Goal: Task Accomplishment & Management: Use online tool/utility

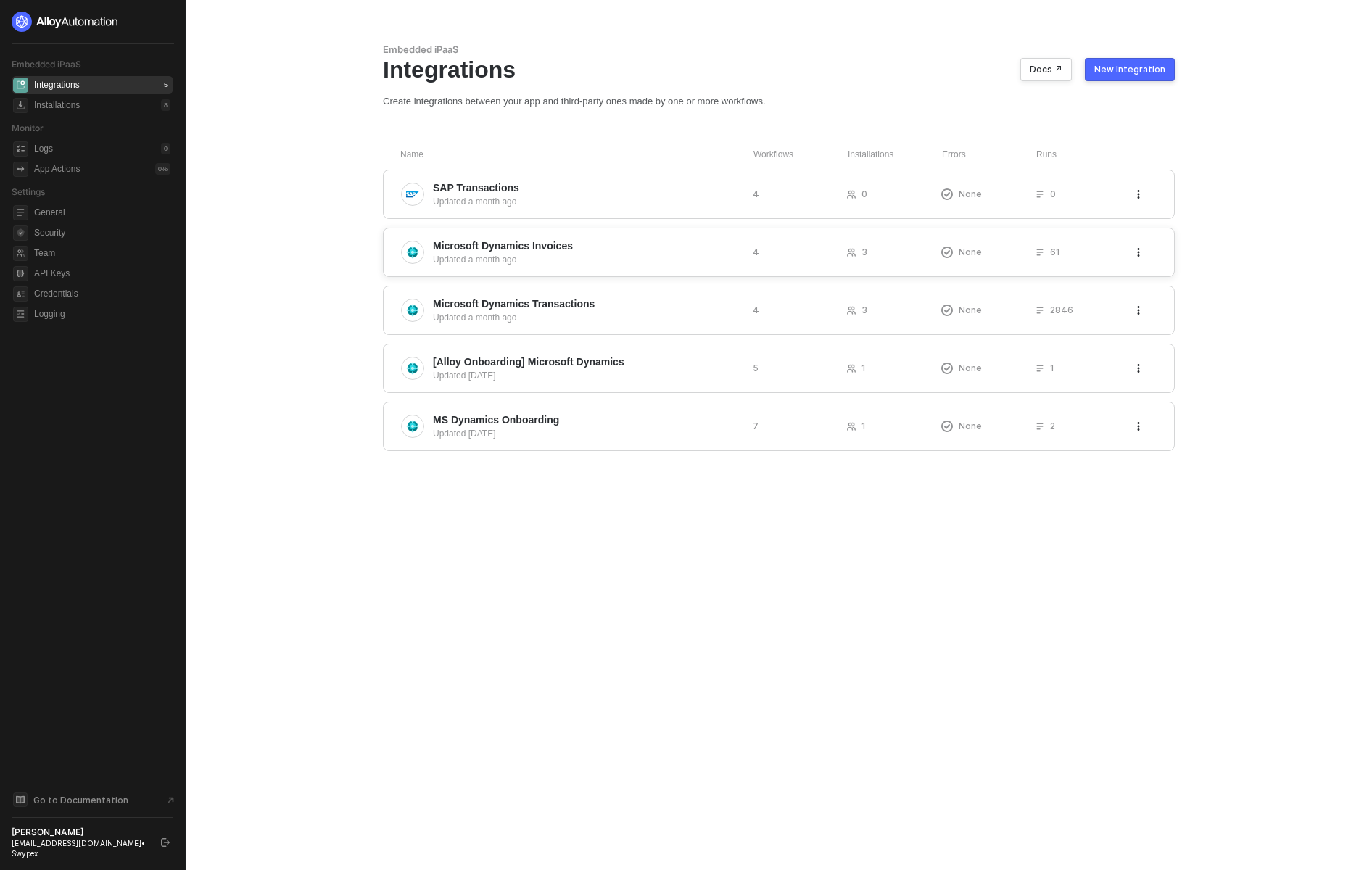
click at [565, 258] on div "Updated a month ago" at bounding box center [587, 259] width 309 height 13
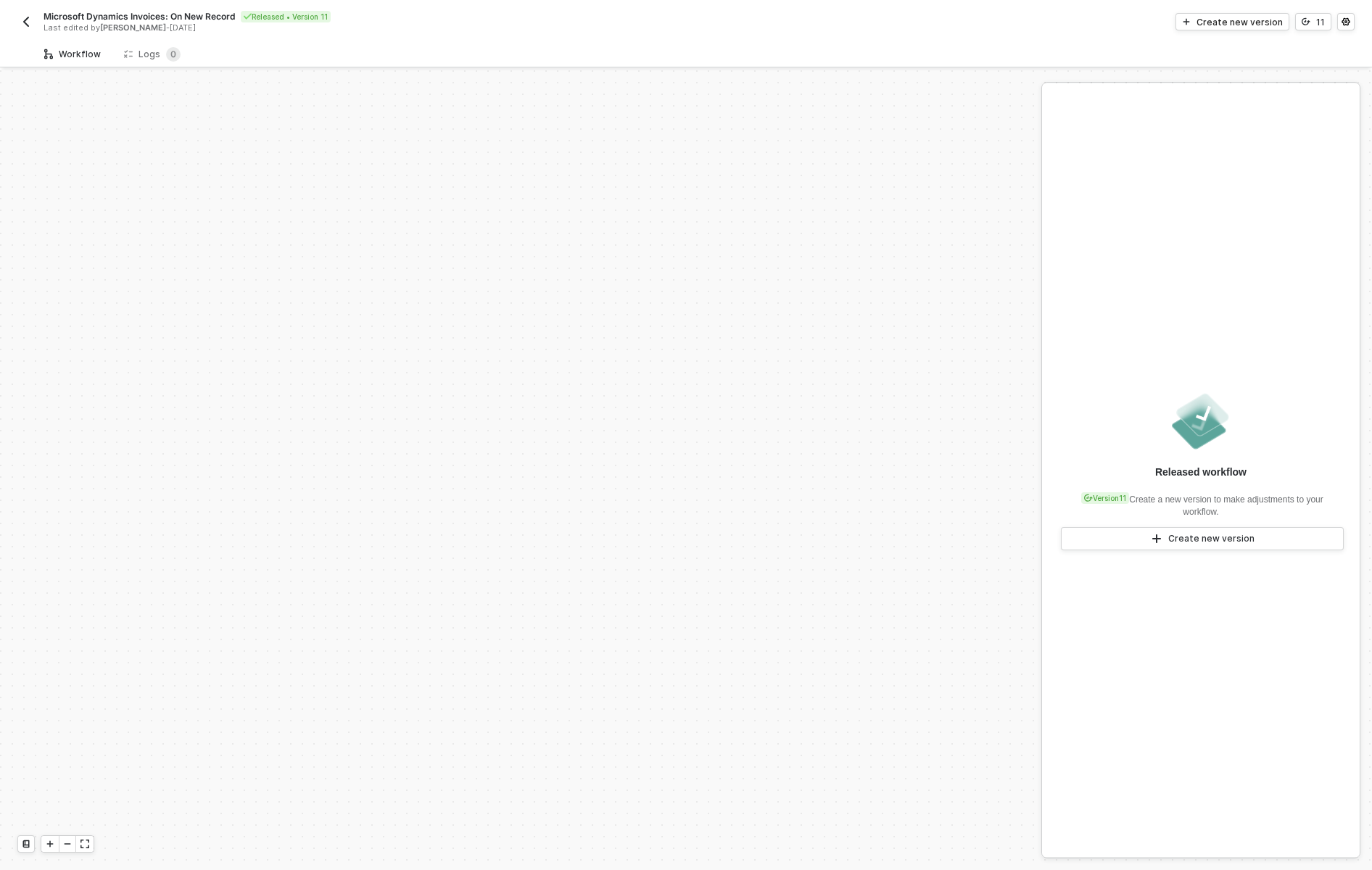
scroll to position [490, 0]
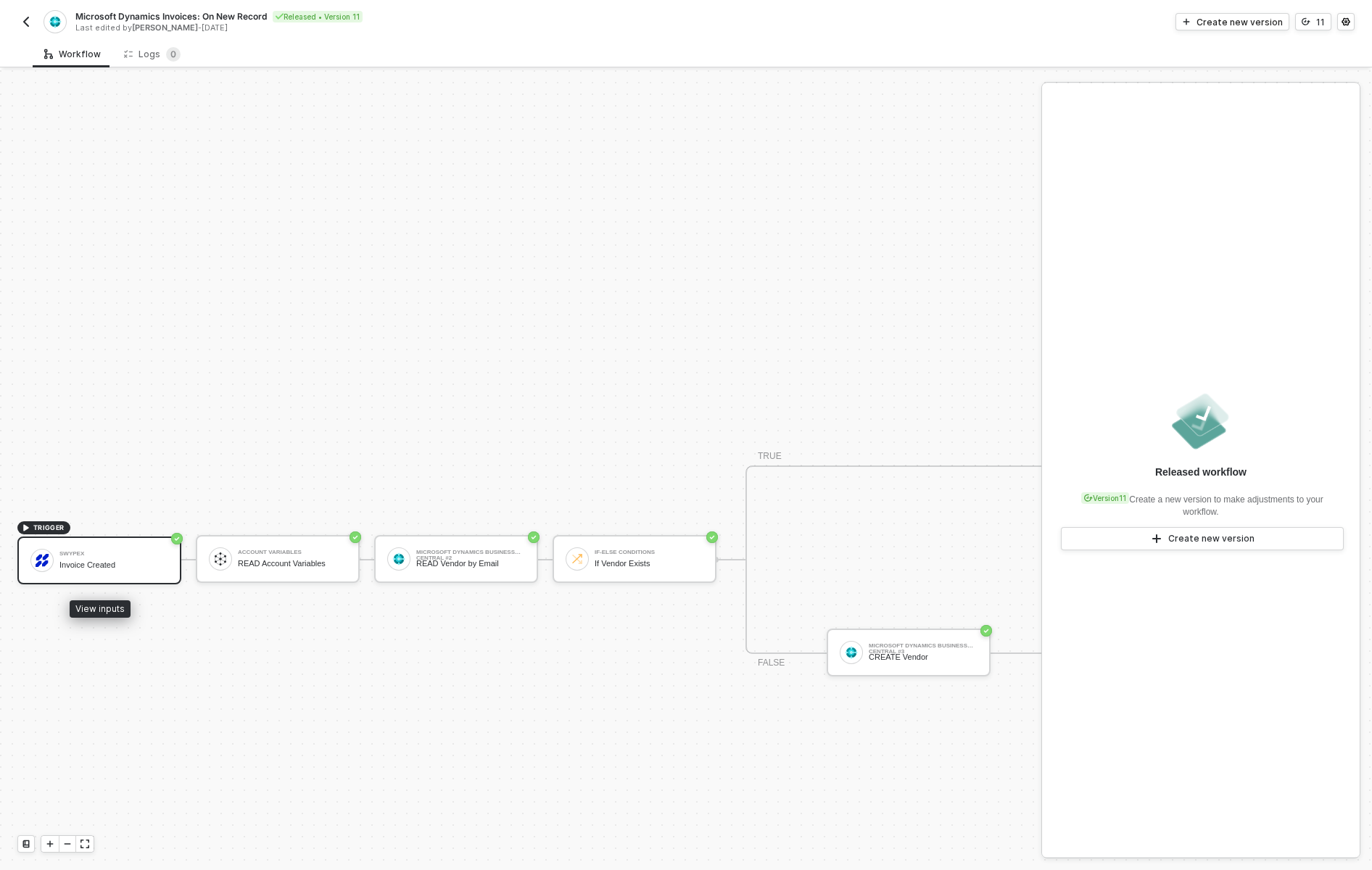
click at [100, 571] on div "Swypex Invoice Created" at bounding box center [114, 561] width 109 height 28
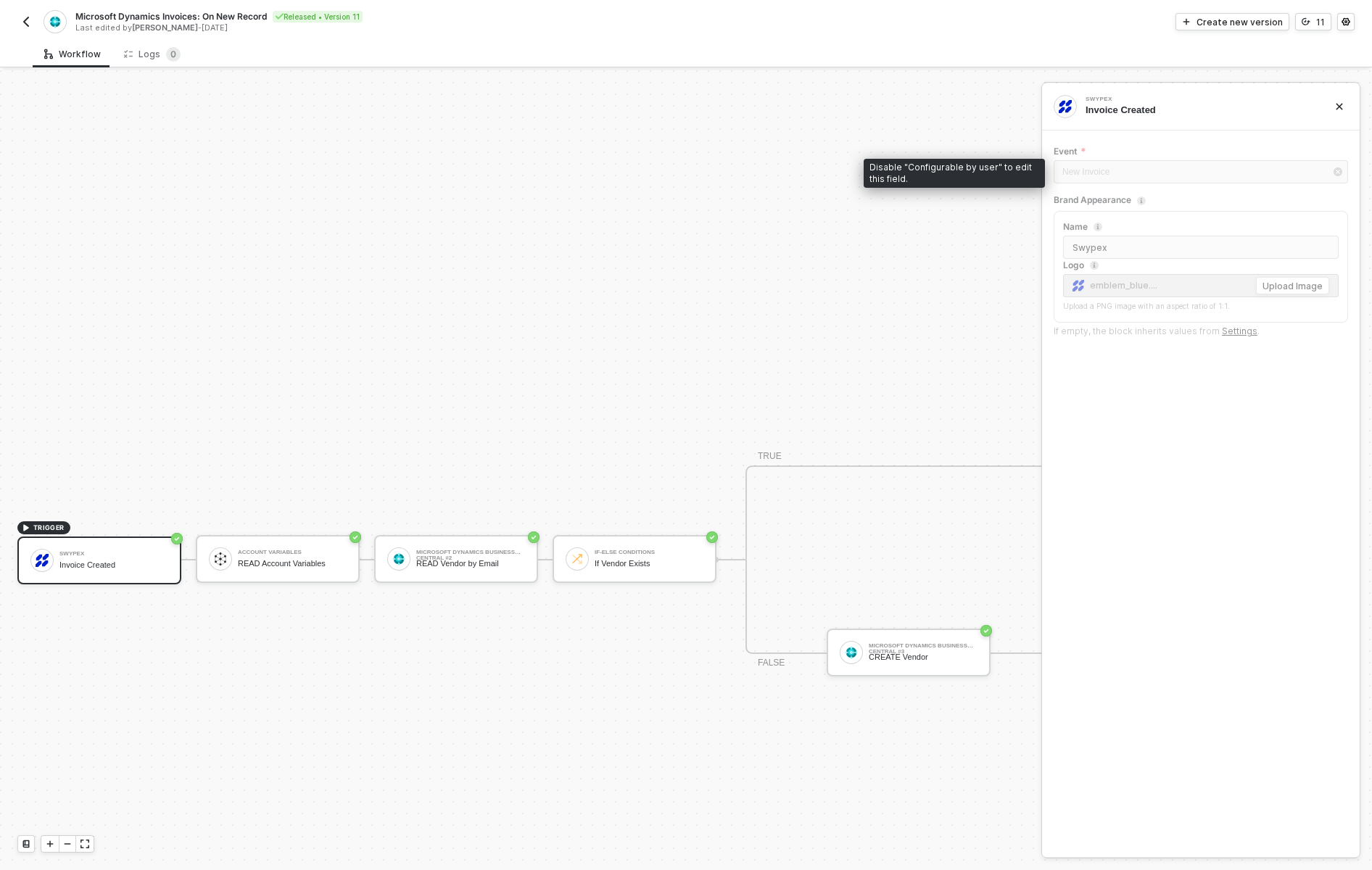
click at [1140, 176] on div "New Invoice" at bounding box center [1201, 173] width 294 height 26
click at [1234, 332] on link "Settings" at bounding box center [1240, 331] width 36 height 11
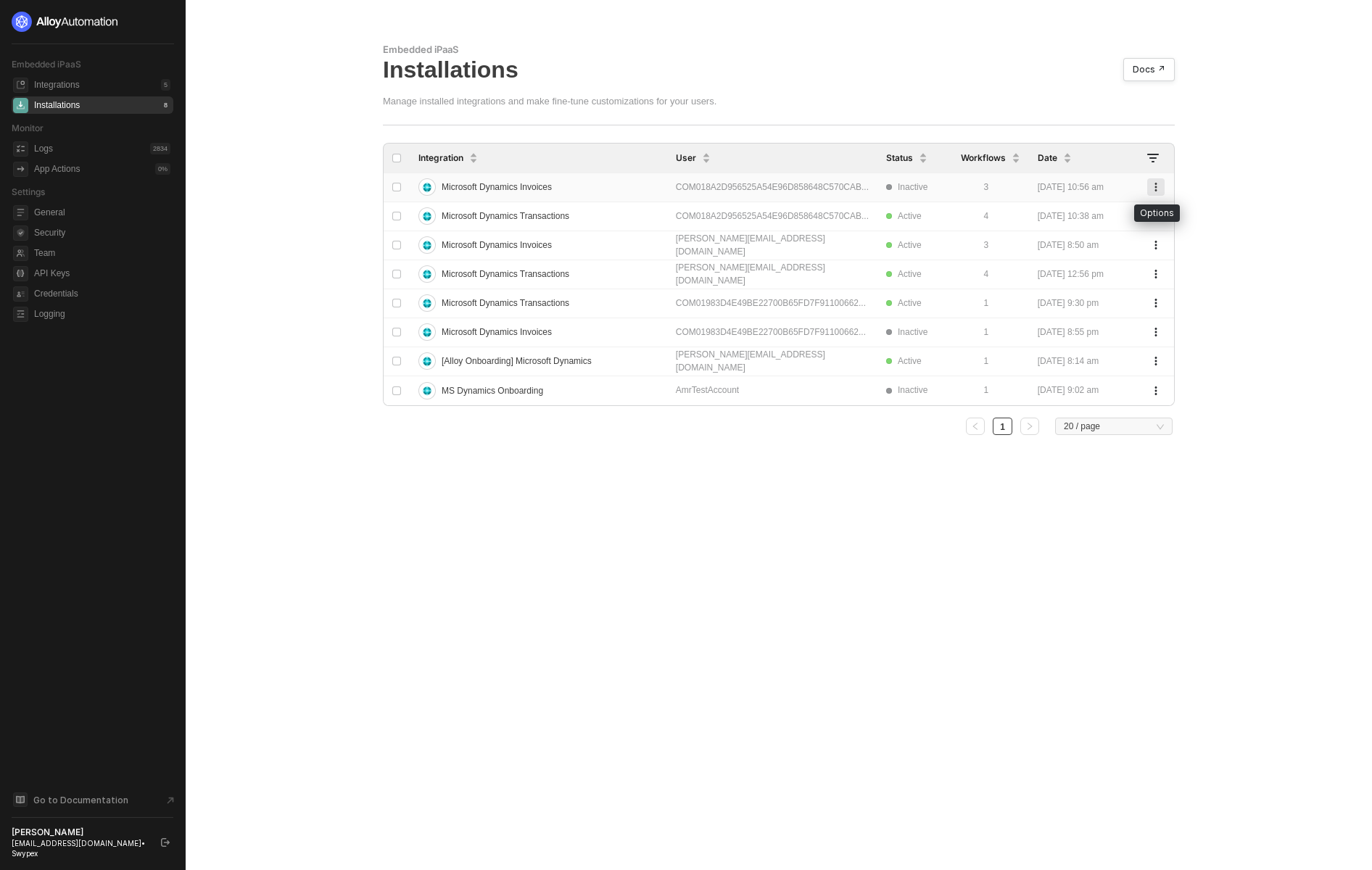
click at [1160, 186] on icon "button" at bounding box center [1156, 187] width 9 height 9
click at [749, 191] on div "COM018A2D956525A54E96D858648C570CAB..." at bounding box center [772, 187] width 193 height 14
click at [625, 183] on div "Microsoft Dynamics Invoices" at bounding box center [534, 187] width 232 height 23
click at [538, 187] on span "Microsoft Dynamics Invoices" at bounding box center [496, 187] width 111 height 23
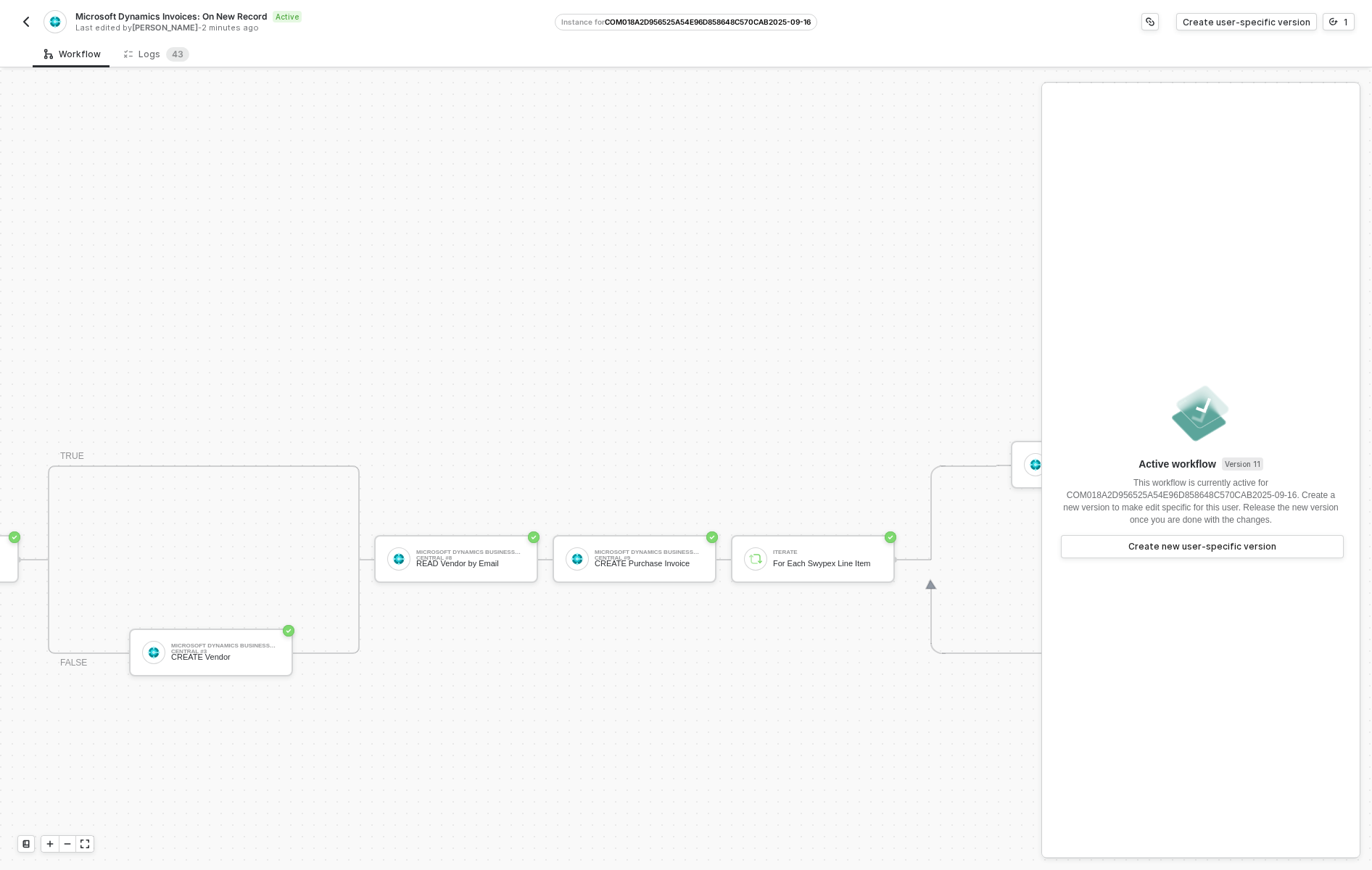
scroll to position [490, 731]
click at [29, 17] on img "button" at bounding box center [26, 21] width 12 height 12
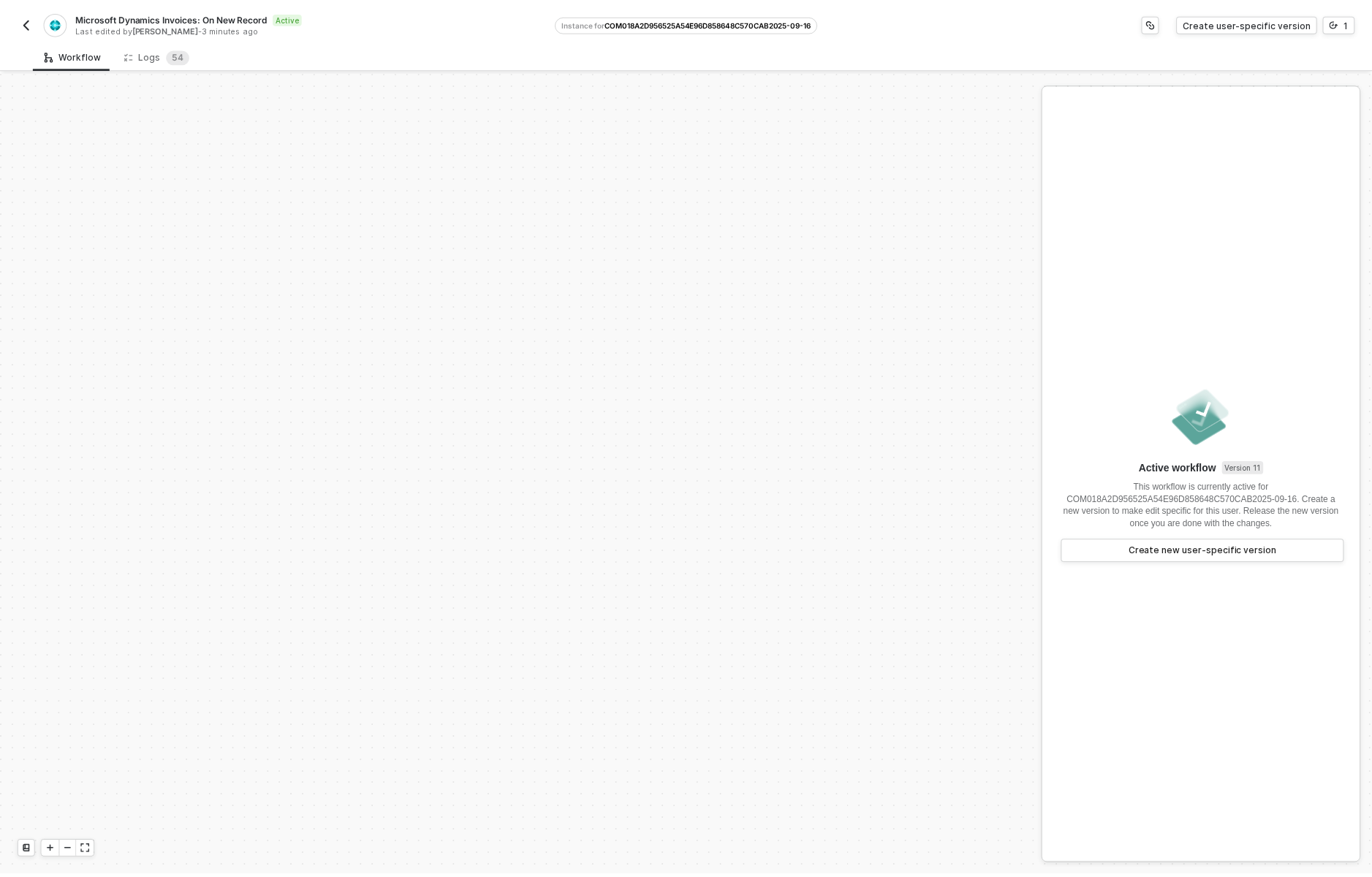
scroll to position [494, 0]
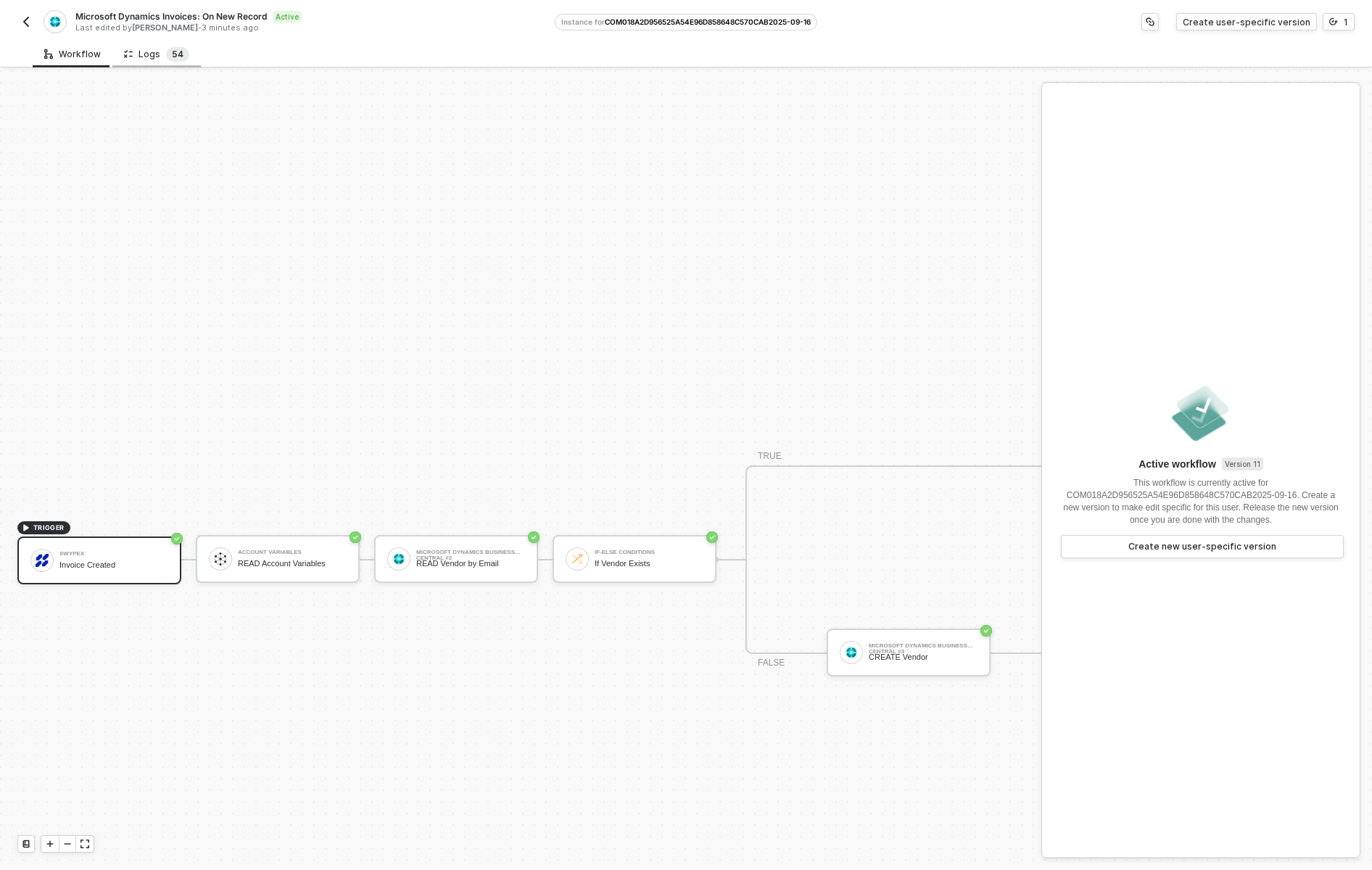
click at [166, 50] on sup "5 4" at bounding box center [177, 54] width 23 height 14
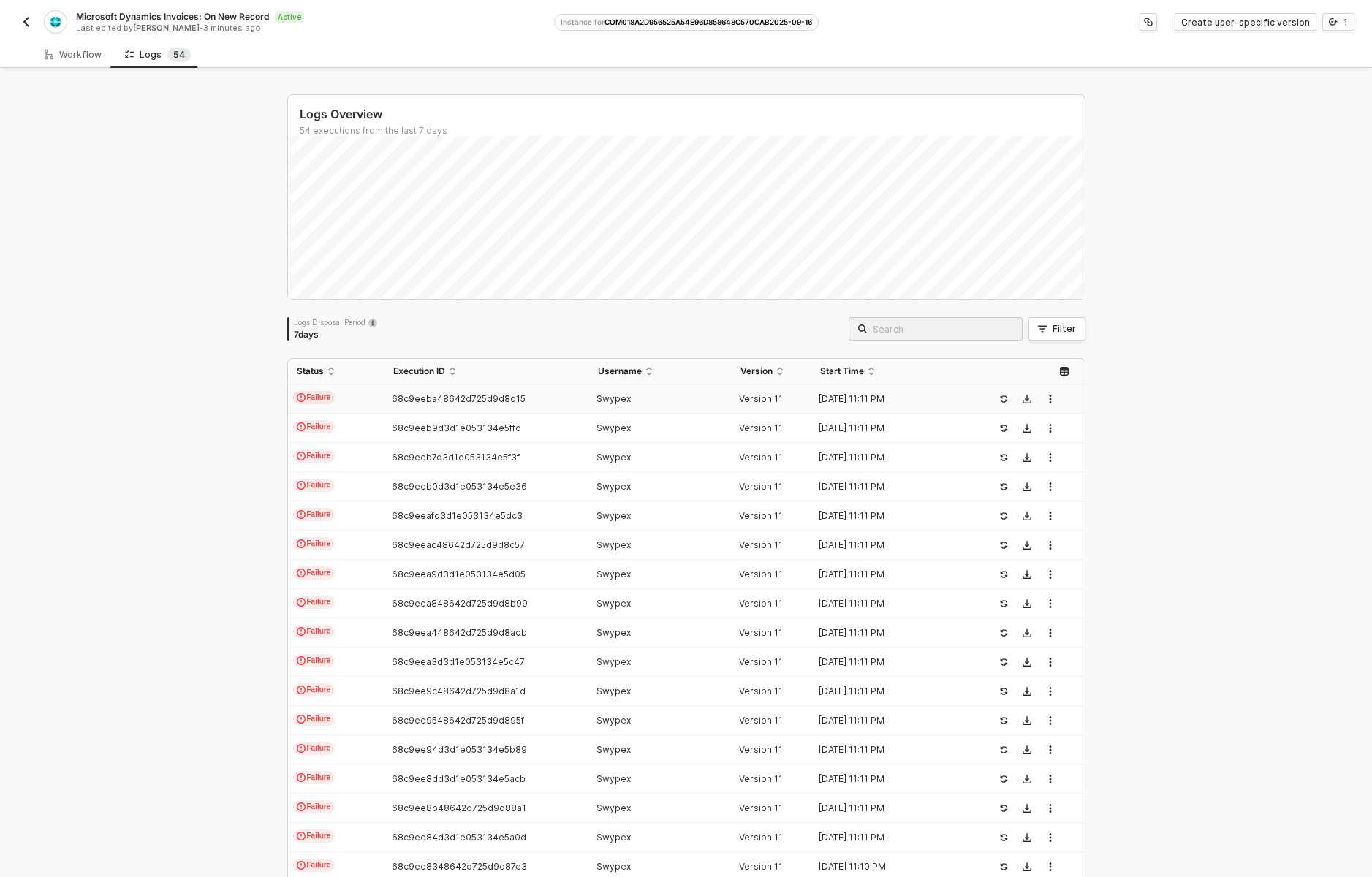
click at [486, 403] on span "68c9eeba48642d725d9d8d15" at bounding box center [458, 399] width 134 height 11
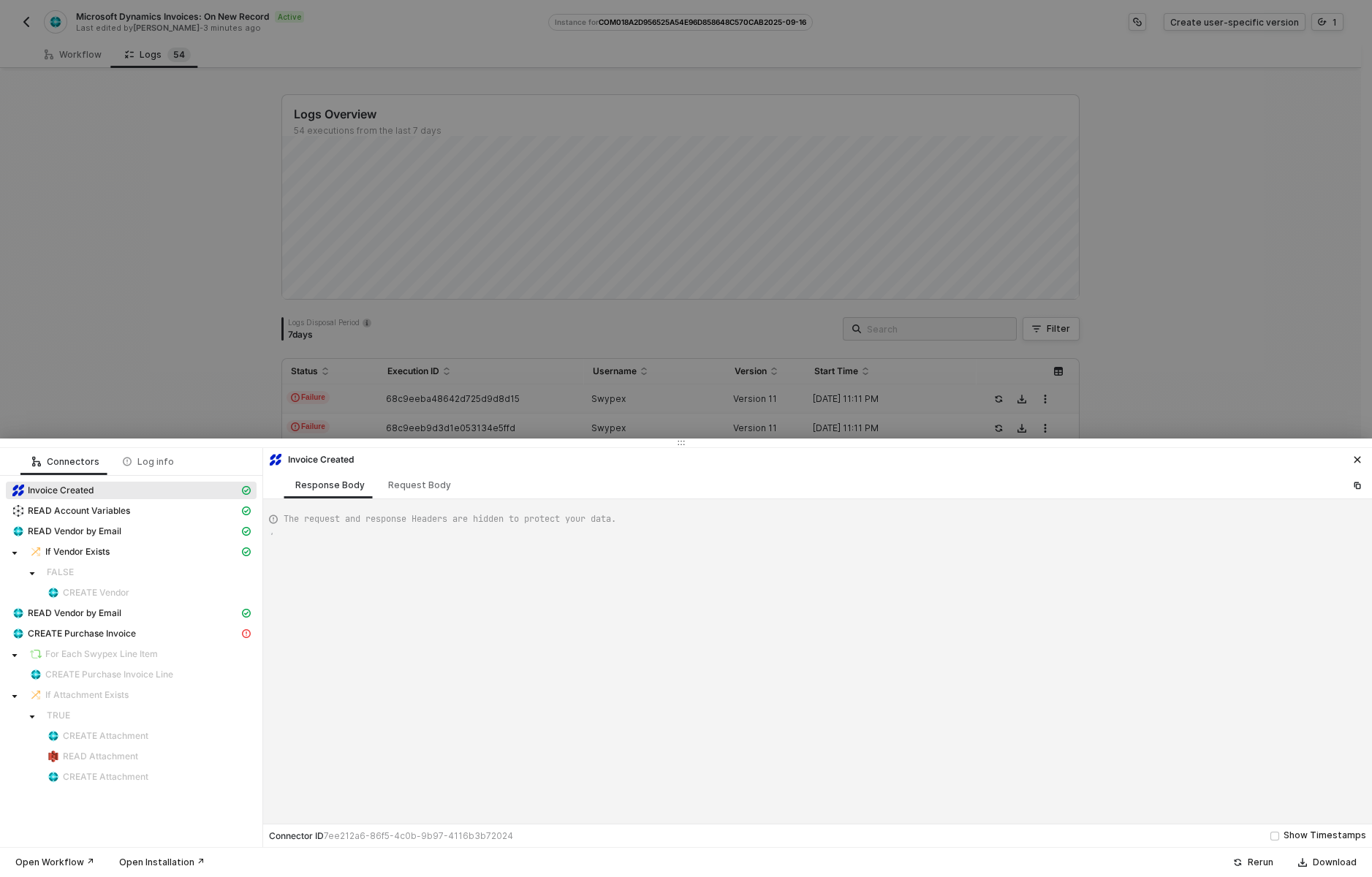
scroll to position [131, 0]
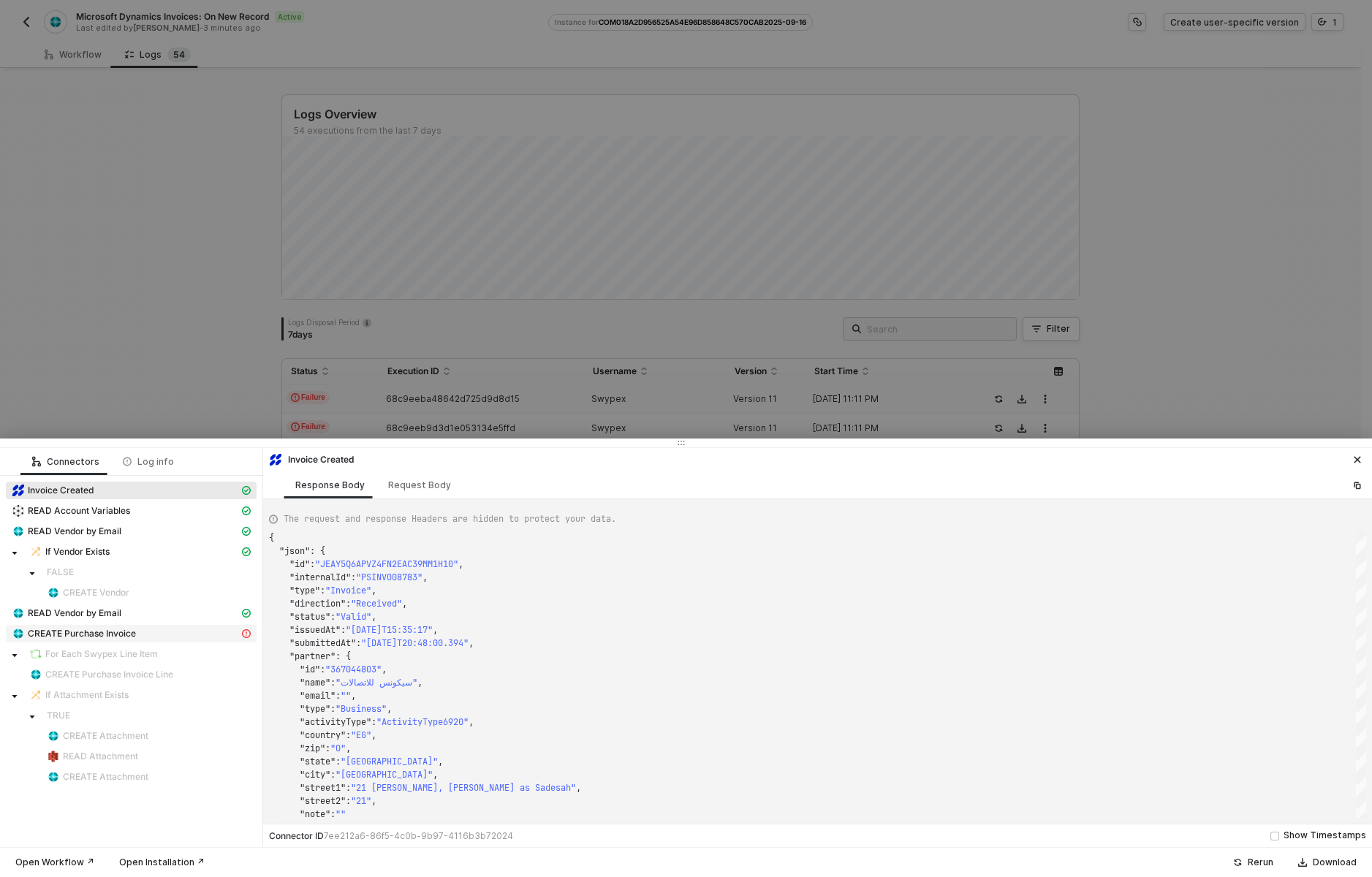
click at [184, 636] on div "CREATE Purchase Invoice" at bounding box center [126, 633] width 228 height 13
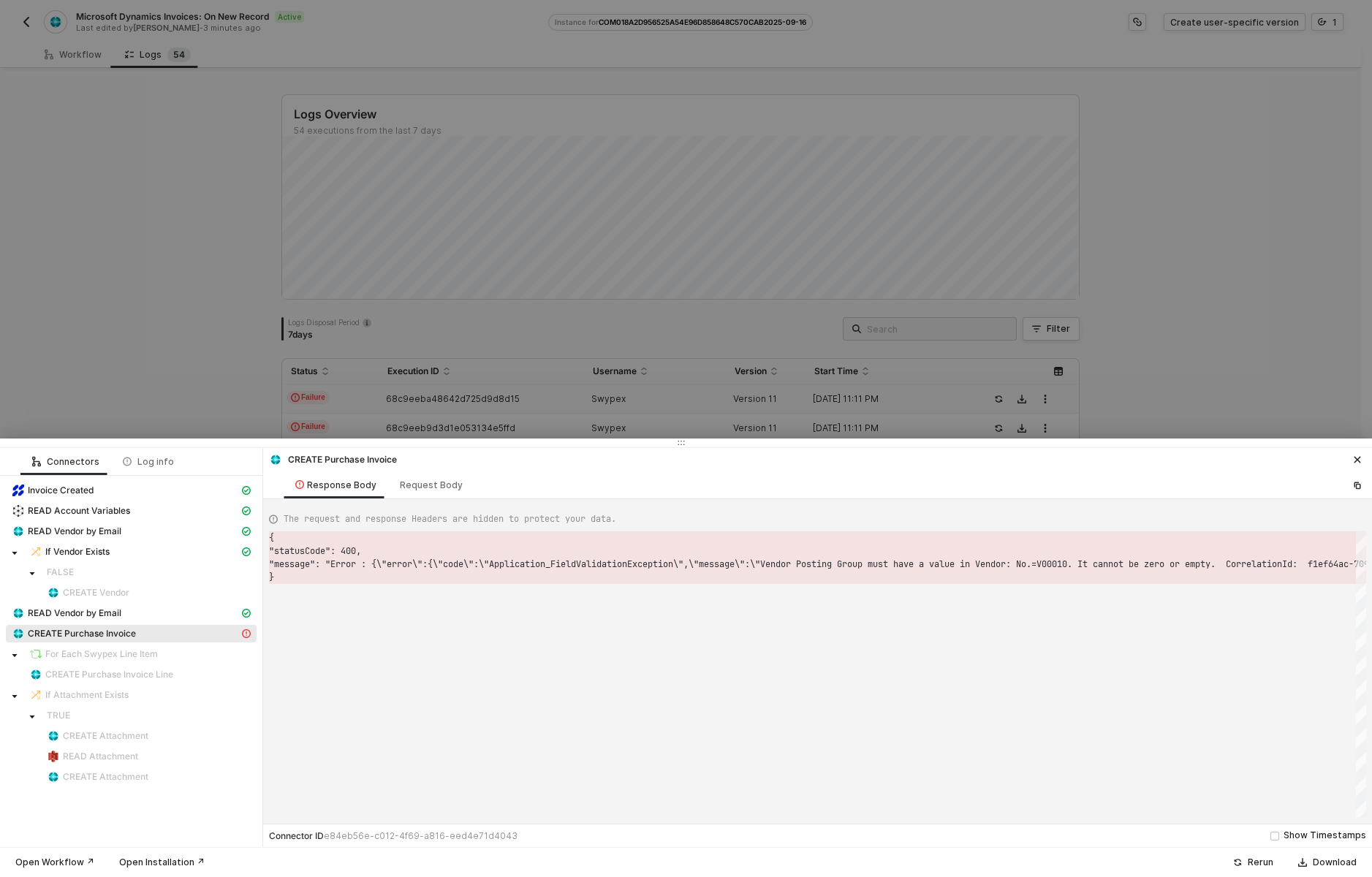
scroll to position [39, 0]
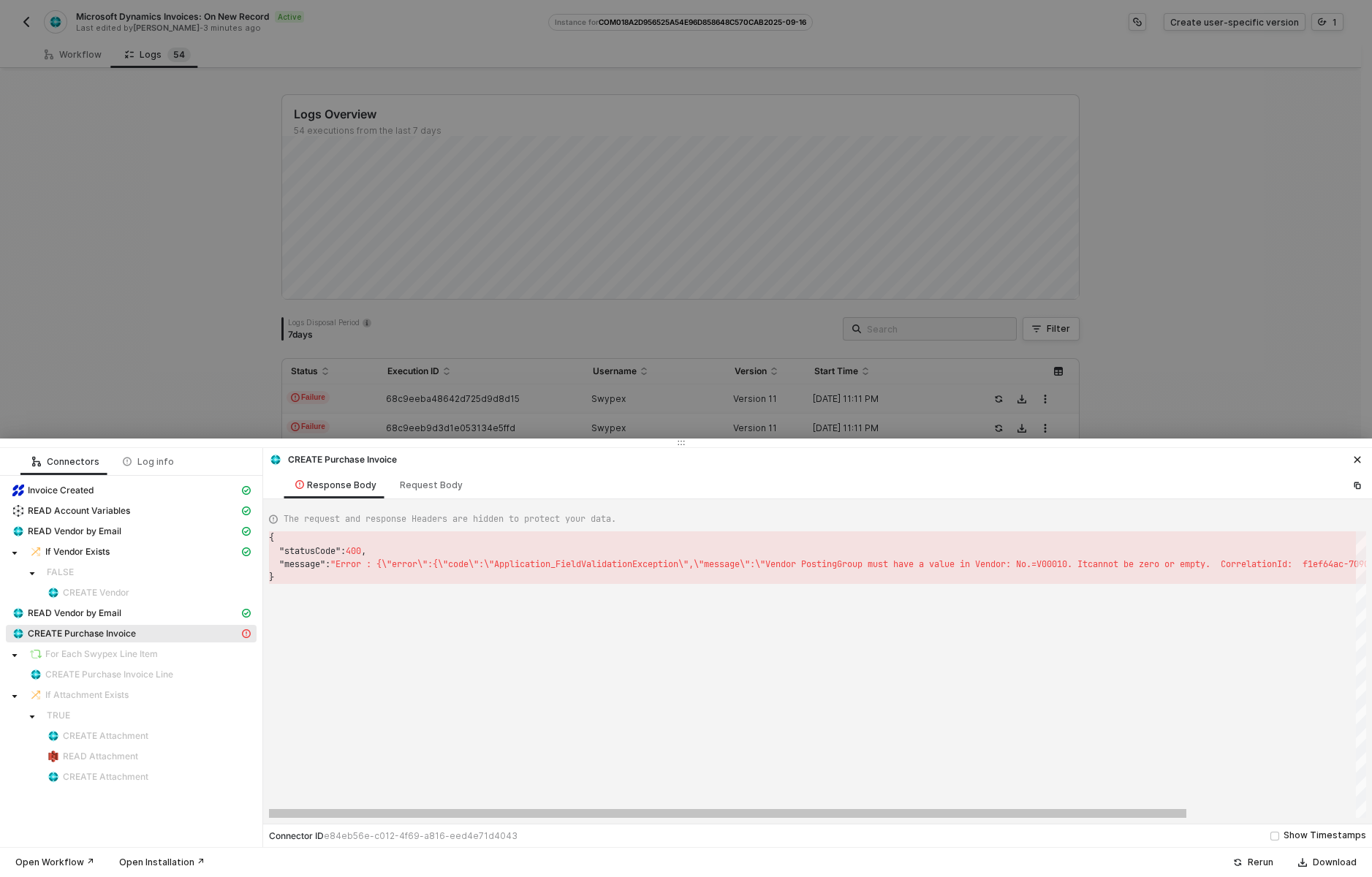
click at [487, 576] on div "}" at bounding box center [919, 577] width 1300 height 13
click at [434, 569] on span ""Error : {\"error\":{\"code\":\"Application_FieldV" at bounding box center [458, 564] width 256 height 12
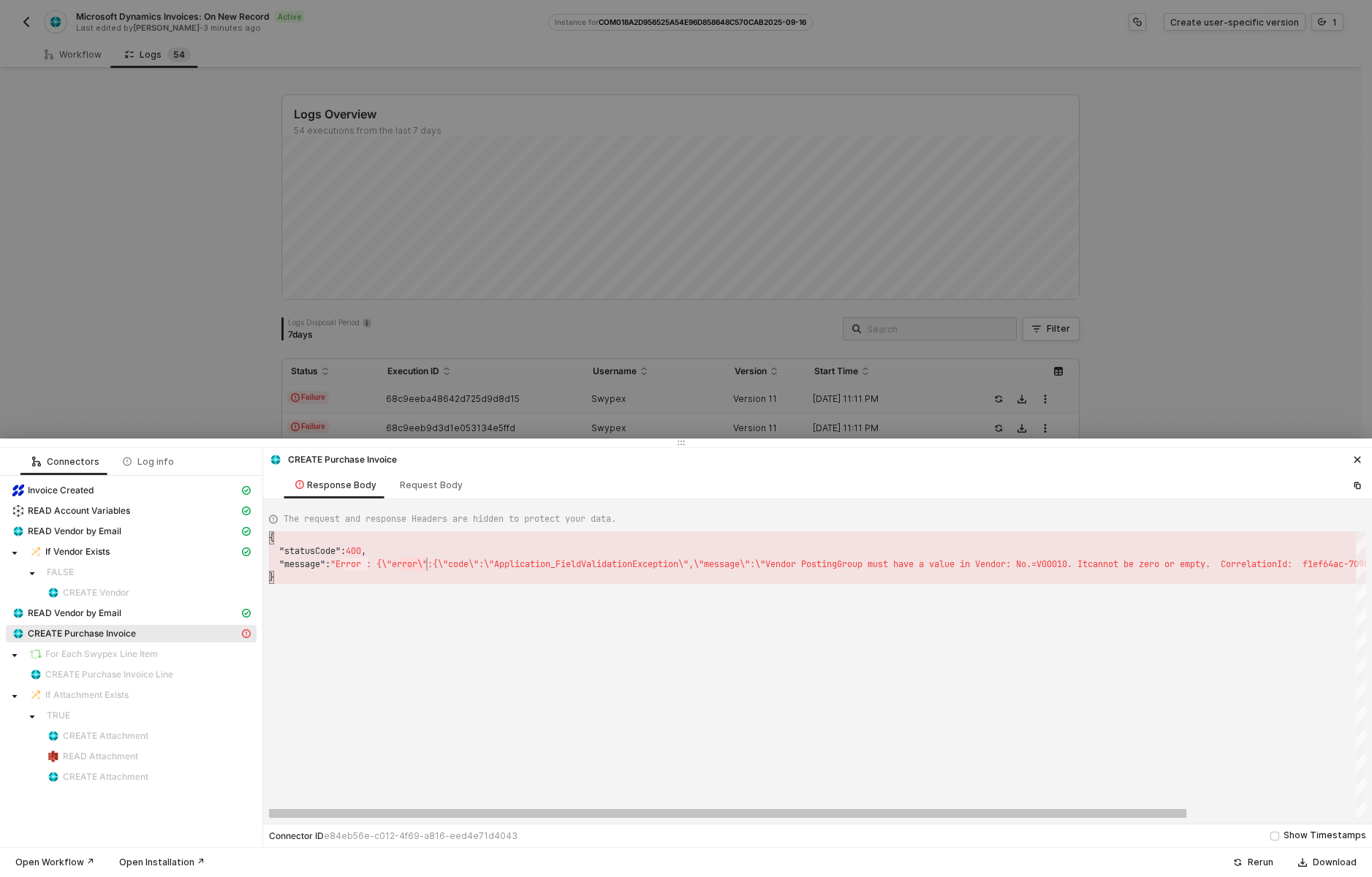
click at [611, 170] on div at bounding box center [686, 438] width 1372 height 877
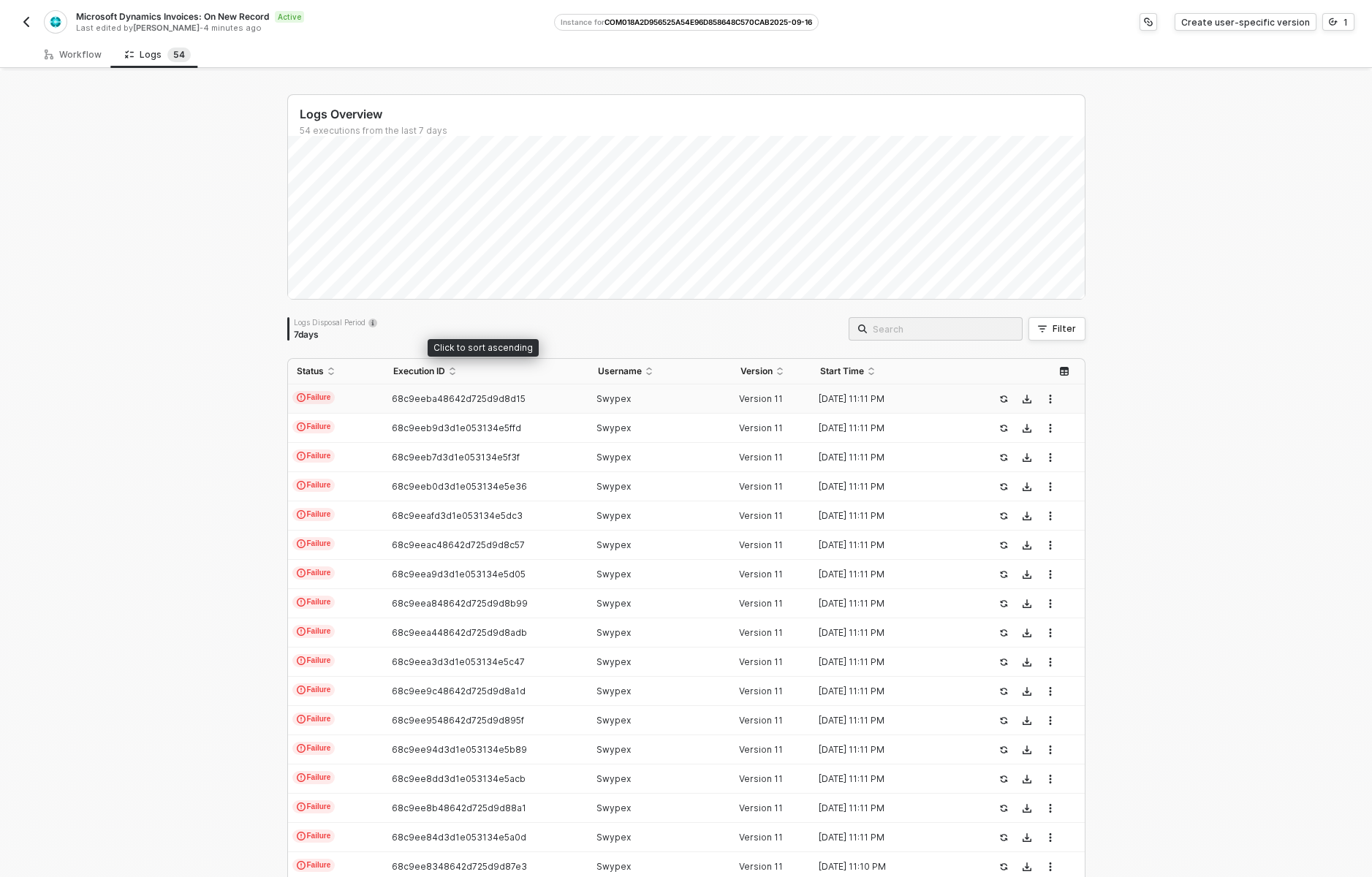
click at [480, 394] on span "68c9eeba48642d725d9d8d15" at bounding box center [458, 399] width 134 height 11
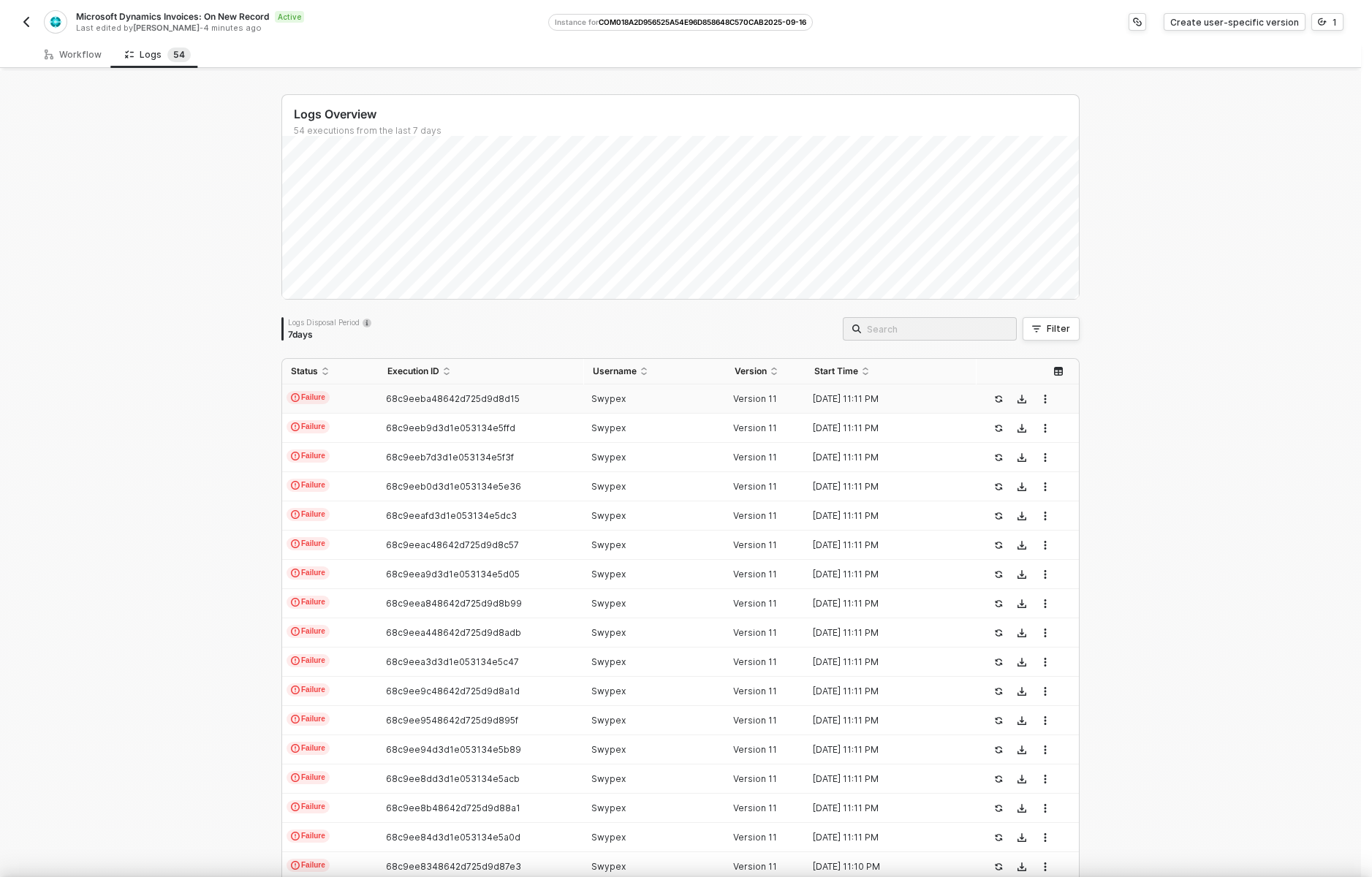
scroll to position [131, 0]
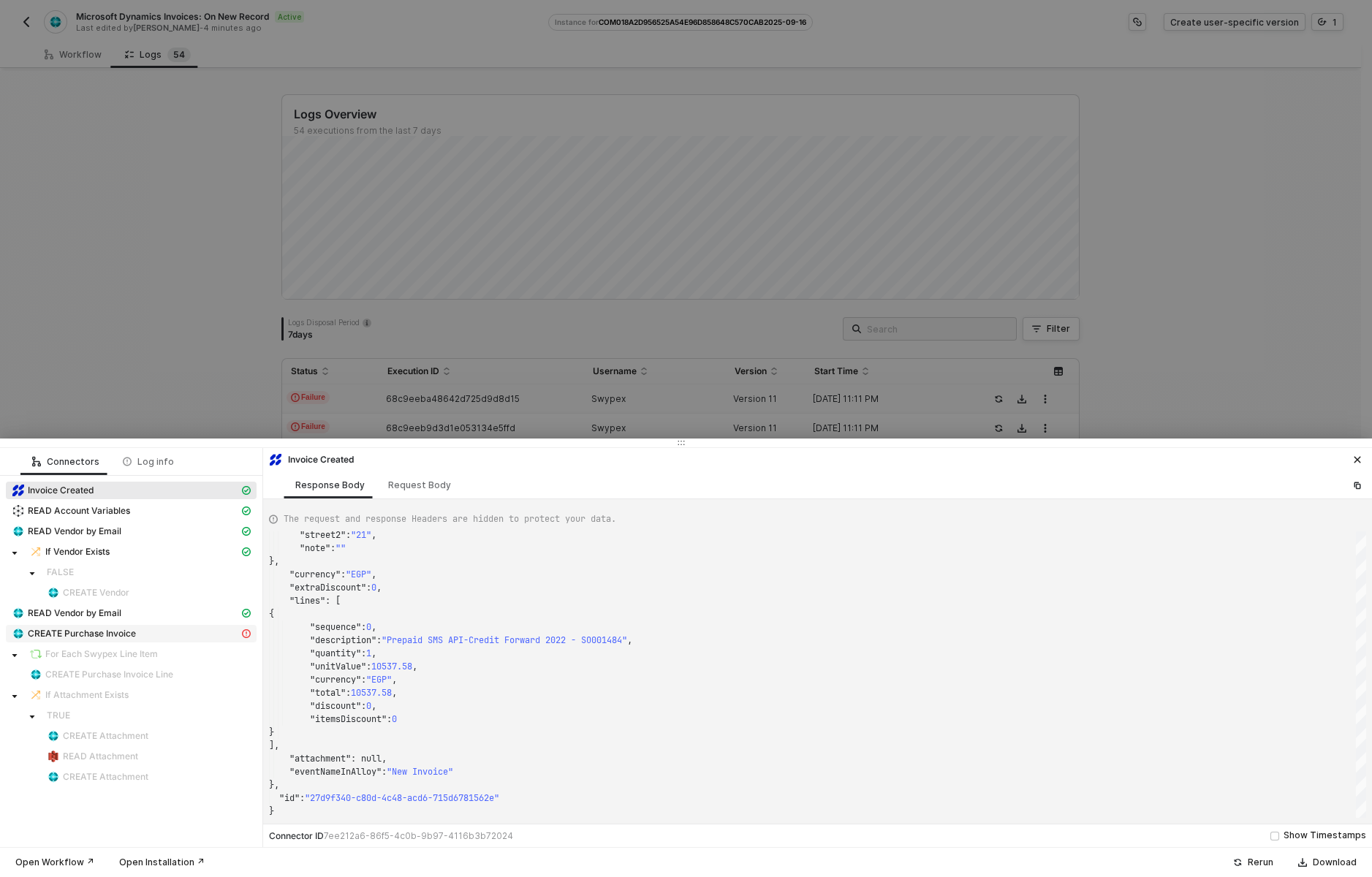
click at [128, 630] on span "CREATE Purchase Invoice" at bounding box center [82, 633] width 108 height 12
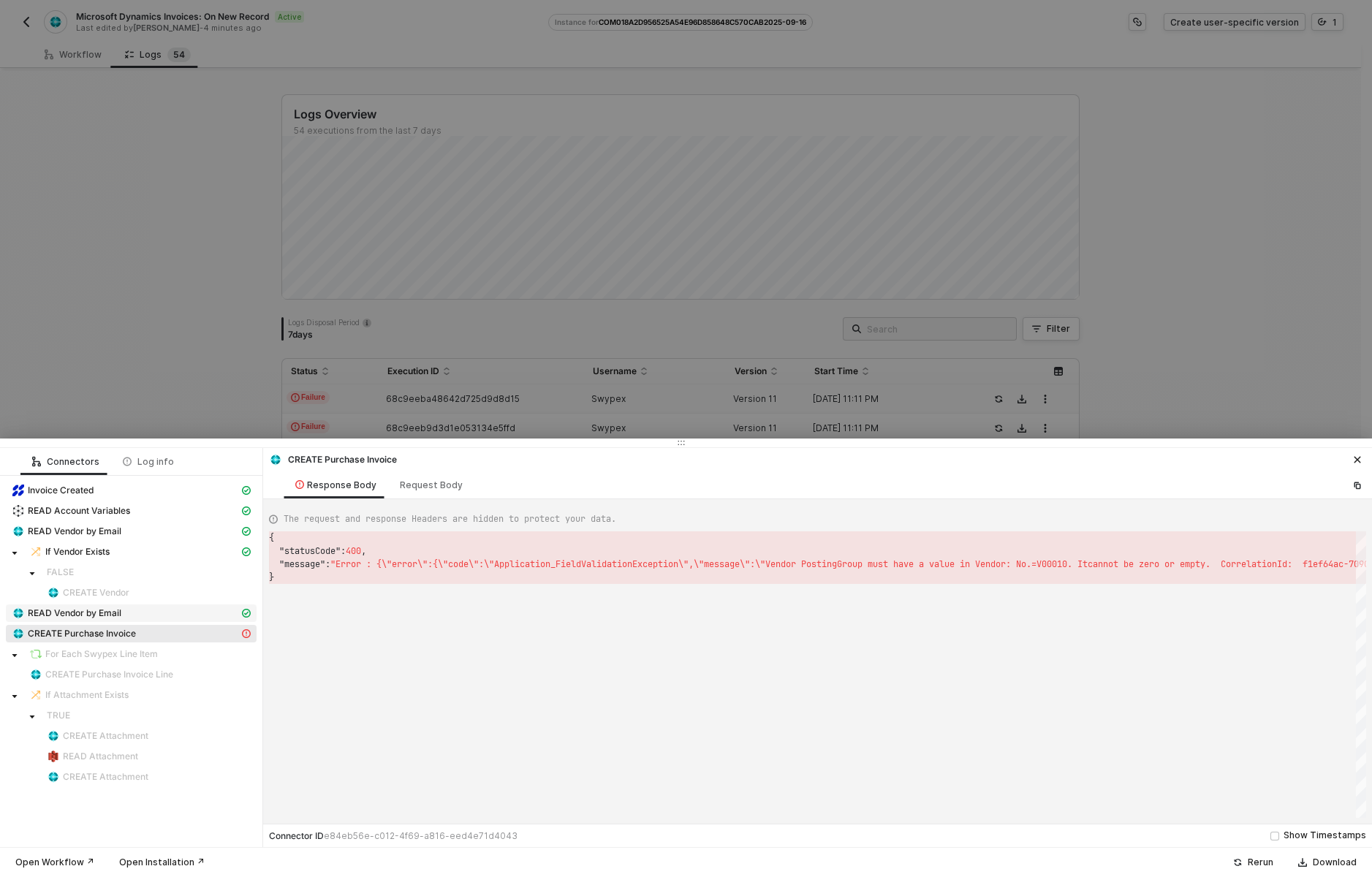
click at [115, 611] on span "READ Vendor by Email" at bounding box center [75, 613] width 94 height 12
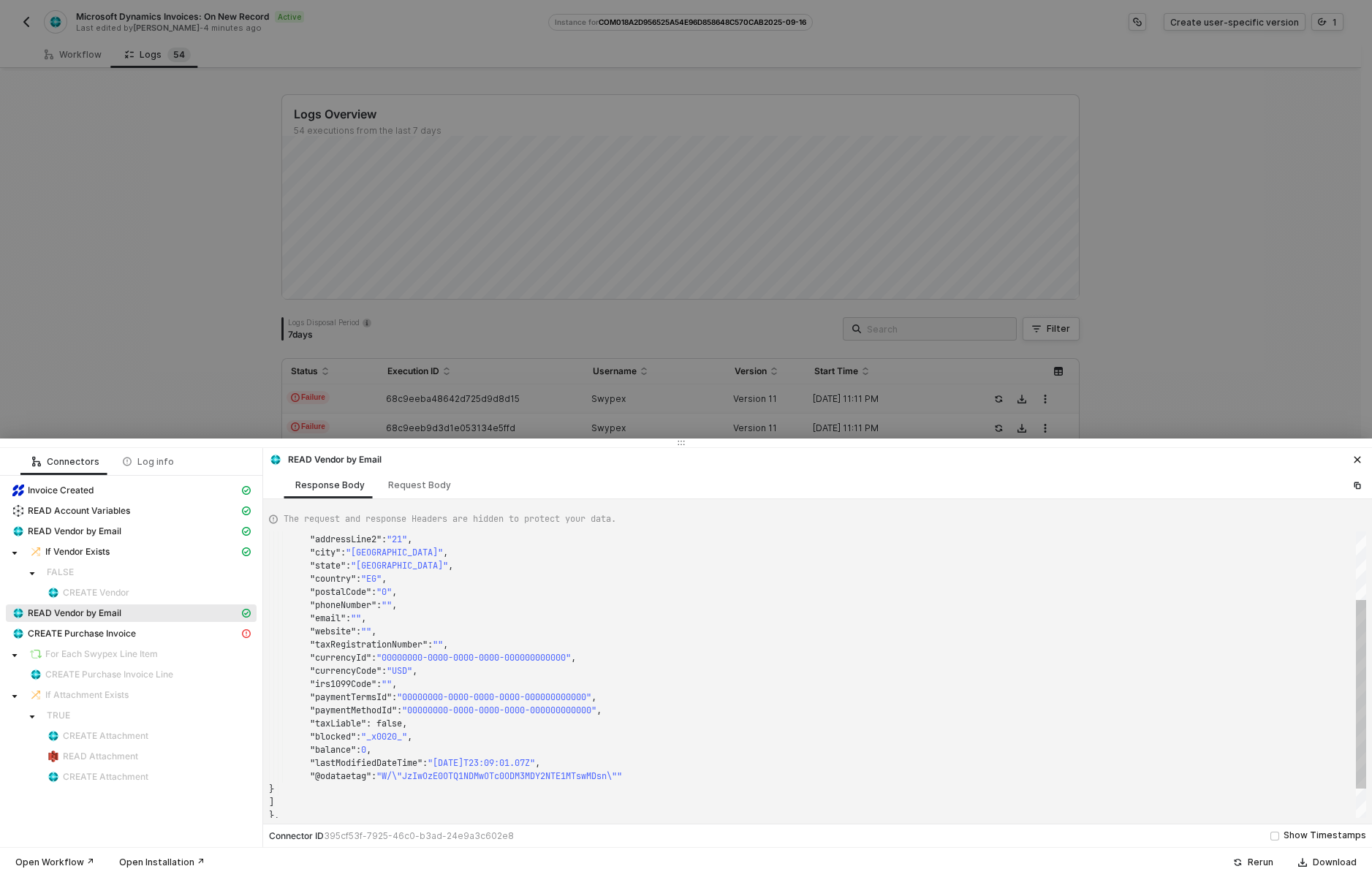
scroll to position [131, 0]
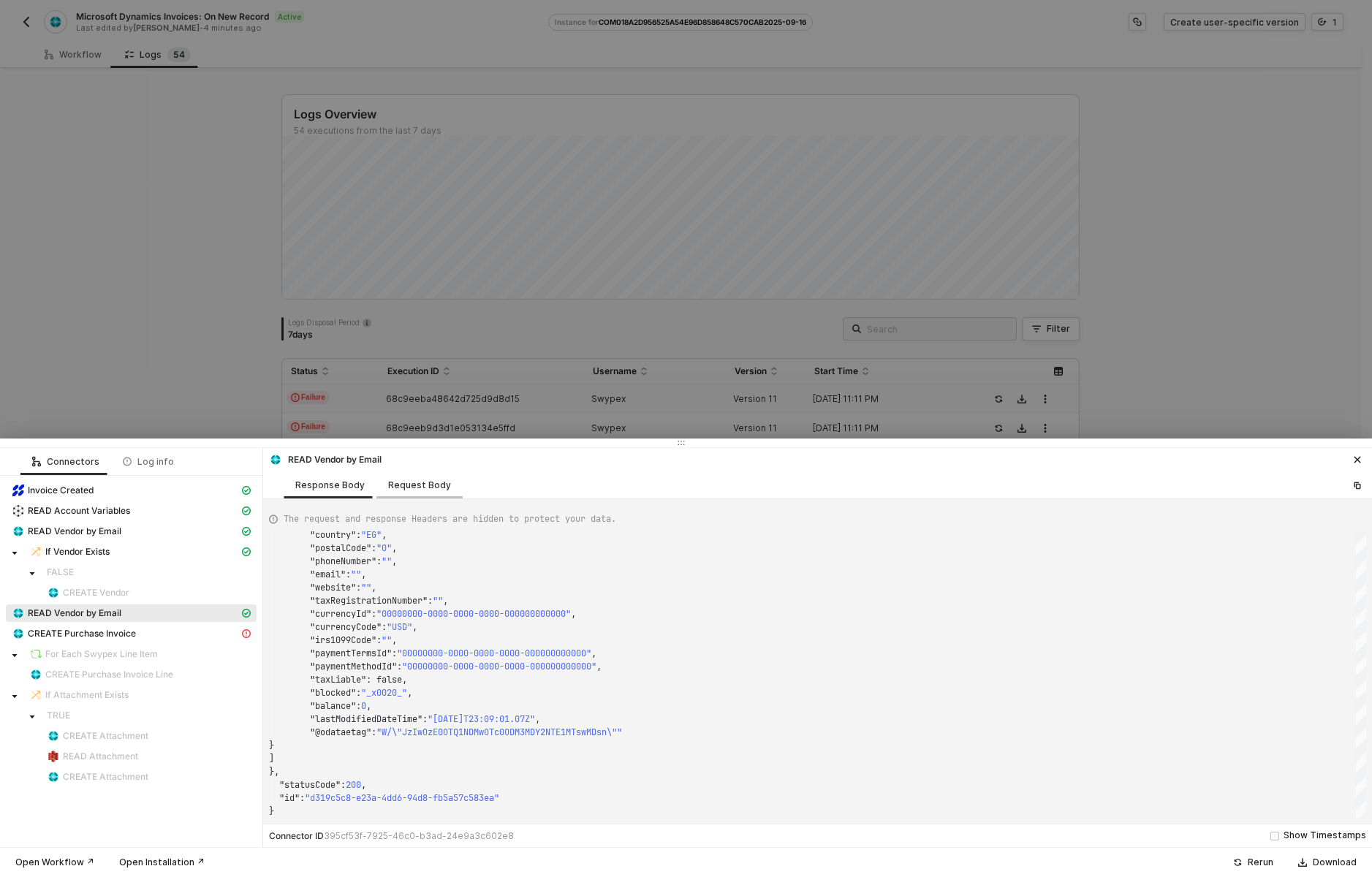
click at [427, 495] on div "Request Body" at bounding box center [420, 485] width 87 height 27
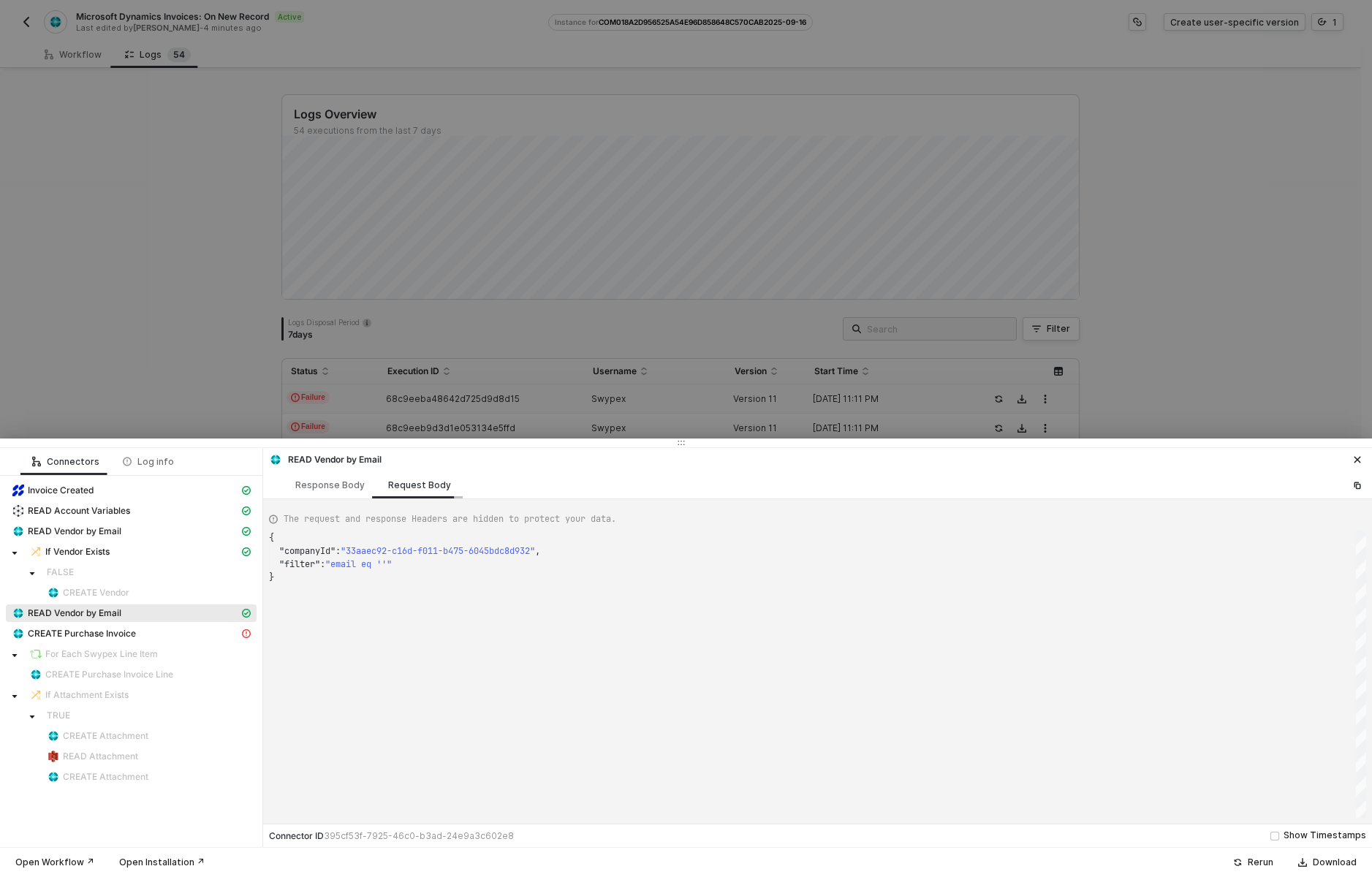
scroll to position [39, 0]
click at [337, 481] on div "Response Body" at bounding box center [329, 485] width 70 height 12
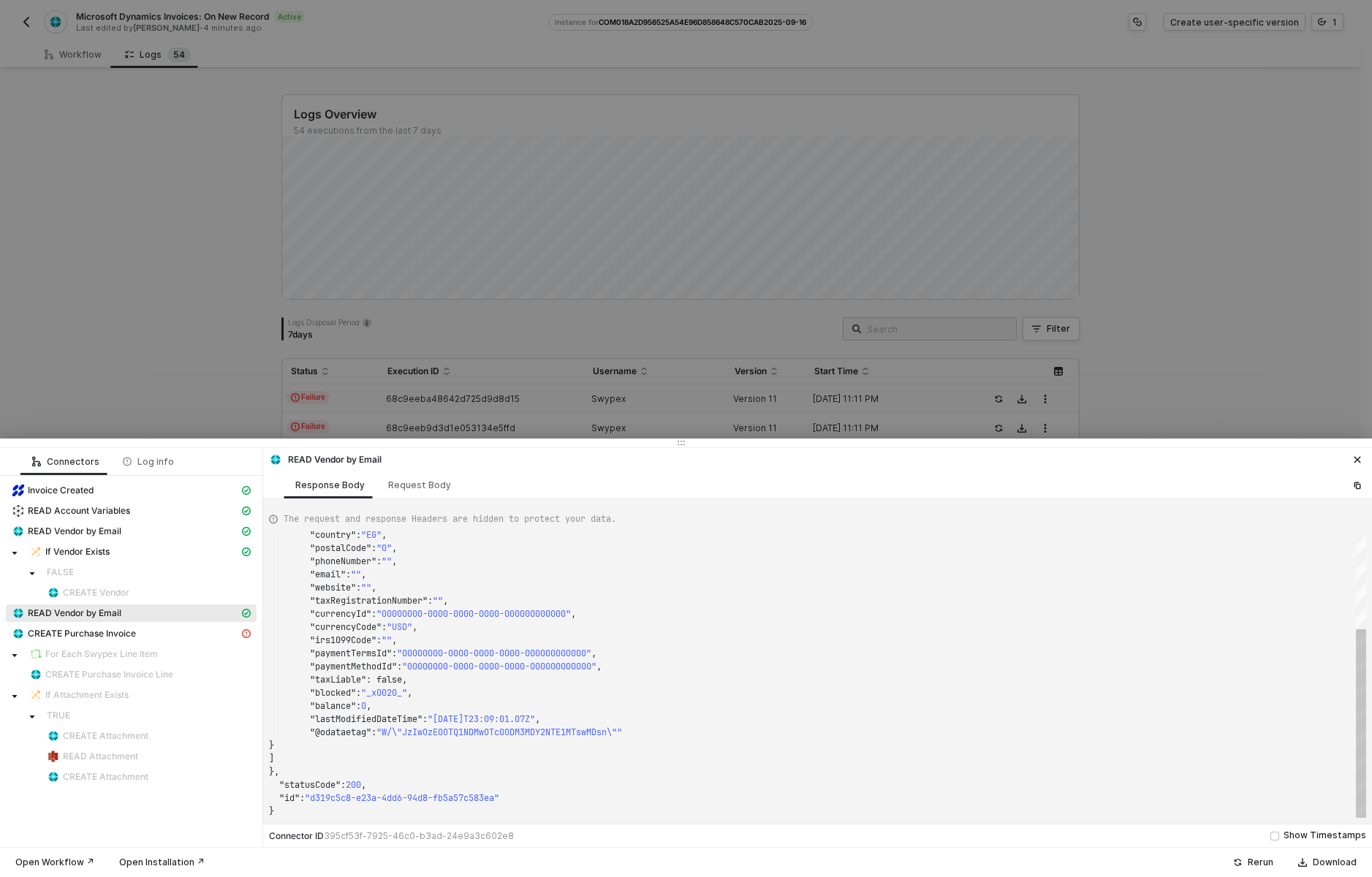
scroll to position [131, 0]
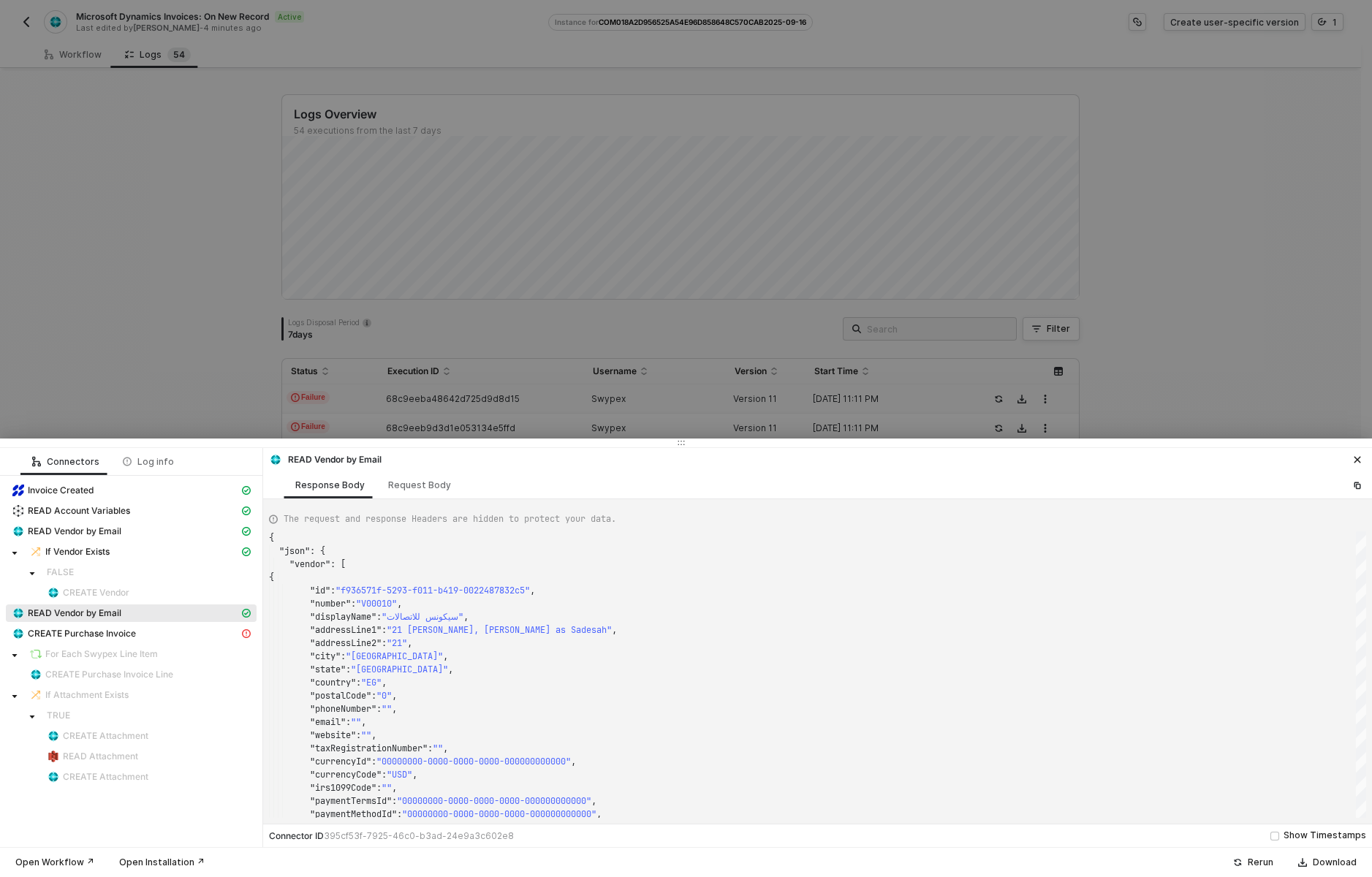
click at [652, 196] on div at bounding box center [686, 438] width 1372 height 877
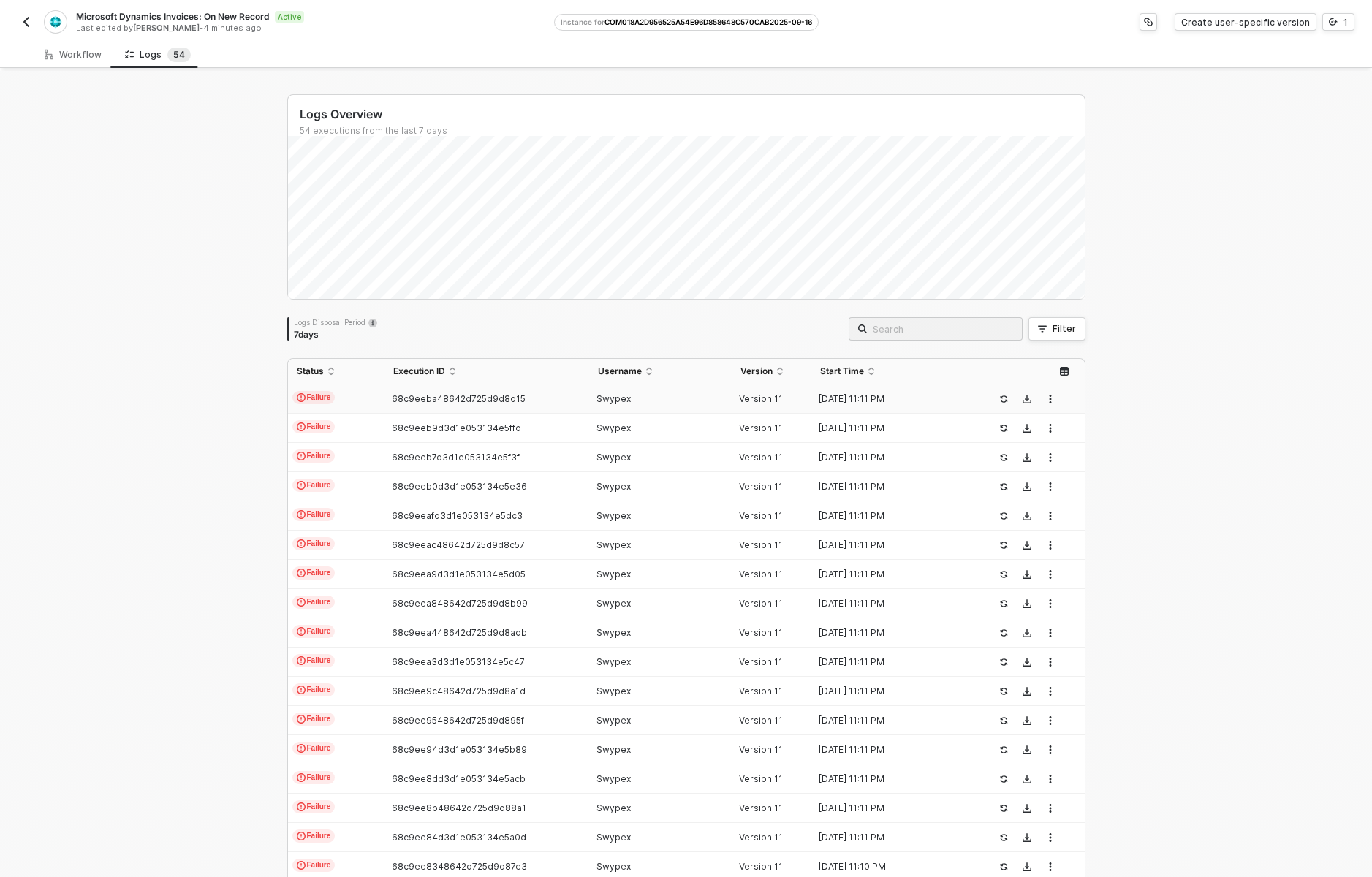
click at [362, 406] on td "Failure" at bounding box center [336, 399] width 96 height 29
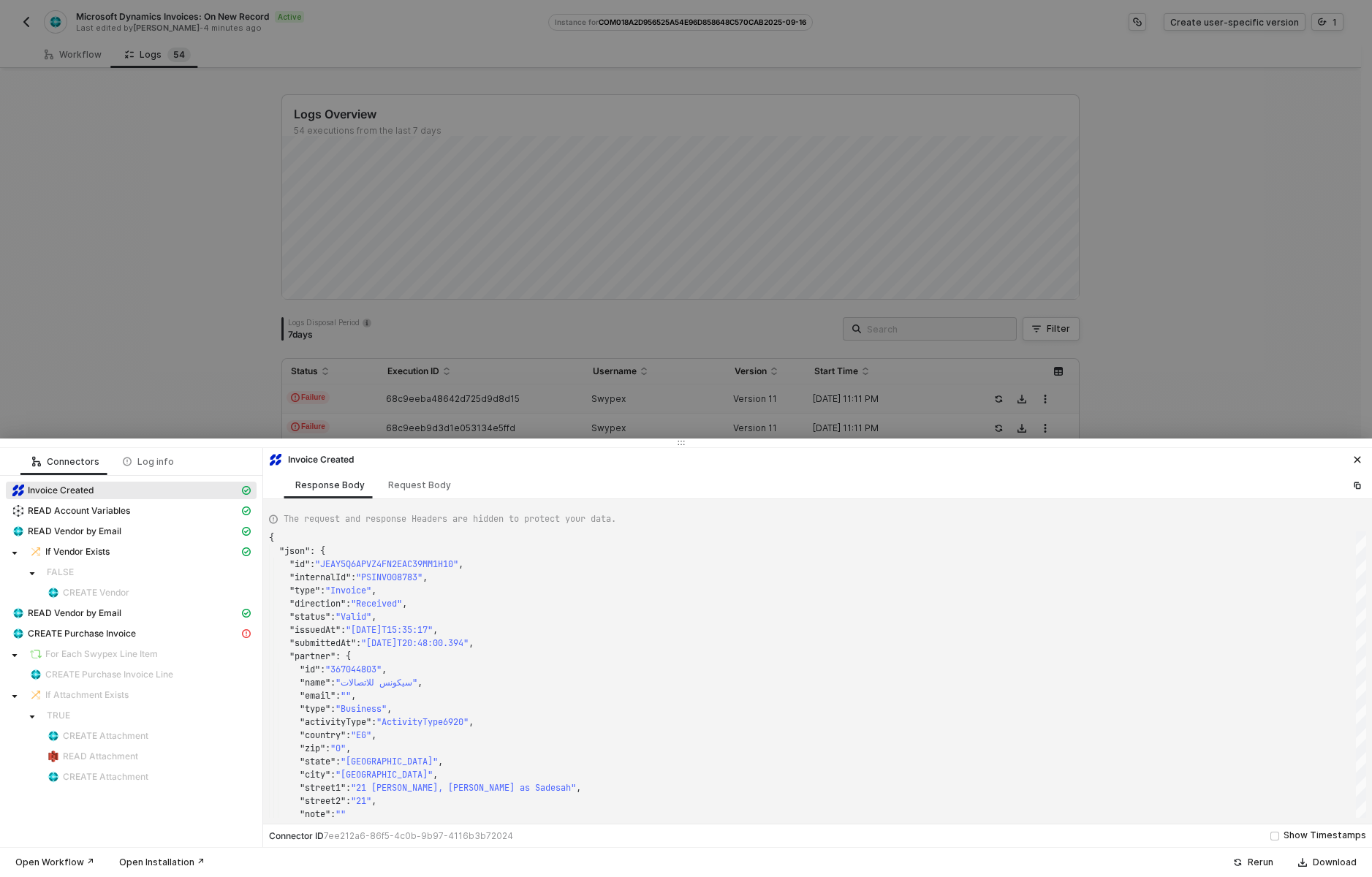
click at [1032, 212] on div at bounding box center [686, 438] width 1372 height 877
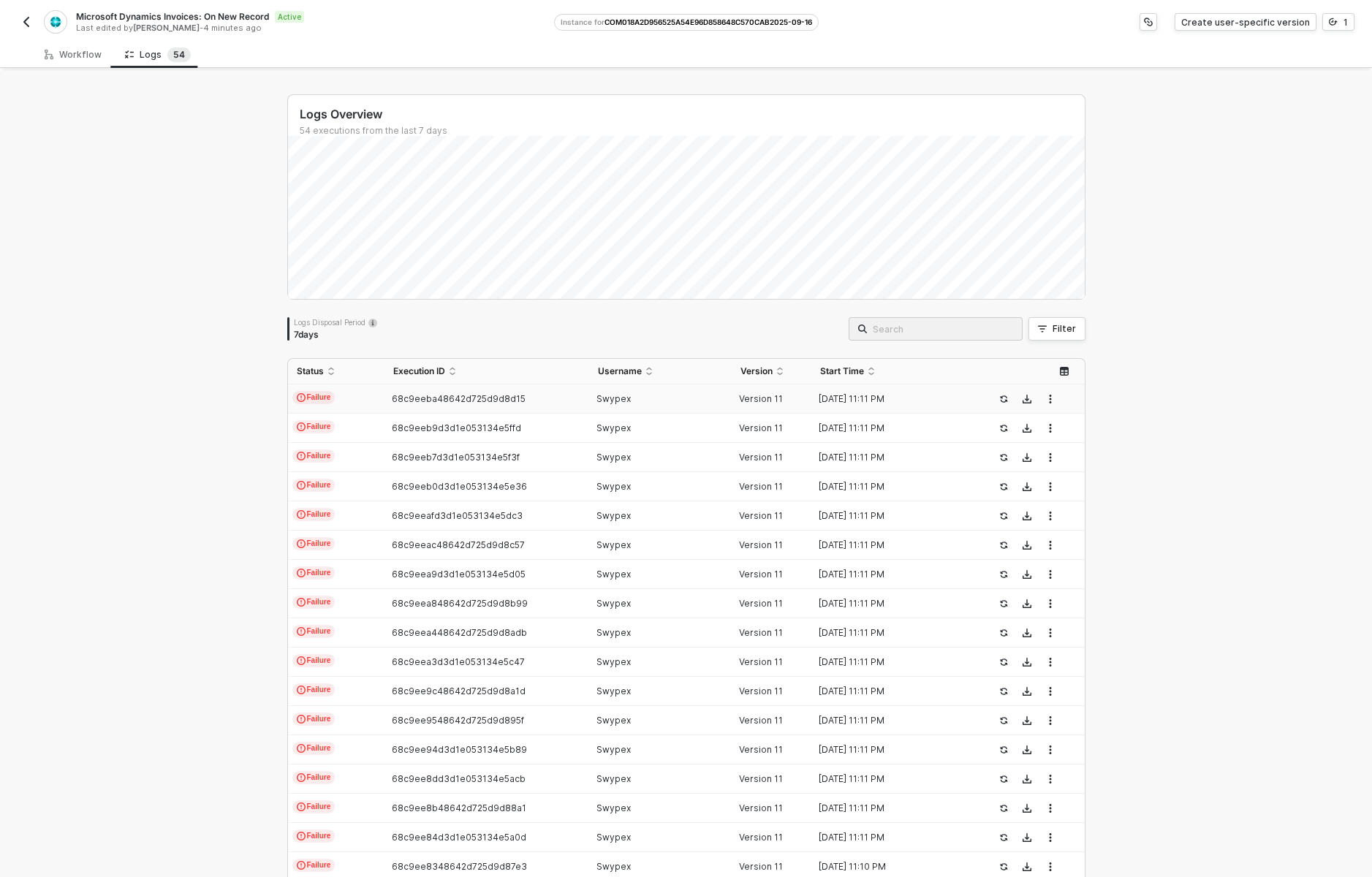
click at [31, 22] on img "button" at bounding box center [26, 22] width 12 height 12
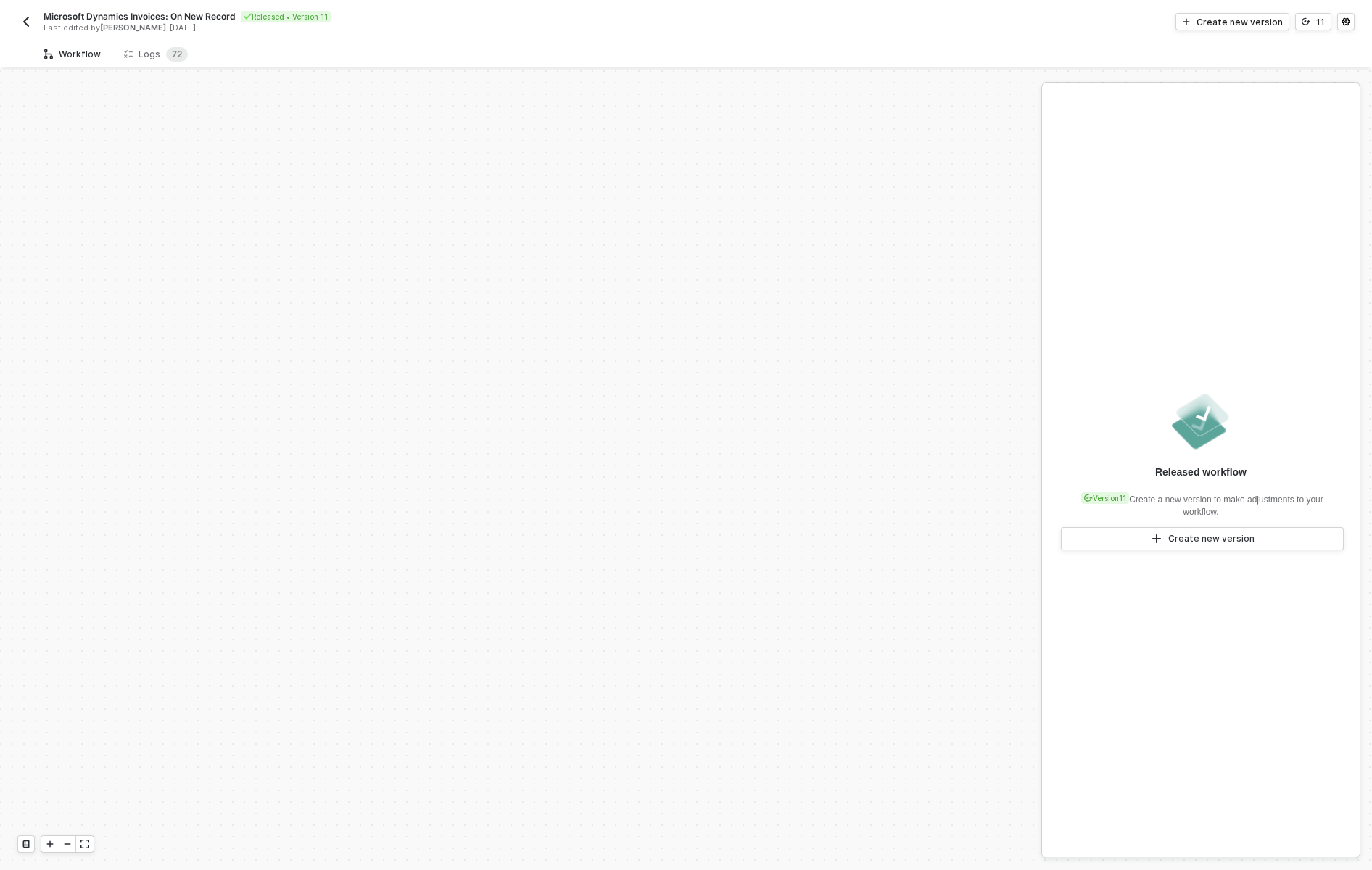
scroll to position [490, 0]
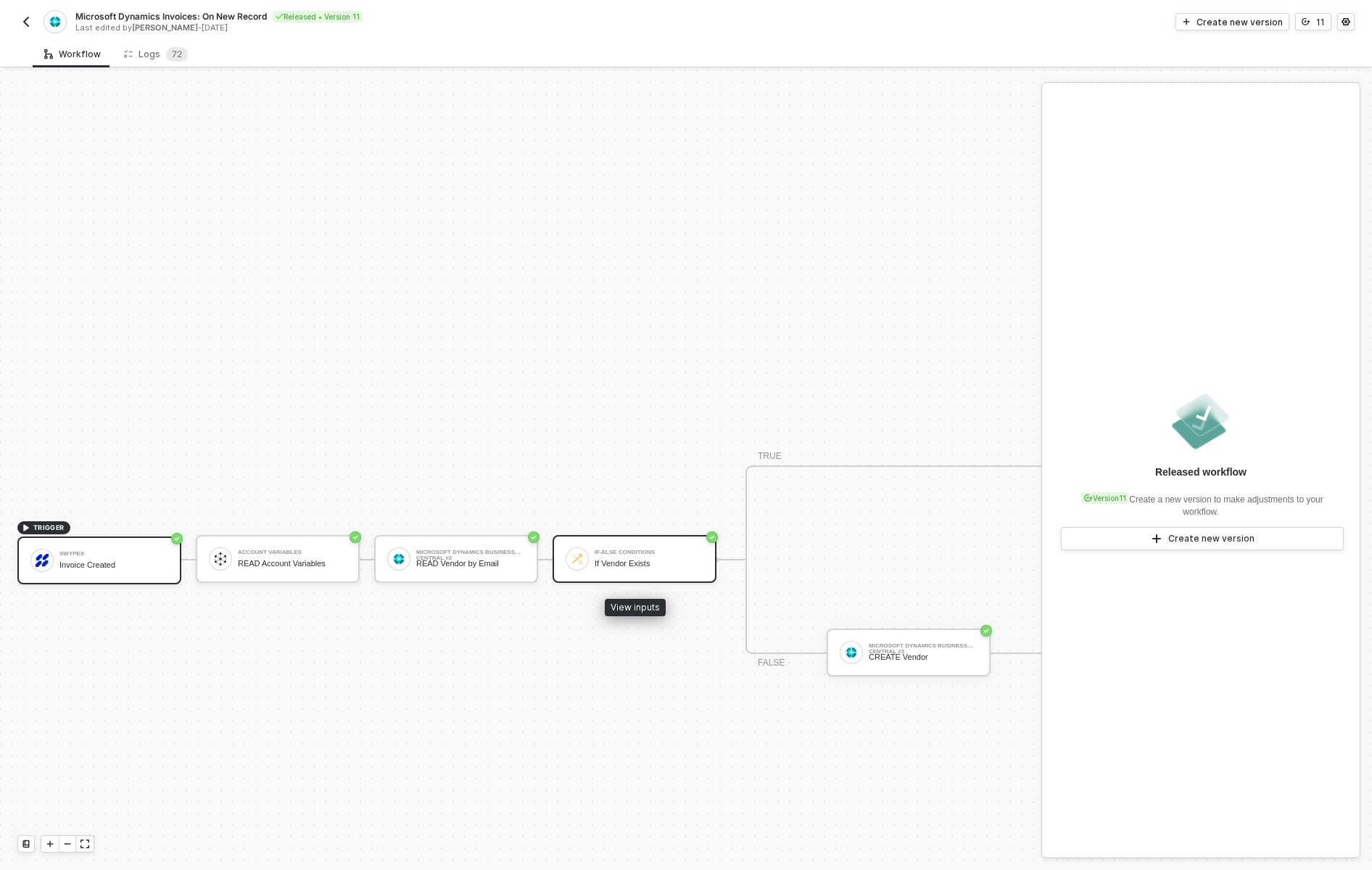
click at [616, 567] on div "If Vendor Exists" at bounding box center [649, 564] width 109 height 10
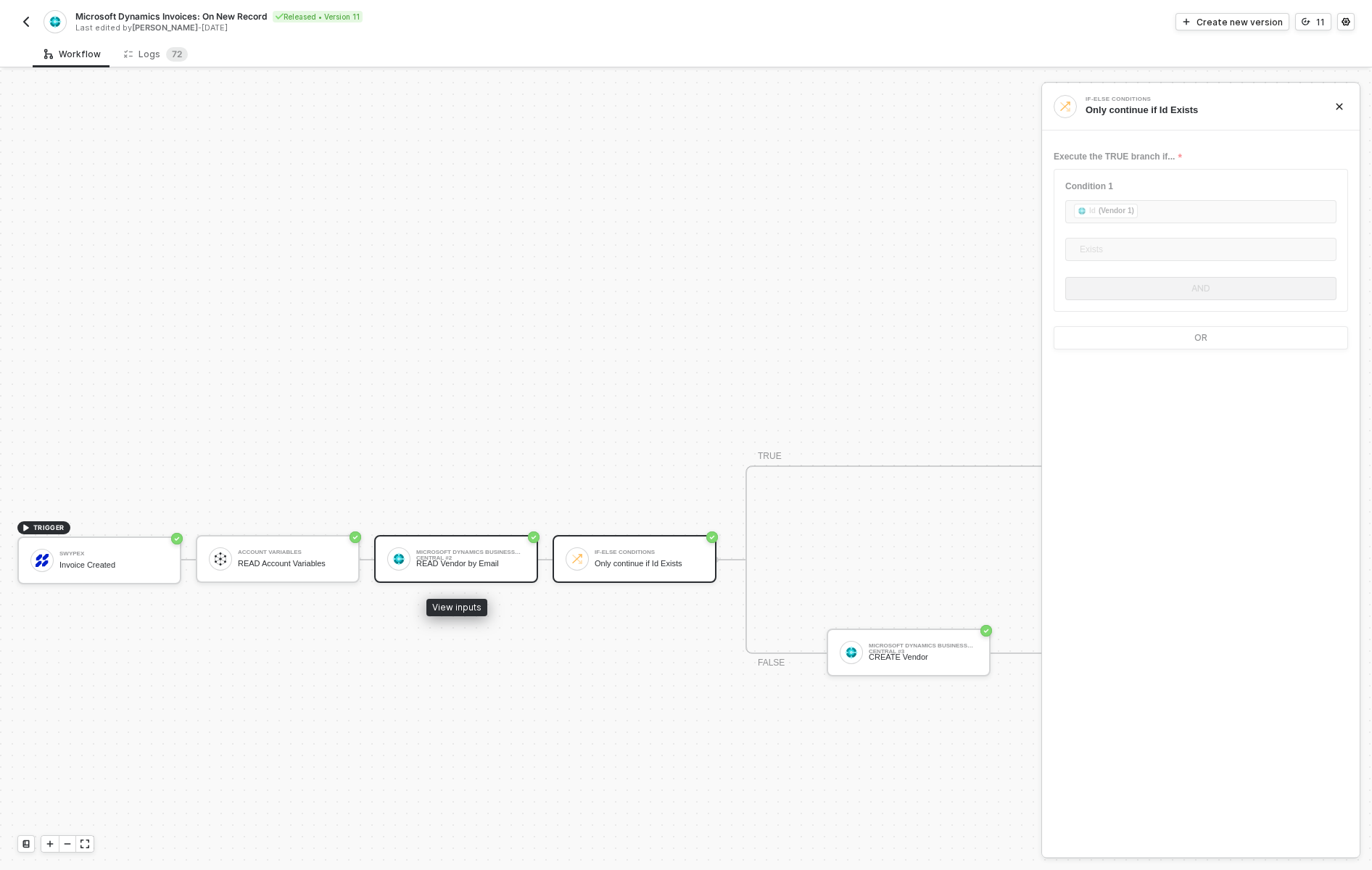
click at [482, 555] on div "Microsoft Dynamics Business Central #2" at bounding box center [470, 552] width 109 height 6
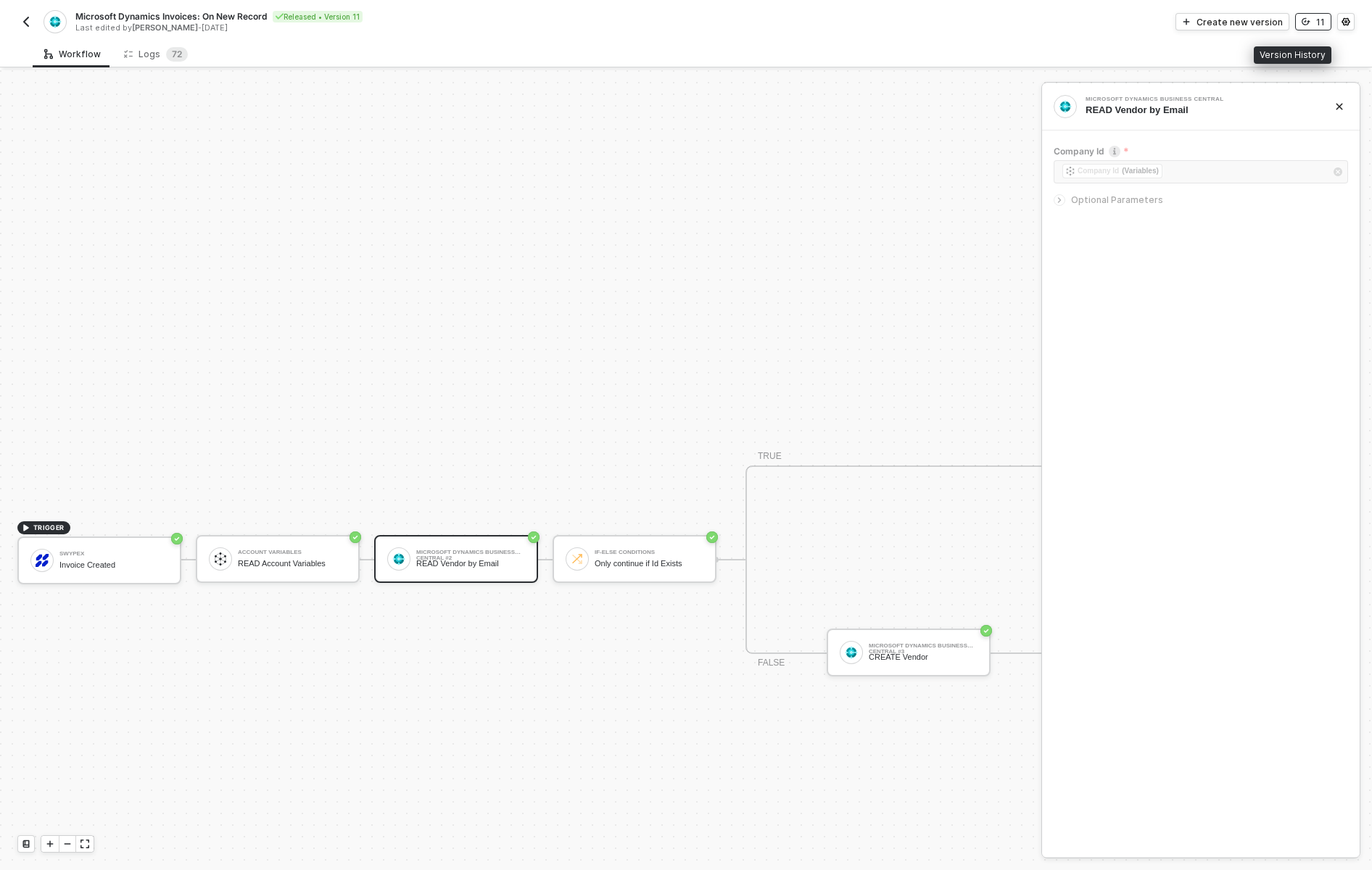
click at [1315, 25] on button "11" at bounding box center [1314, 21] width 37 height 17
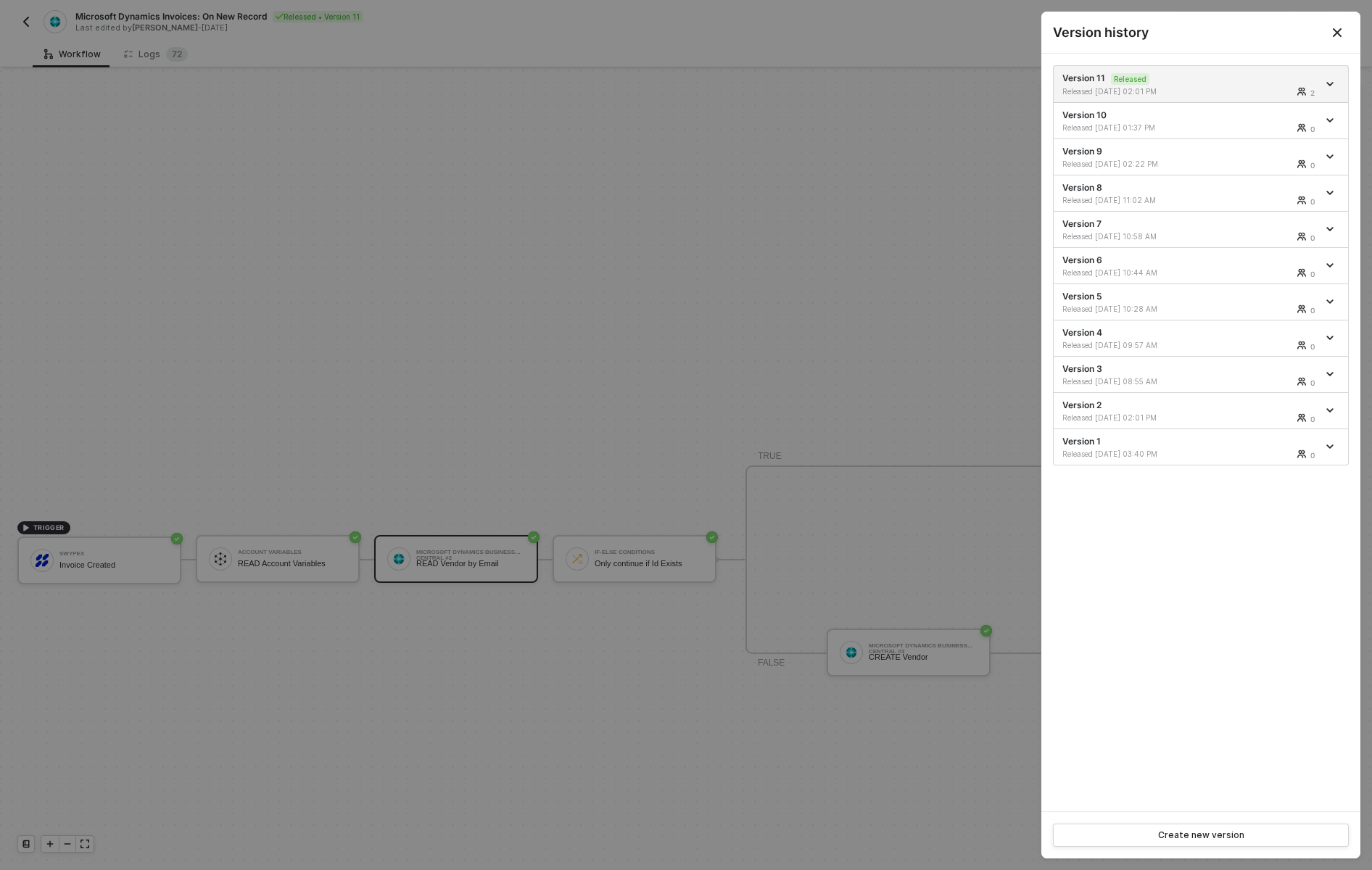
click at [1338, 33] on icon "Close" at bounding box center [1337, 33] width 9 height 9
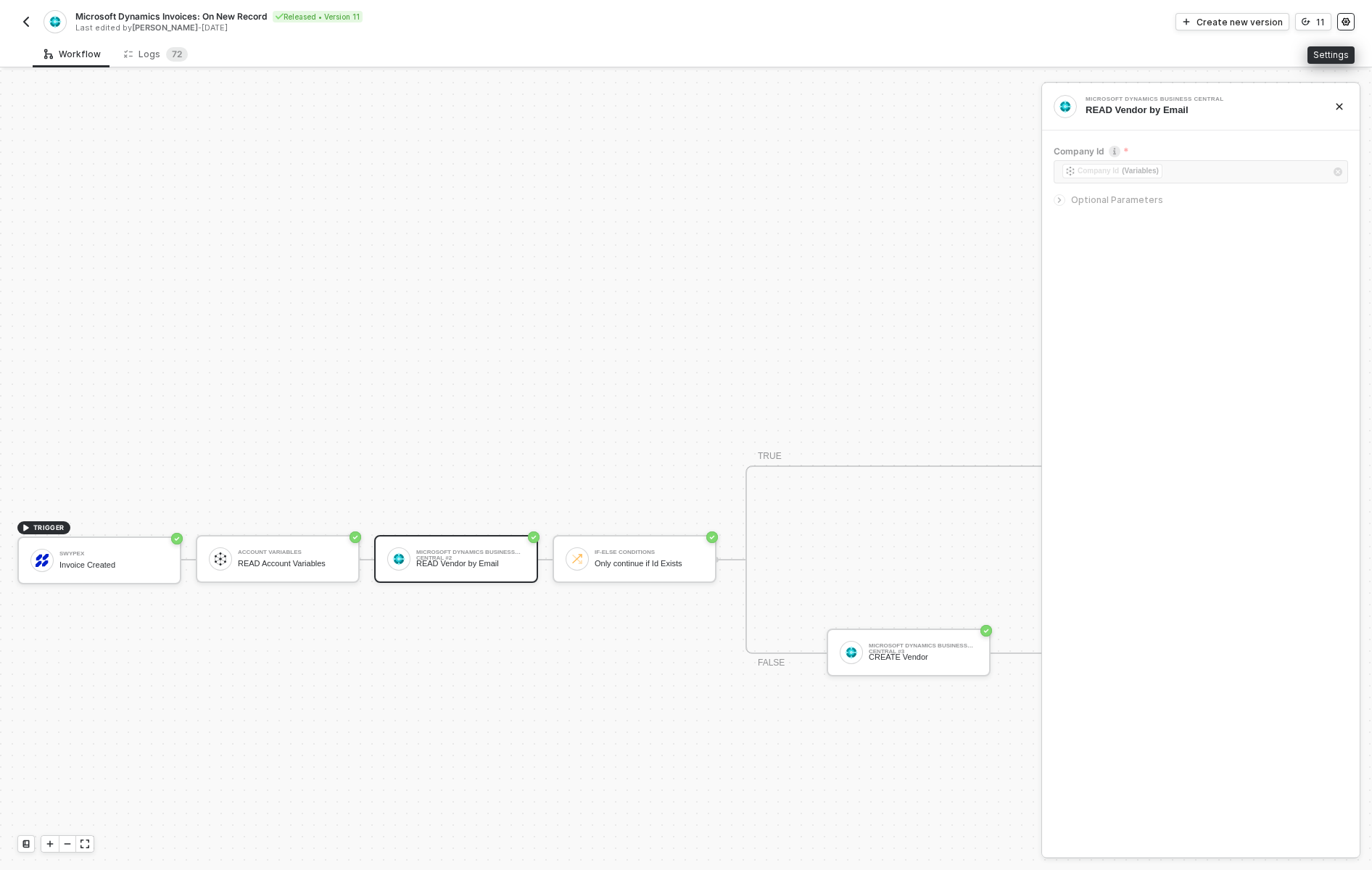
click at [1351, 24] on button "button" at bounding box center [1347, 21] width 17 height 17
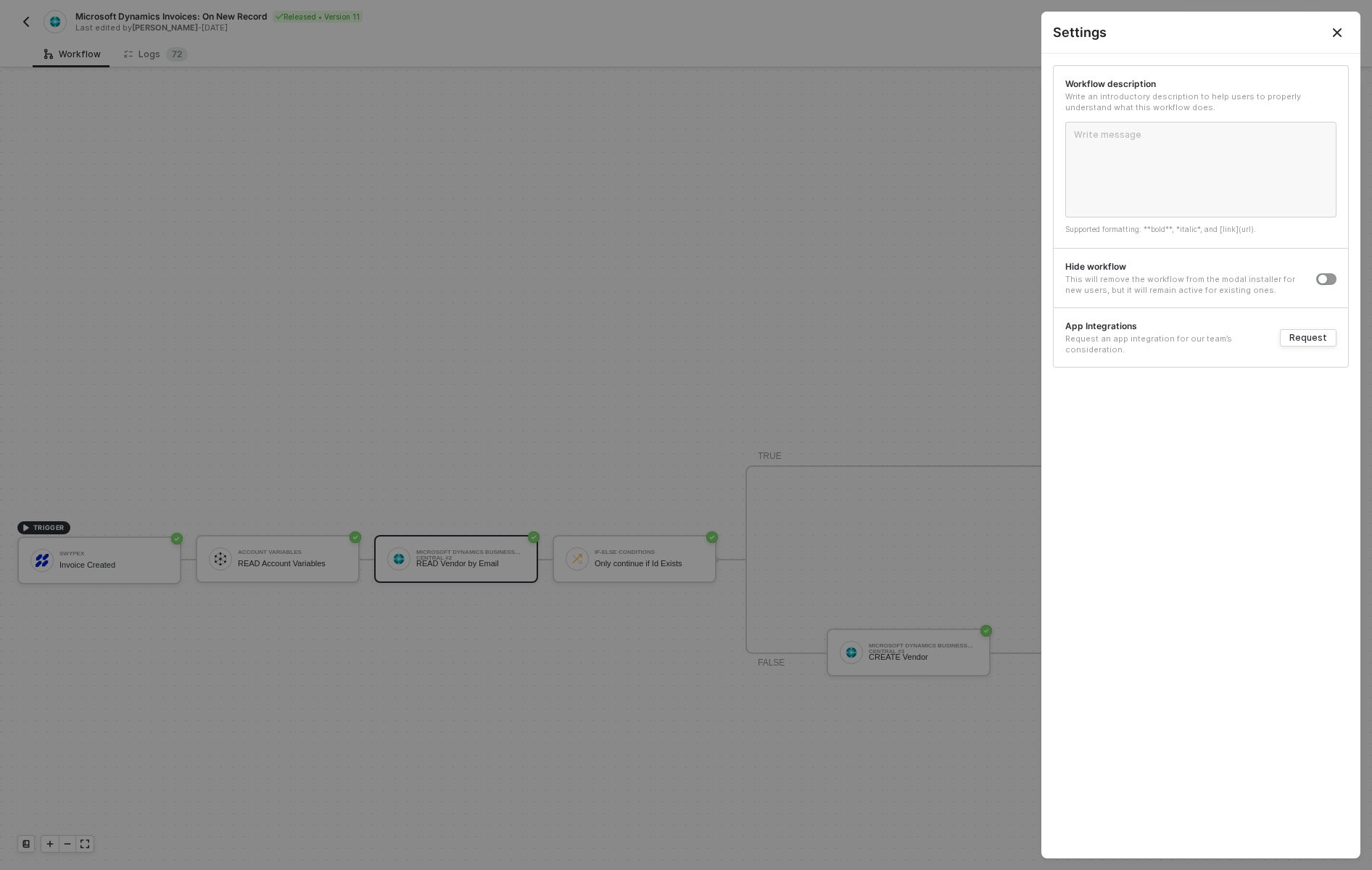
click at [1340, 33] on icon "Close" at bounding box center [1337, 33] width 12 height 12
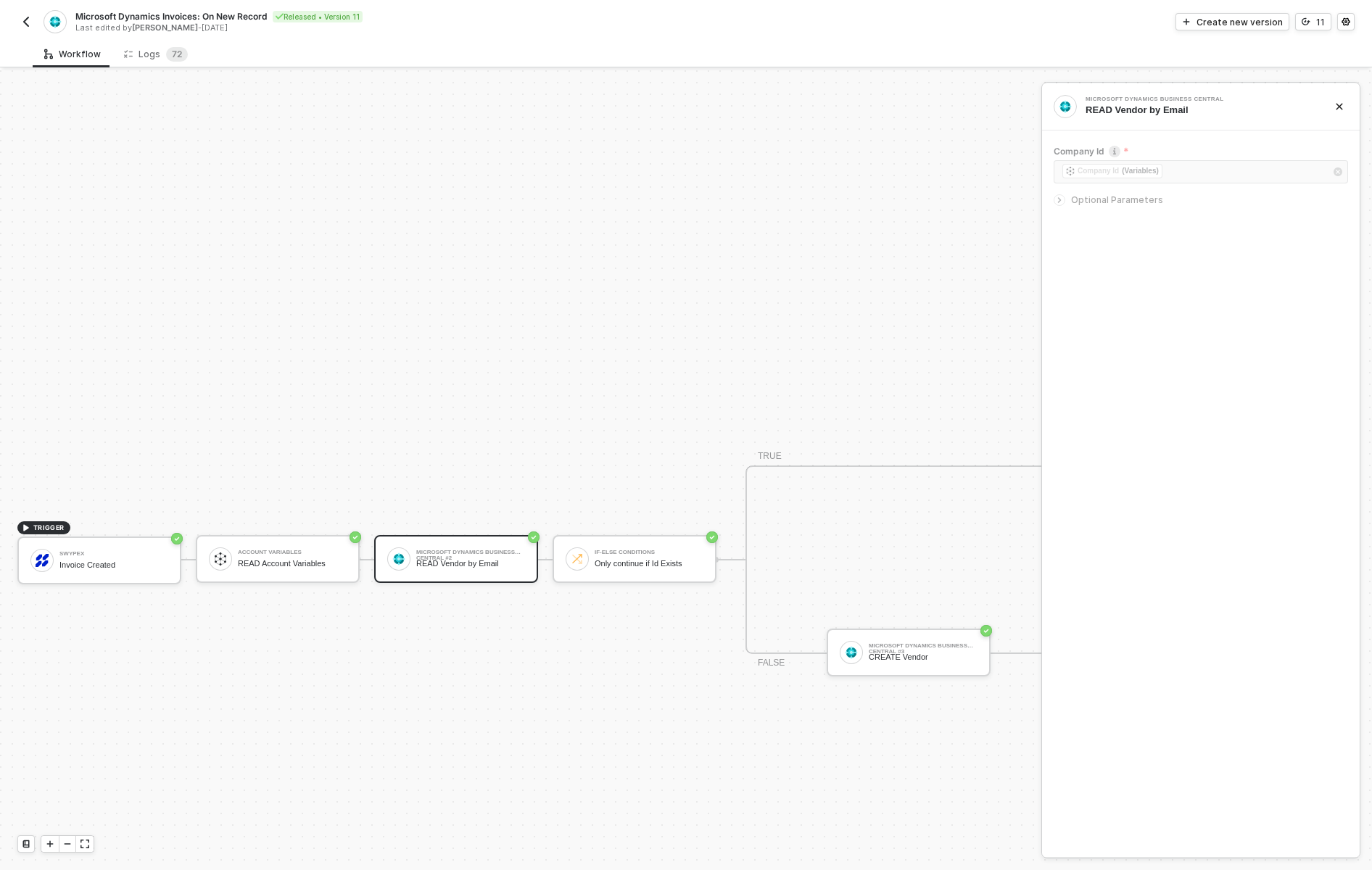
click at [1253, 21] on div "Create new version" at bounding box center [1240, 22] width 87 height 13
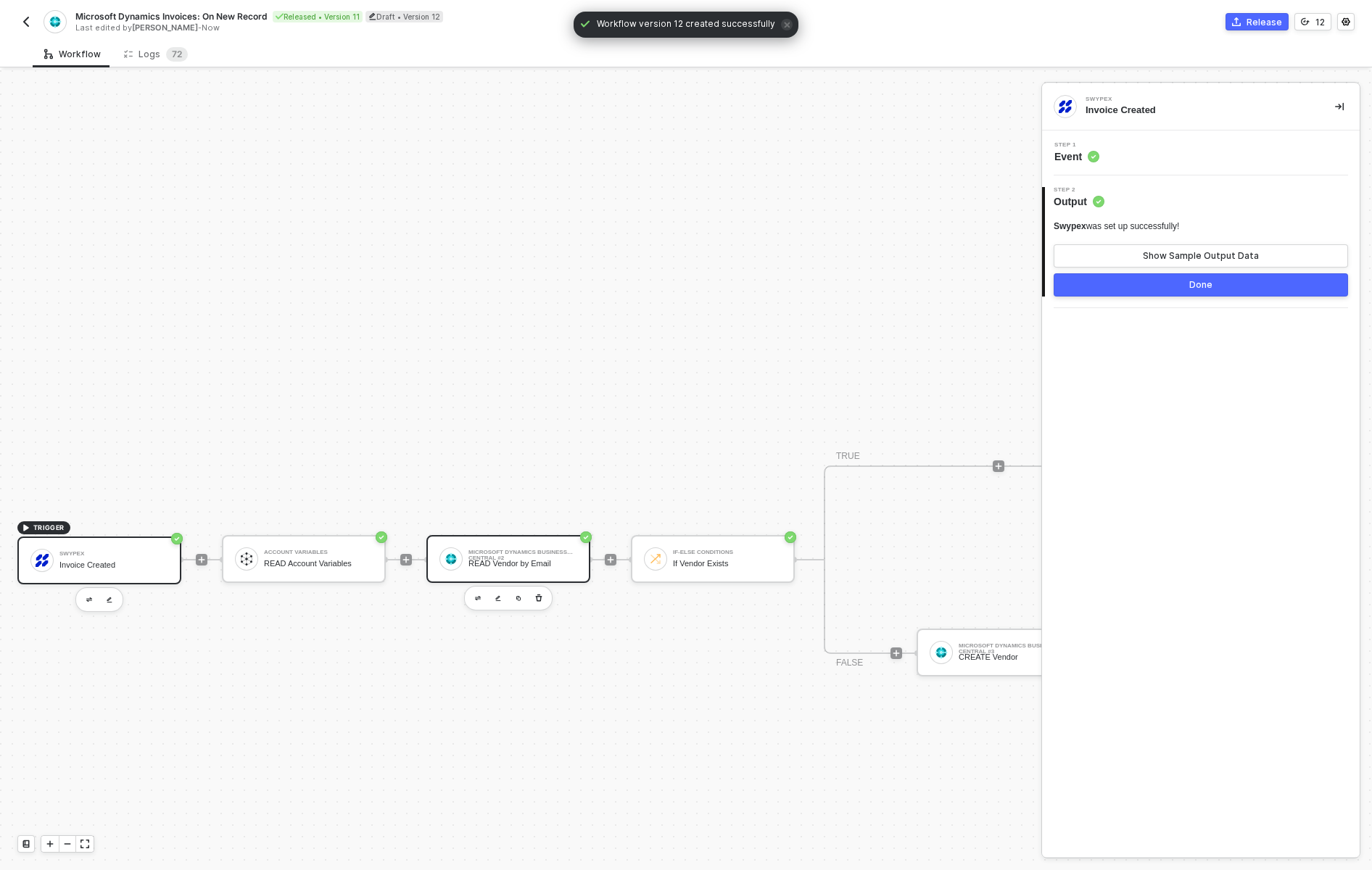
click at [519, 564] on div "READ Vendor by Email" at bounding box center [523, 564] width 109 height 10
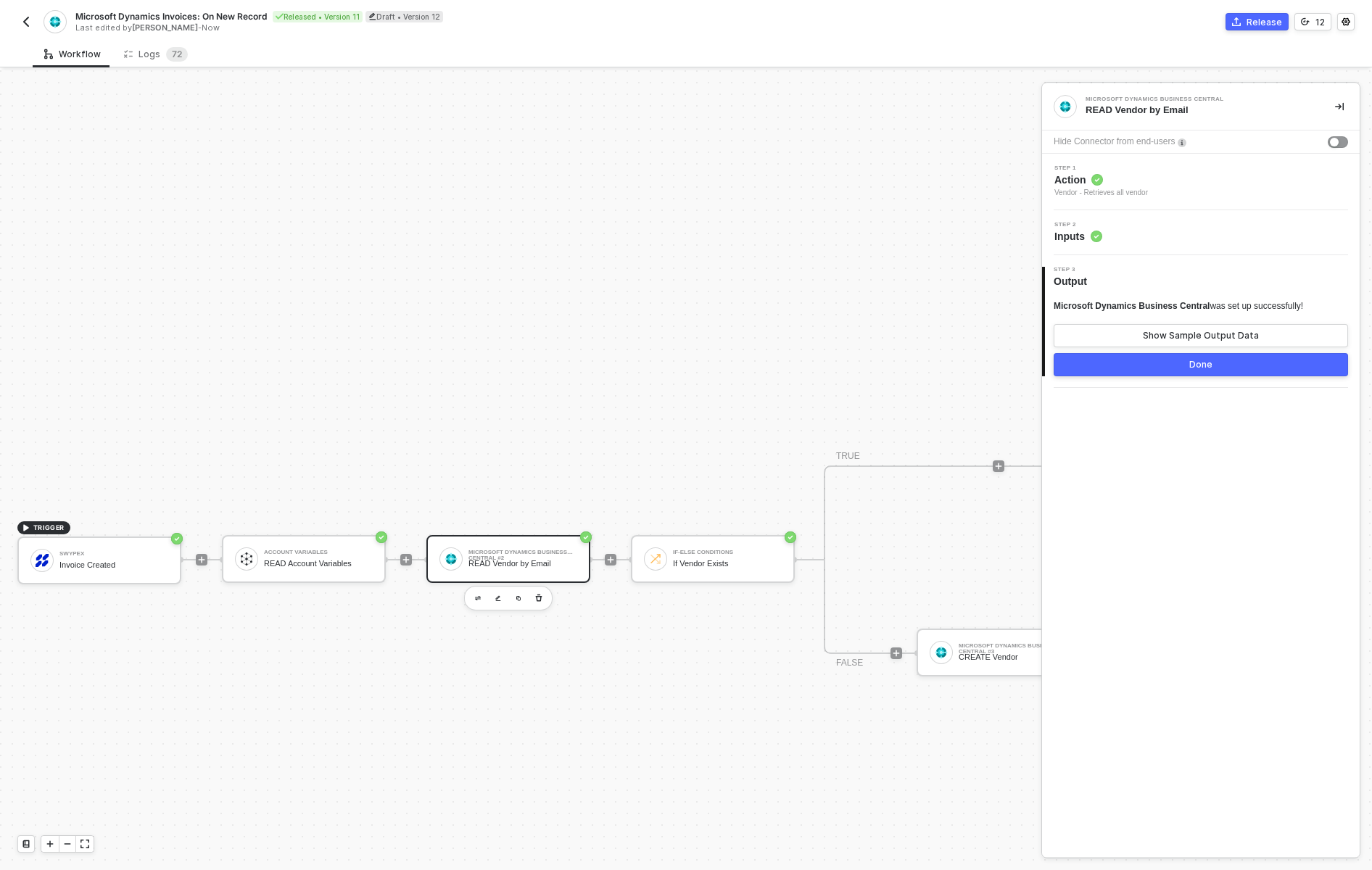
click at [1105, 185] on span "Action" at bounding box center [1102, 180] width 94 height 14
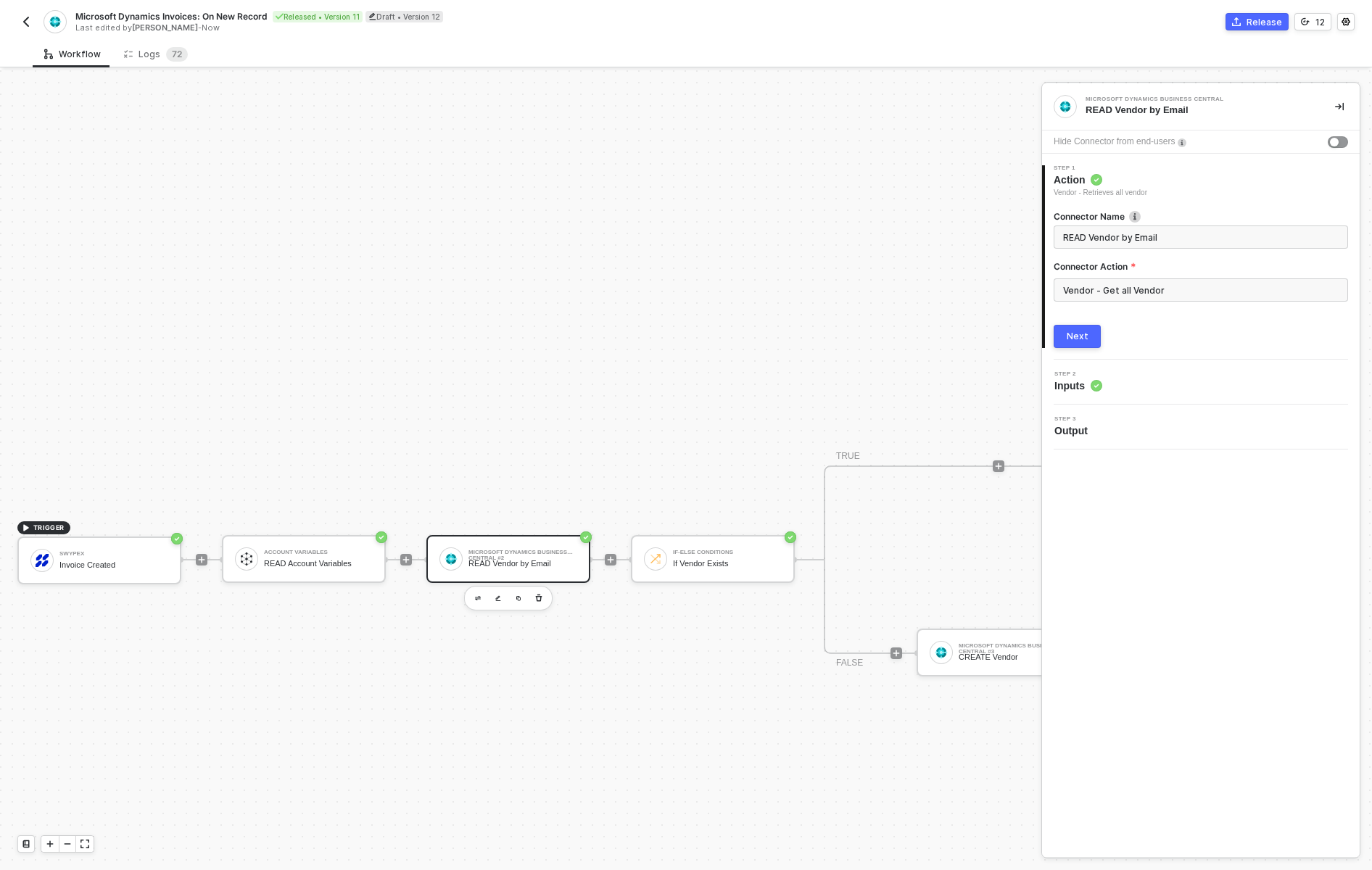
click at [1111, 376] on div "Step 2 Inputs" at bounding box center [1203, 382] width 314 height 21
click at [1089, 377] on button "Next" at bounding box center [1077, 375] width 47 height 23
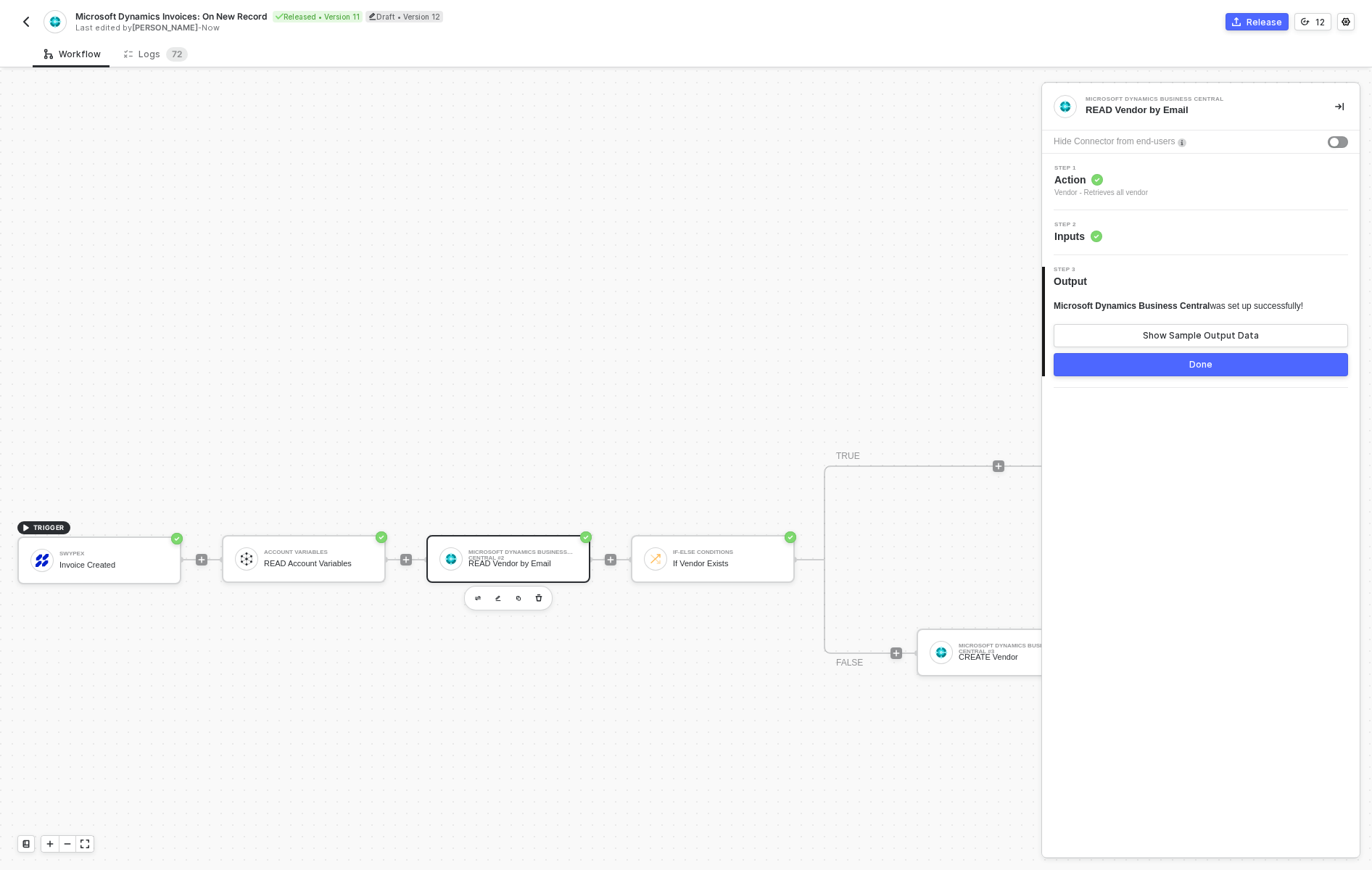
click at [1089, 235] on span "Inputs" at bounding box center [1079, 236] width 48 height 14
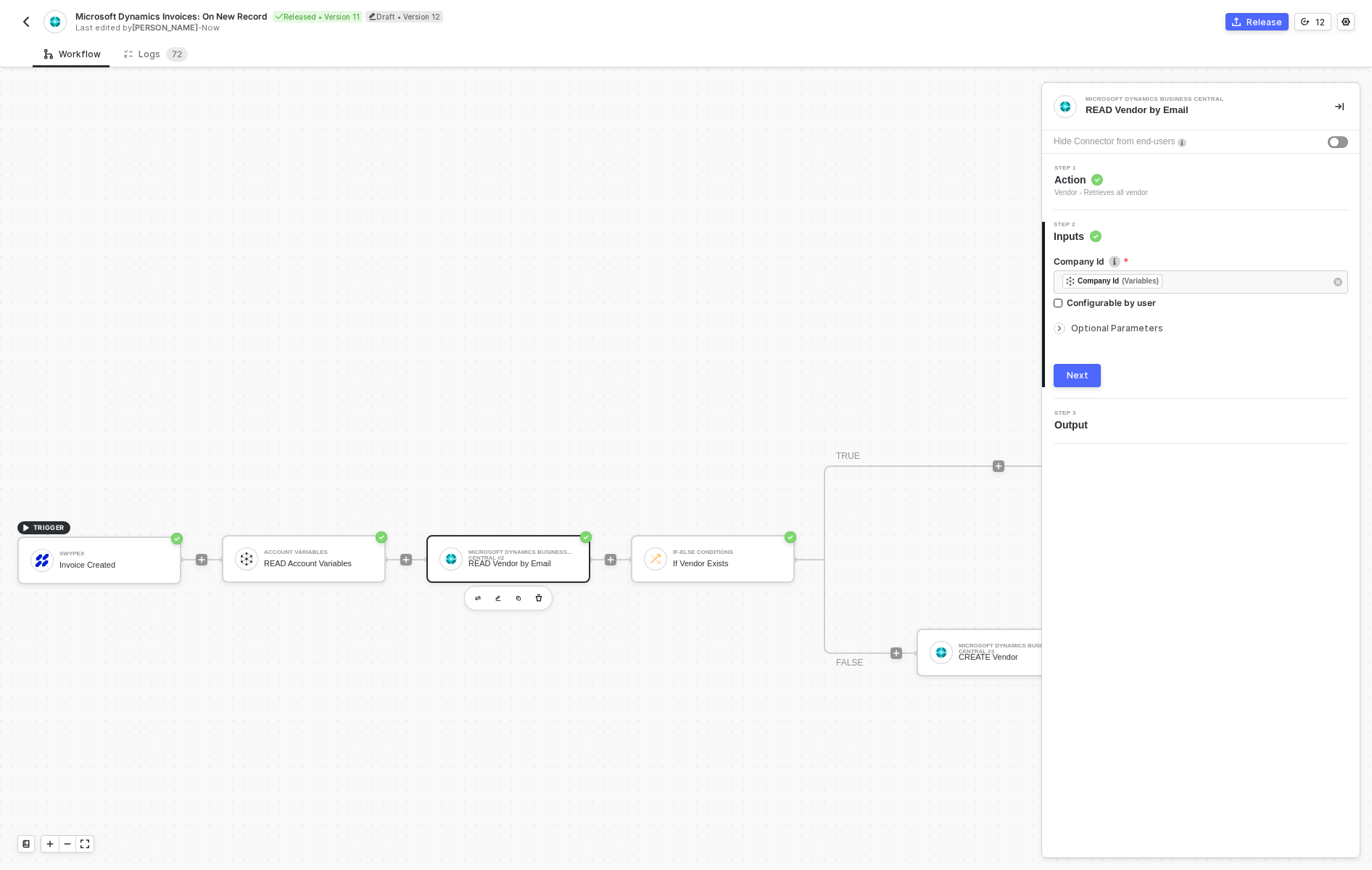
click at [1064, 331] on div at bounding box center [1059, 328] width 12 height 12
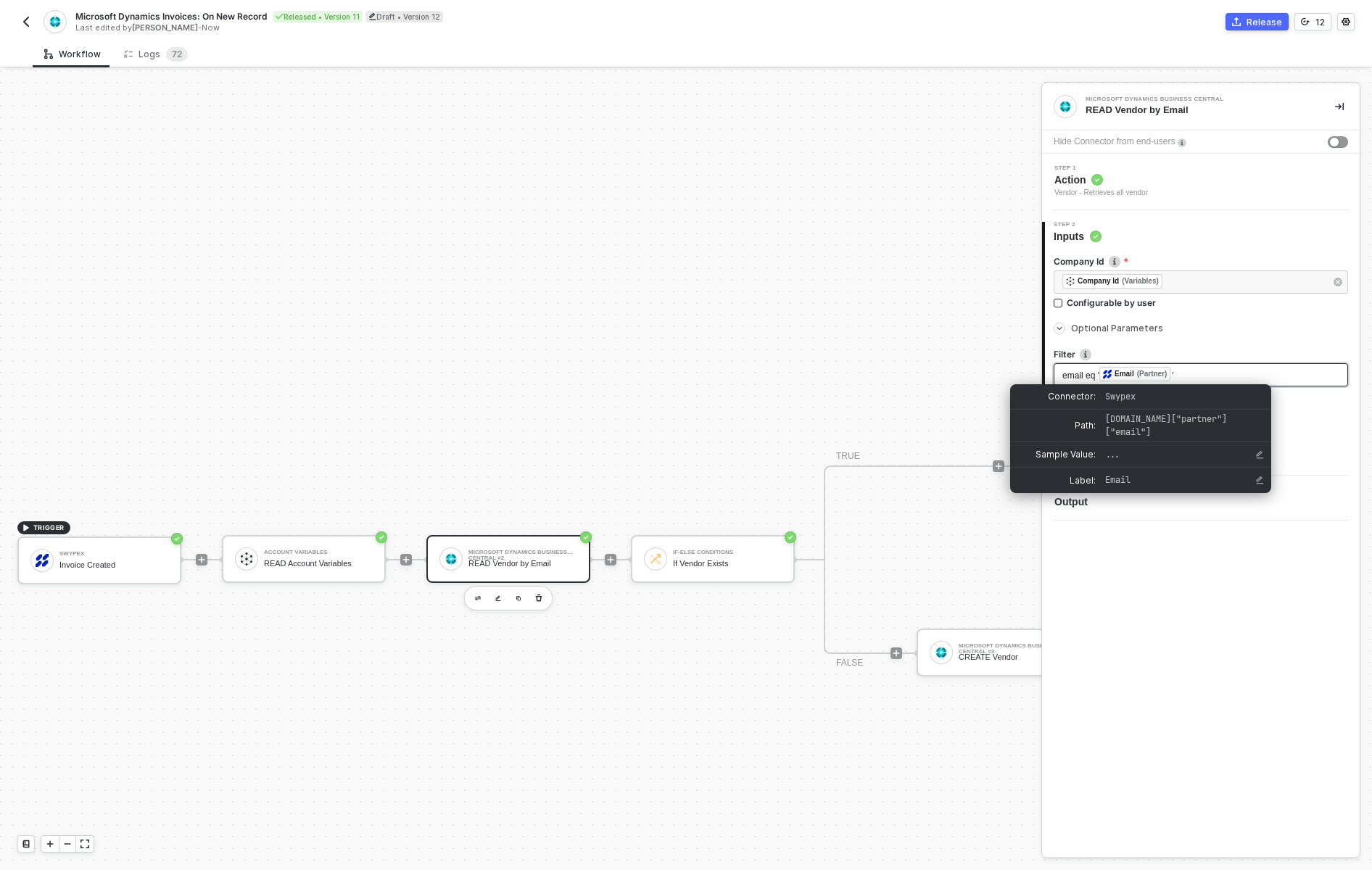
click at [1152, 375] on div "(Partner)" at bounding box center [1152, 374] width 30 height 12
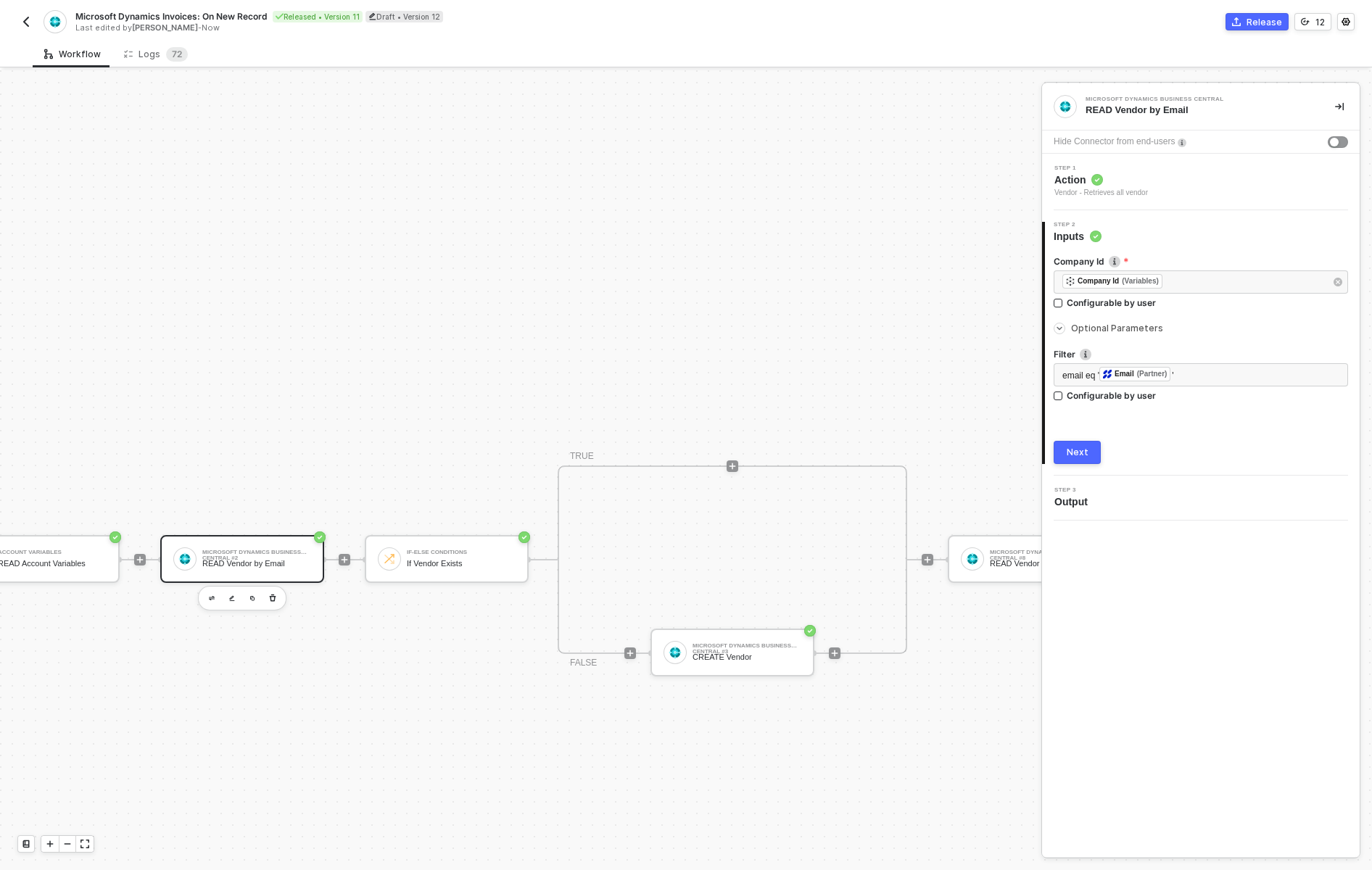
scroll to position [490, 284]
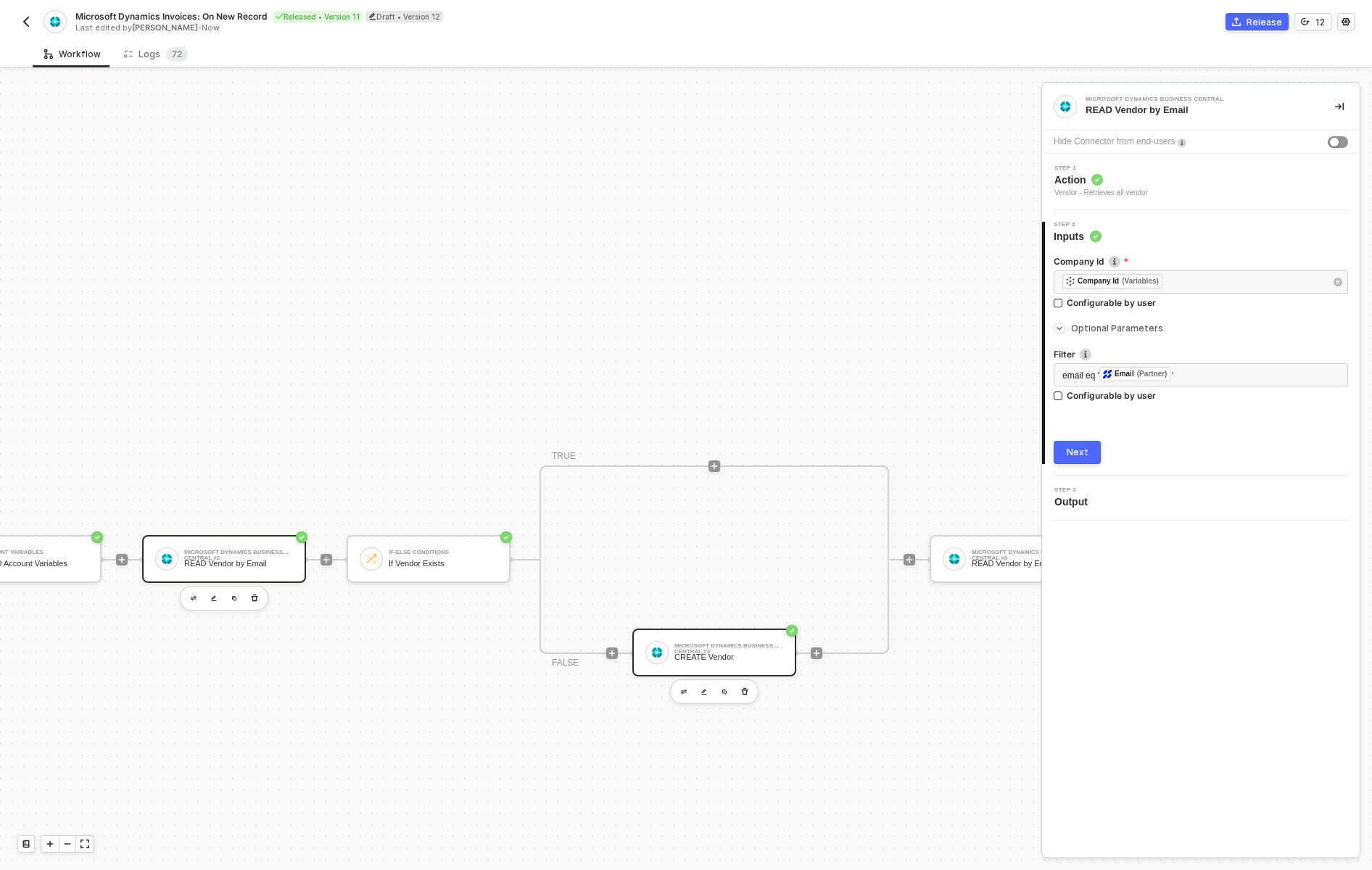
click at [703, 666] on div "Microsoft Dynamics Business Central #3 CREATE Vendor" at bounding box center [729, 652] width 109 height 28
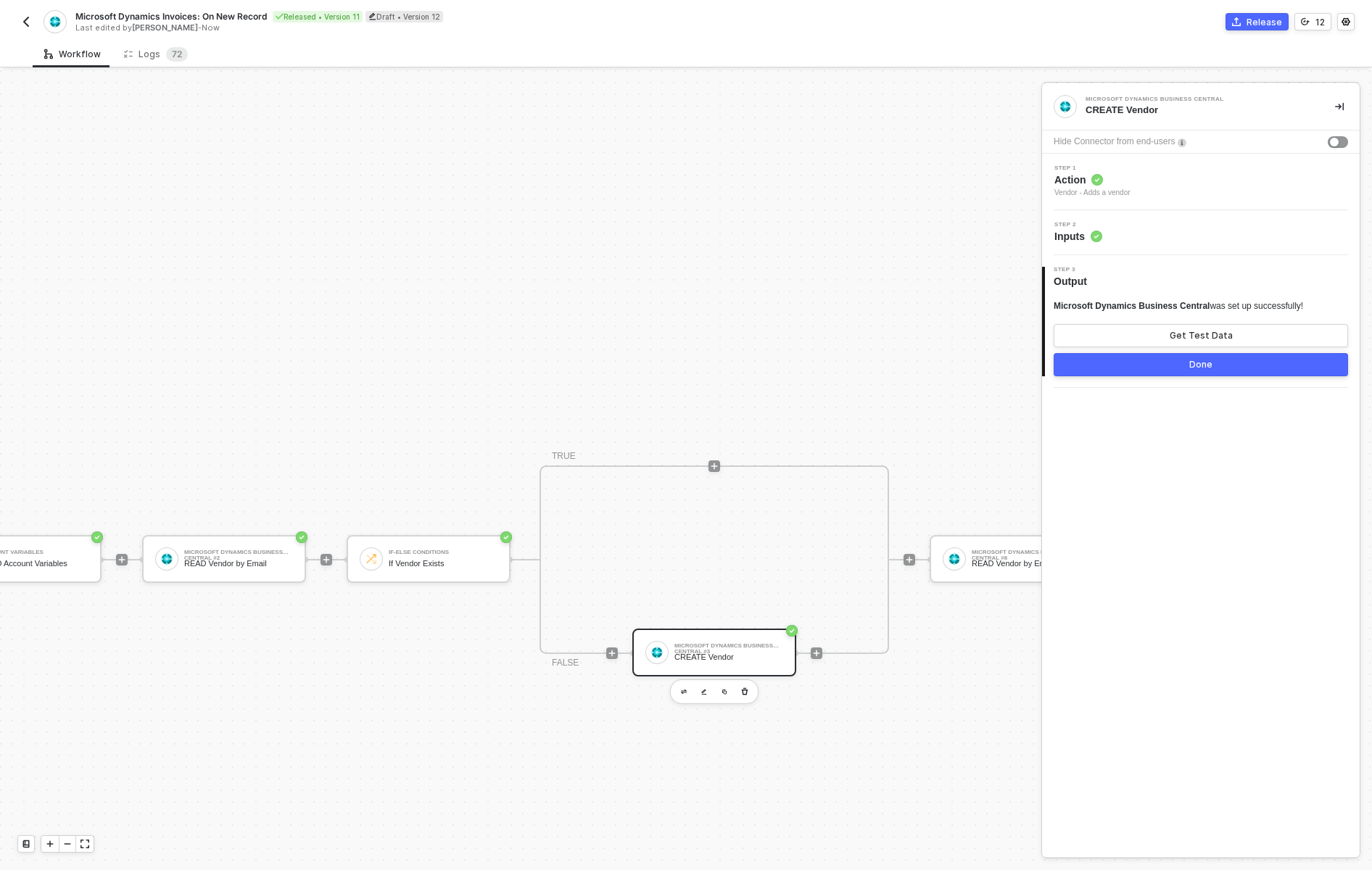
click at [1084, 240] on span "Inputs" at bounding box center [1079, 236] width 48 height 14
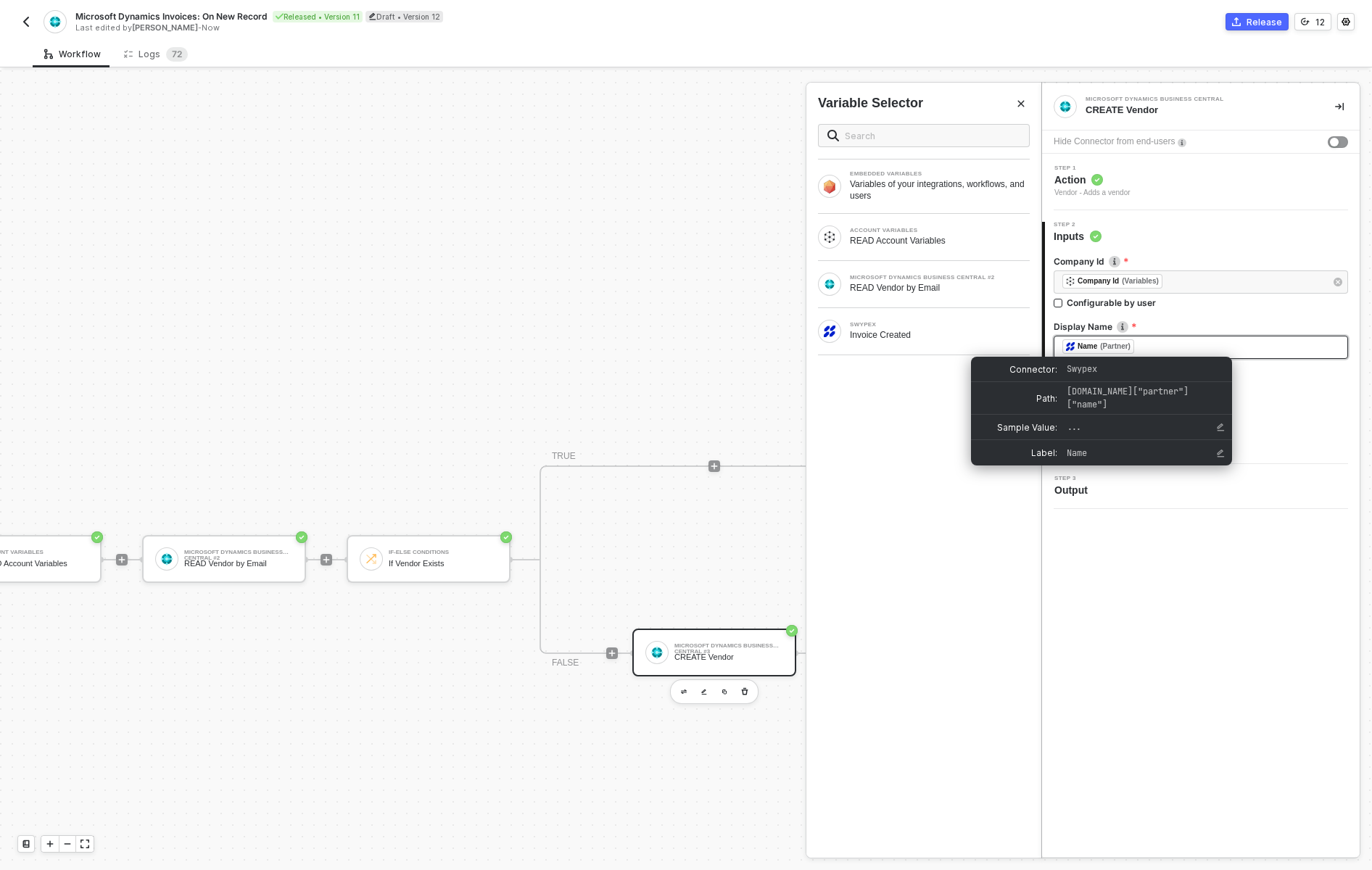
click at [1110, 348] on div "(Partner)" at bounding box center [1115, 347] width 30 height 12
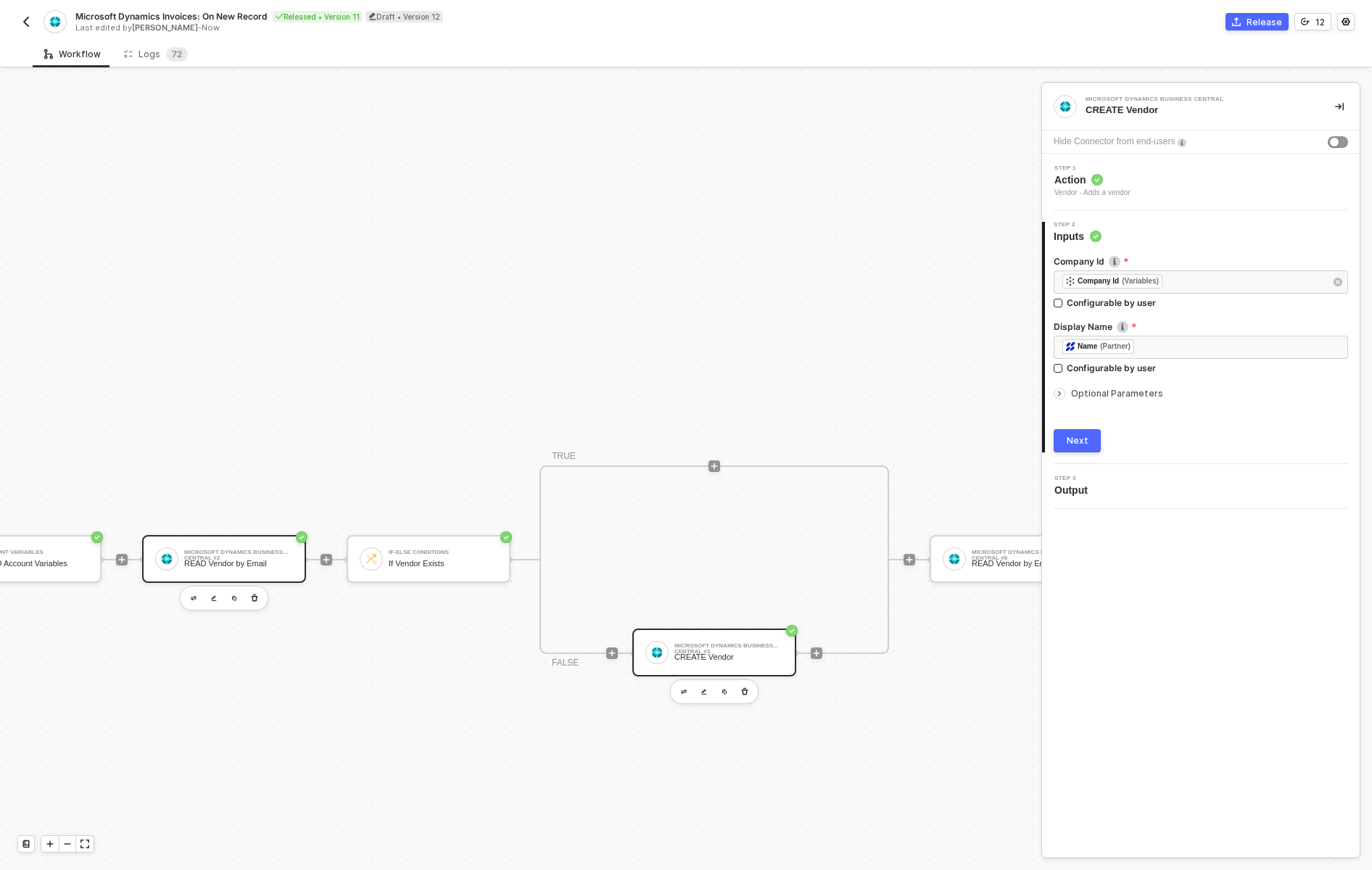
click at [262, 562] on div "READ Vendor by Email" at bounding box center [239, 564] width 109 height 10
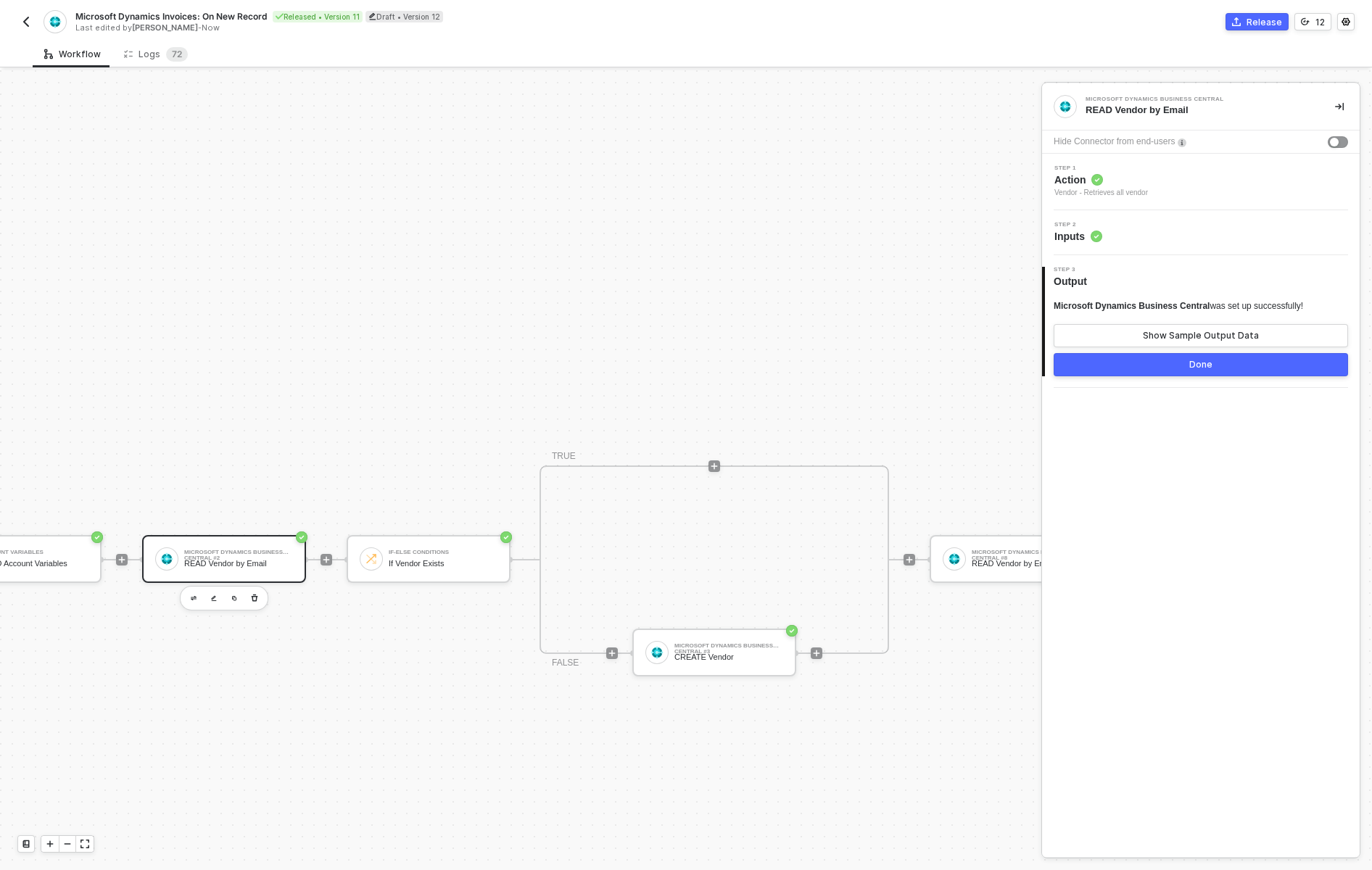
click at [1107, 247] on div "Step 2 Inputs" at bounding box center [1201, 232] width 317 height 45
click at [1078, 227] on div "Step 2 Inputs" at bounding box center [1079, 232] width 48 height 21
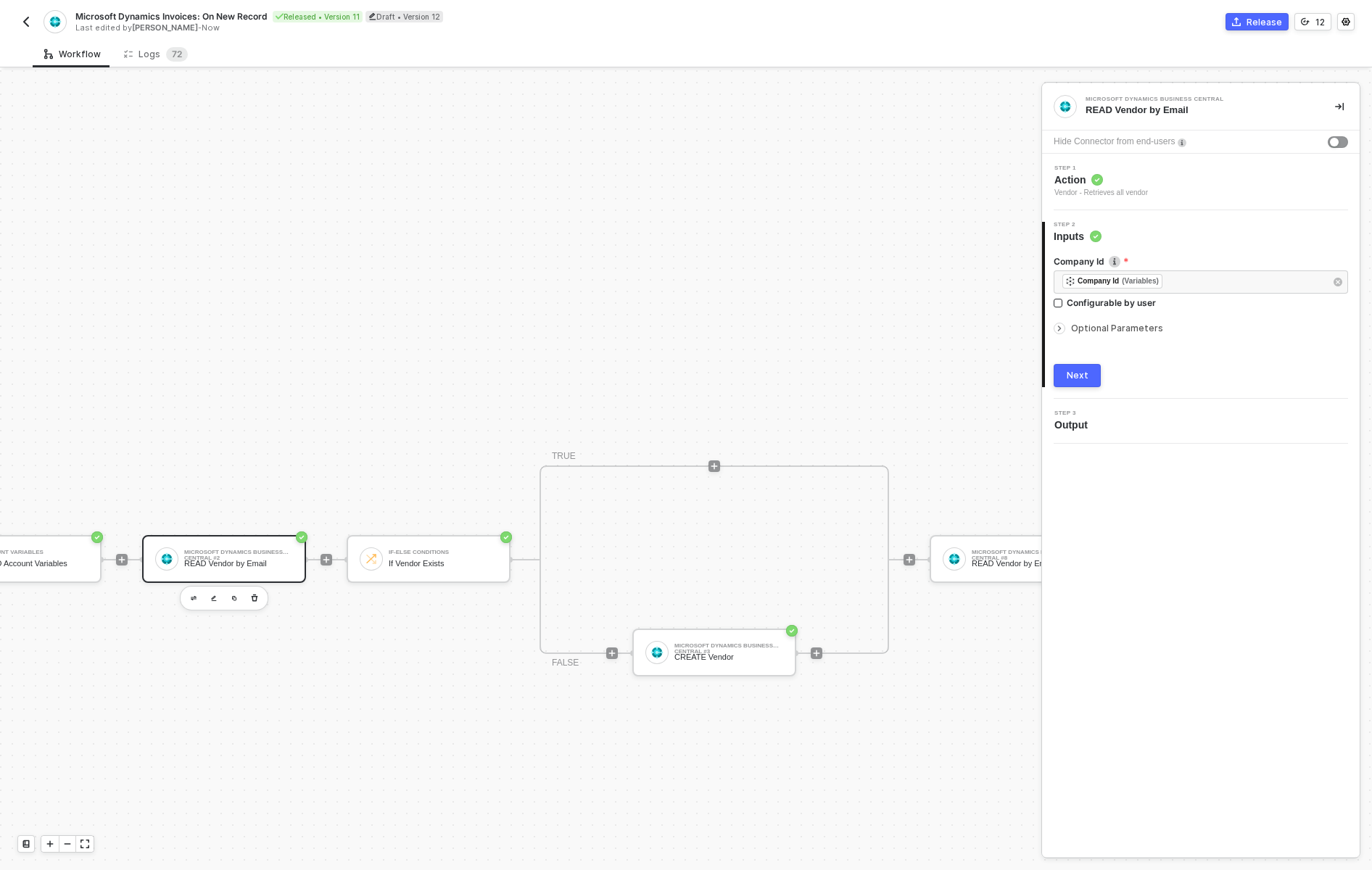
click at [1120, 331] on span "Optional Parameters" at bounding box center [1117, 328] width 92 height 11
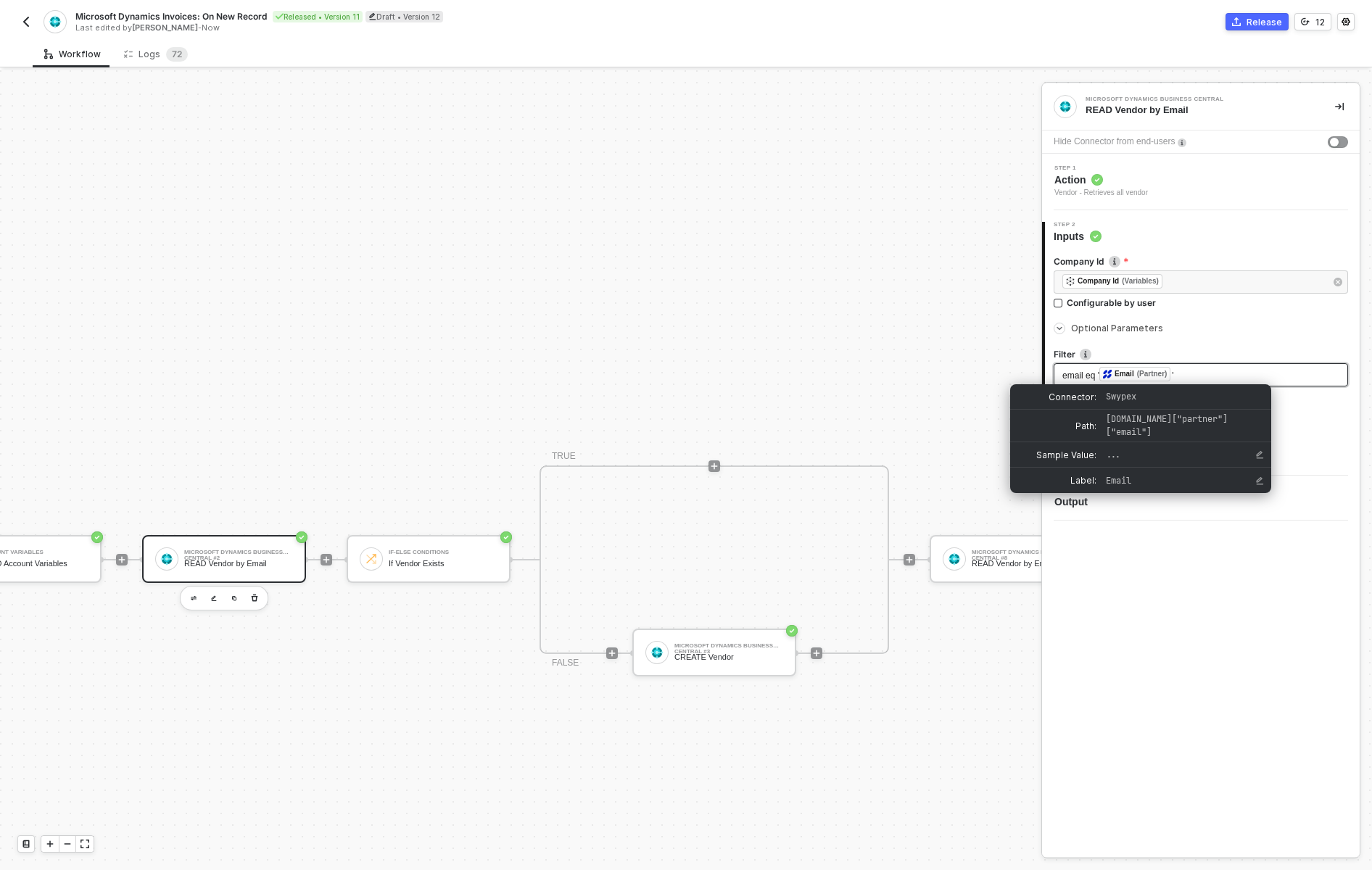
click at [1129, 377] on div "Email" at bounding box center [1125, 374] width 20 height 13
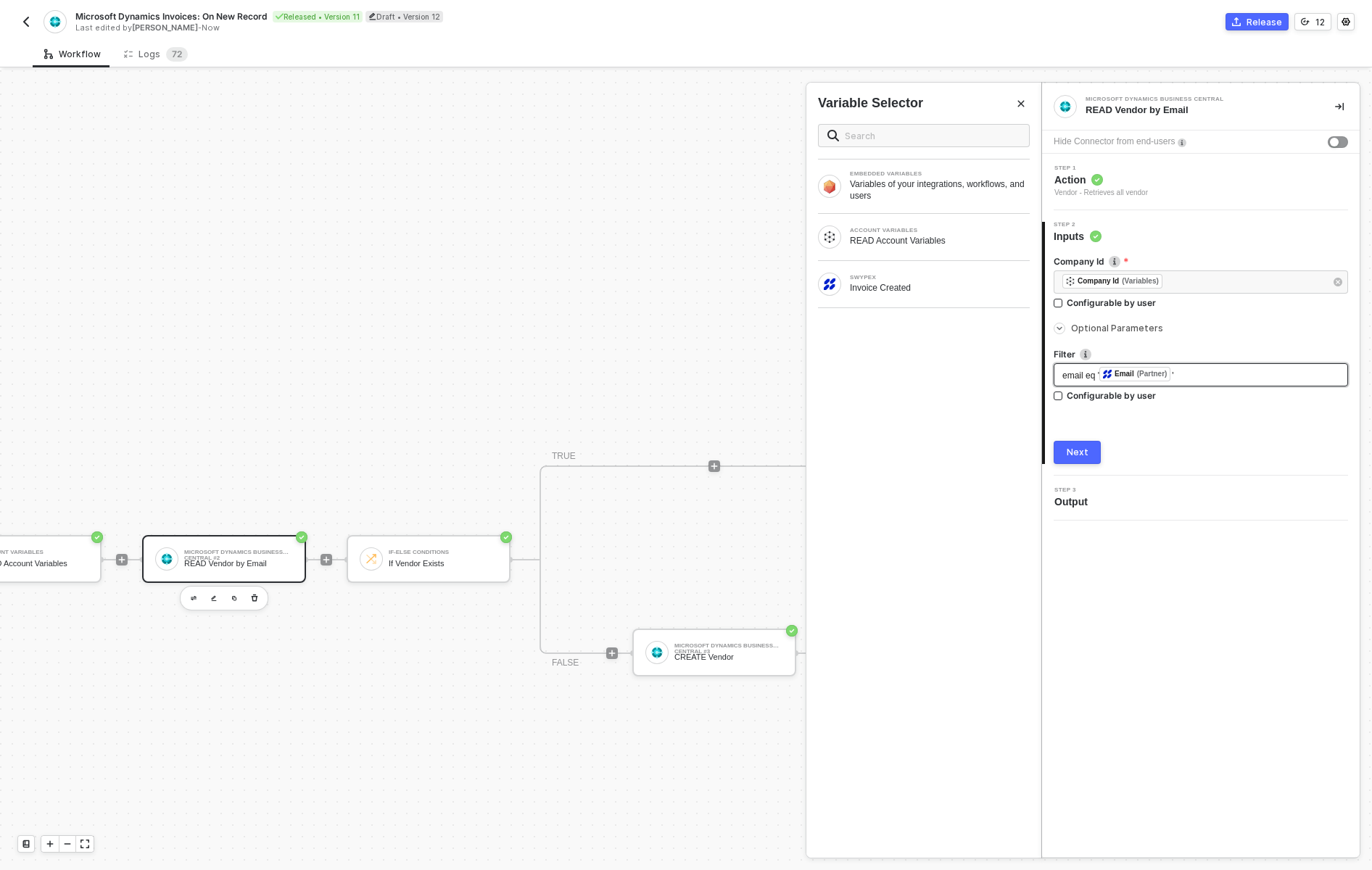
click at [1086, 377] on span "email eq '" at bounding box center [1081, 375] width 37 height 10
click at [1076, 377] on span "email eq '" at bounding box center [1081, 375] width 37 height 10
click at [1086, 357] on img at bounding box center [1086, 355] width 12 height 12
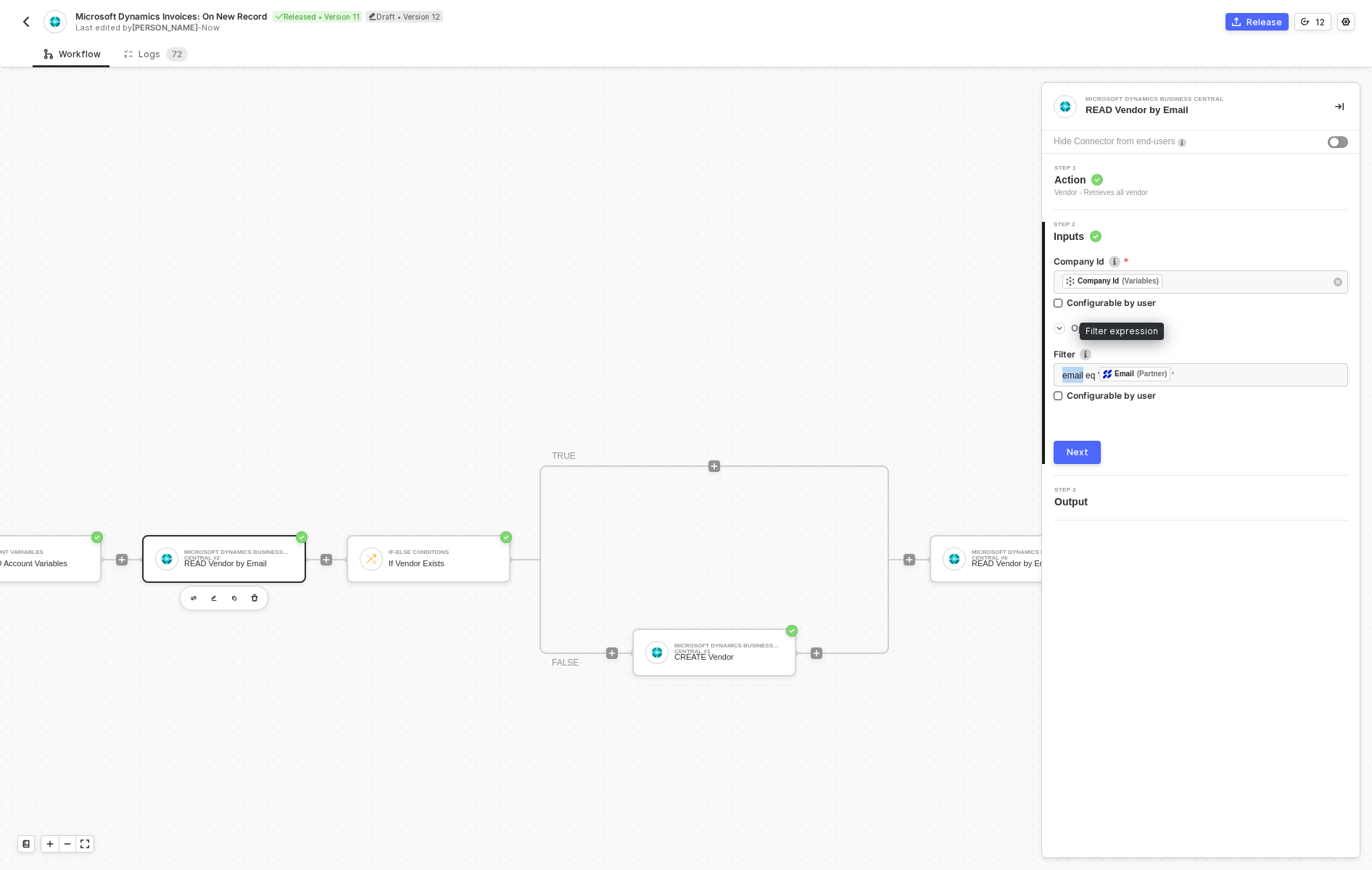
click at [1086, 354] on img at bounding box center [1086, 355] width 12 height 12
click at [1087, 375] on span "email eq '" at bounding box center [1081, 375] width 37 height 10
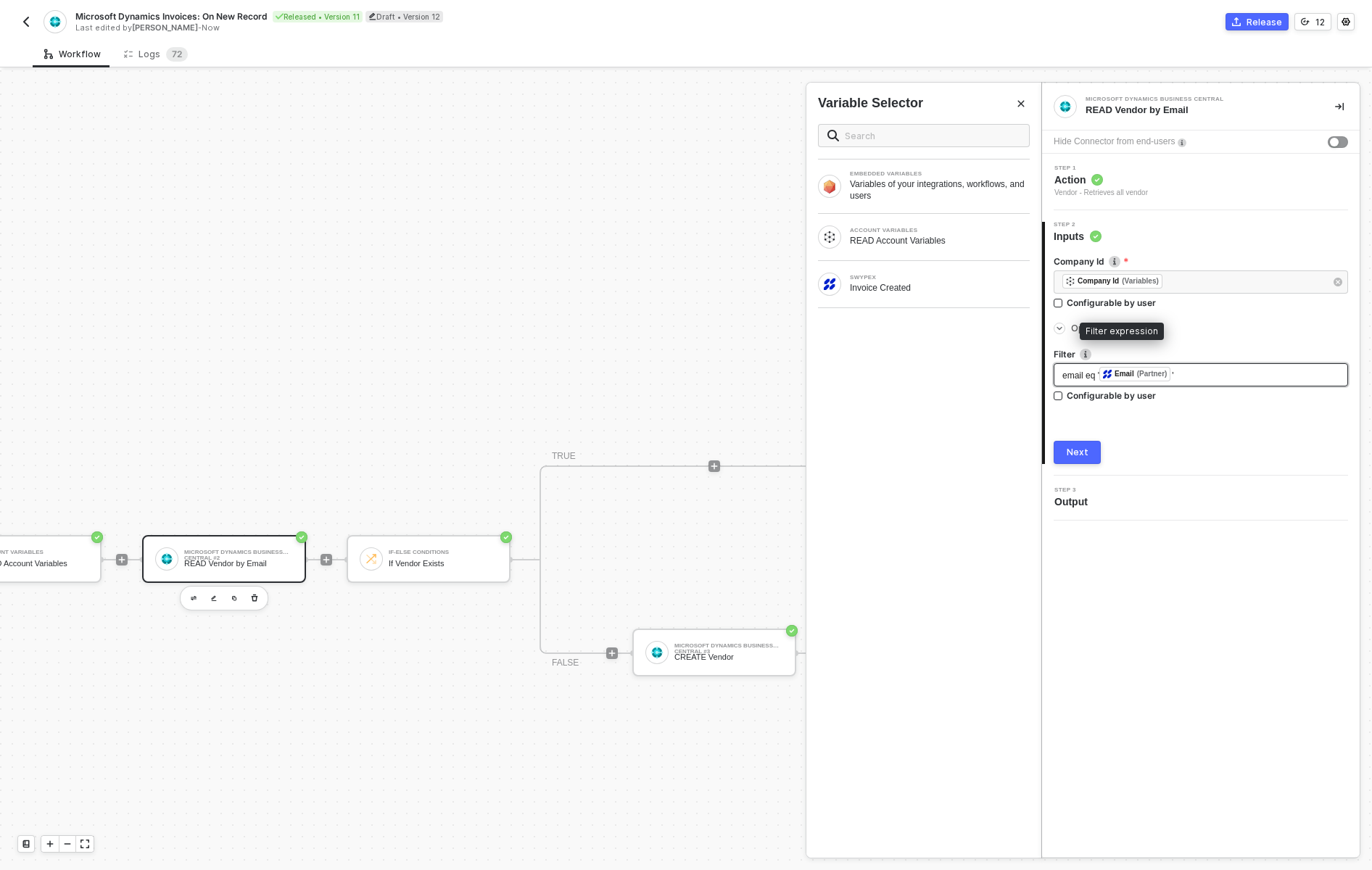
click at [1133, 372] on div "Email" at bounding box center [1125, 374] width 20 height 13
click at [1075, 377] on span "email eq '" at bounding box center [1081, 375] width 37 height 10
drag, startPoint x: 1187, startPoint y: 373, endPoint x: 1062, endPoint y: 367, distance: 125.1
click at [1062, 367] on div "email eq ' ﻿ Email (Partner) '" at bounding box center [1201, 375] width 294 height 23
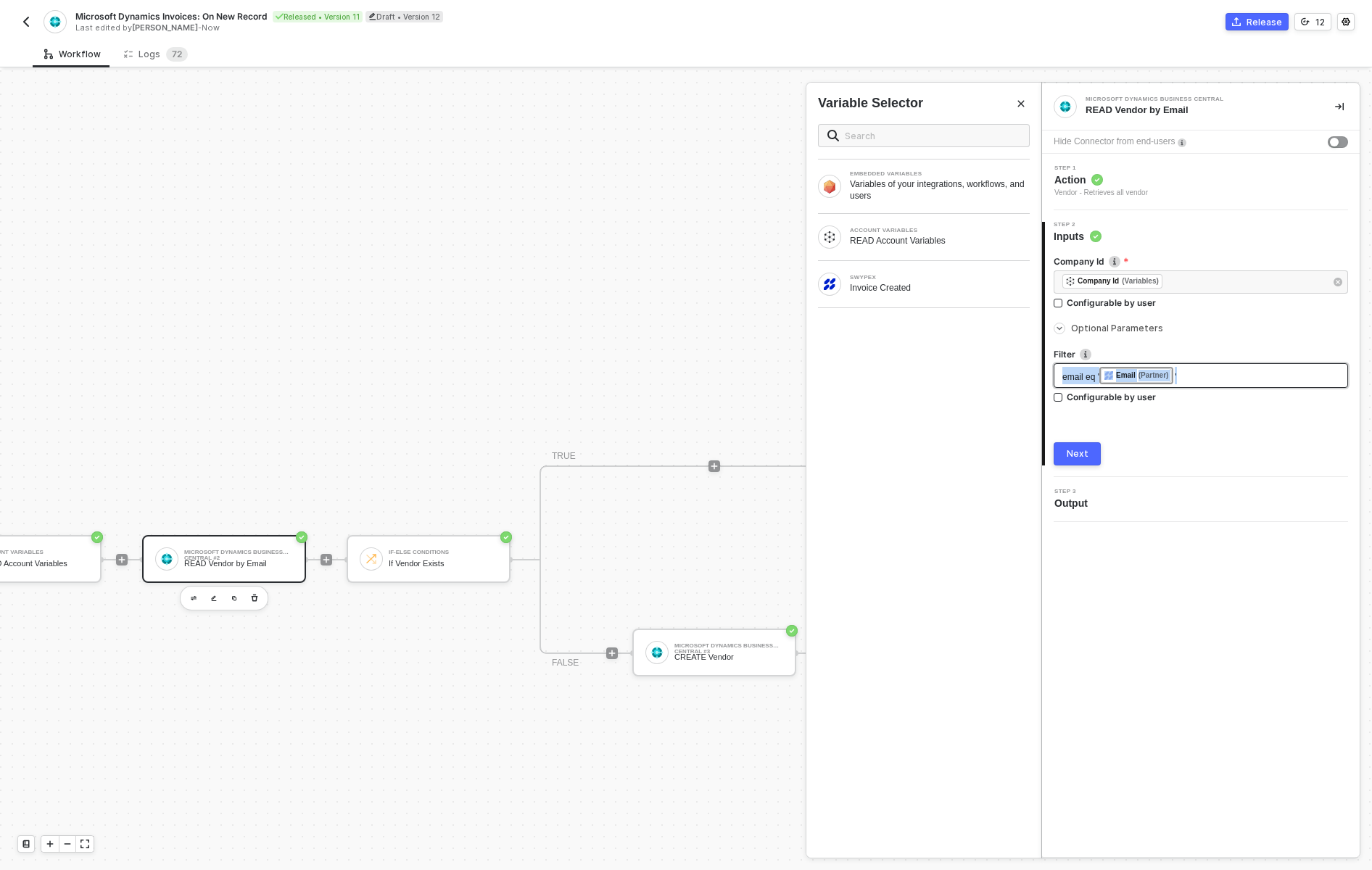
click at [1077, 378] on span "email eq '" at bounding box center [1081, 377] width 37 height 10
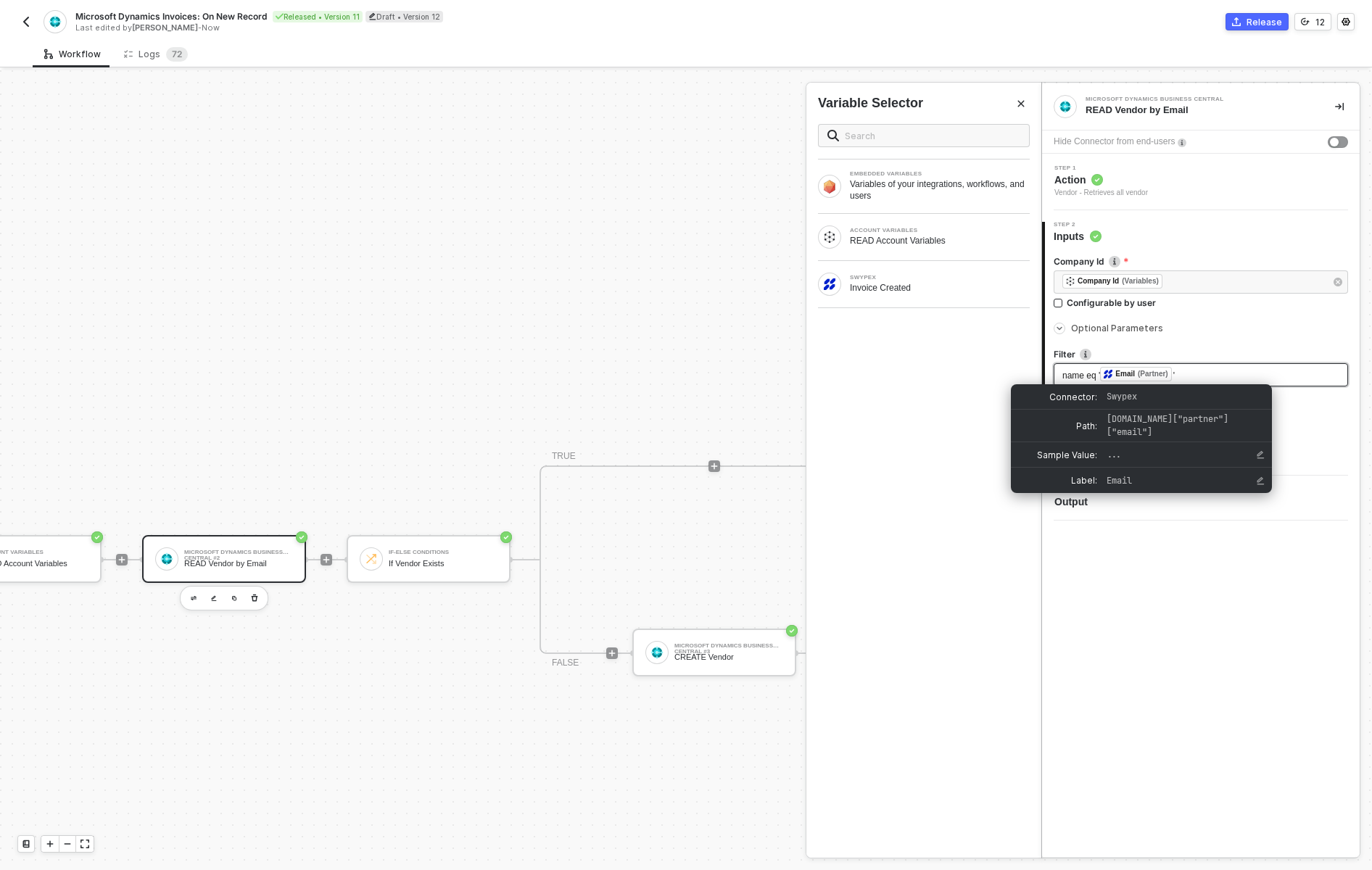
click at [1126, 381] on div "Email" at bounding box center [1125, 374] width 20 height 13
click at [1251, 425] on span "swypex.data["partner"]["email"]" at bounding box center [1182, 425] width 151 height 26
click at [1162, 425] on span "swypex.data["partner"]["email"]" at bounding box center [1182, 425] width 151 height 26
click at [1133, 370] on div "Email" at bounding box center [1125, 374] width 20 height 13
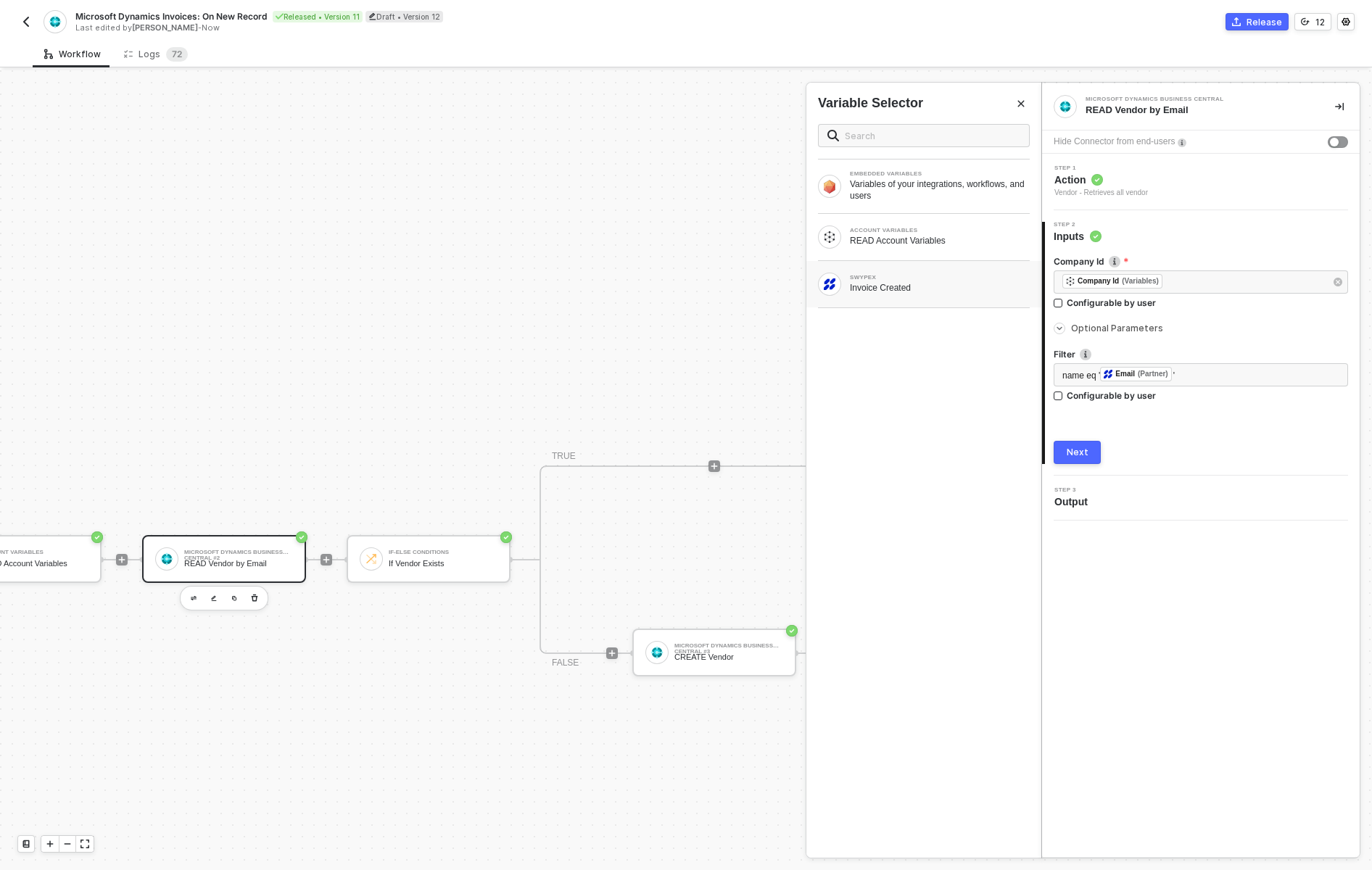
click at [900, 284] on div "Invoice Created" at bounding box center [940, 288] width 180 height 12
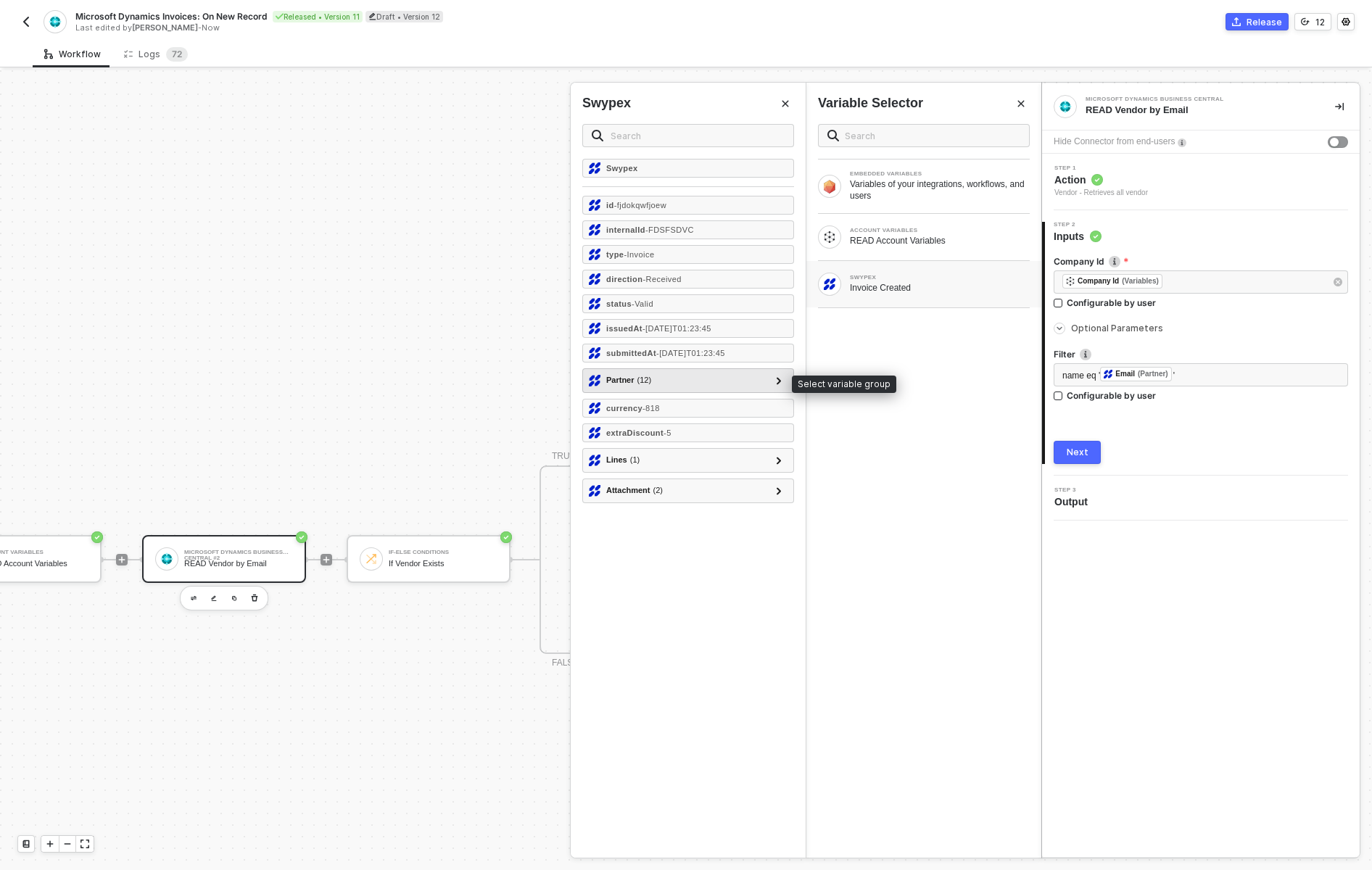
click at [736, 386] on div "Partner ( 12 )" at bounding box center [680, 381] width 181 height 17
click at [780, 381] on icon at bounding box center [779, 380] width 4 height 7
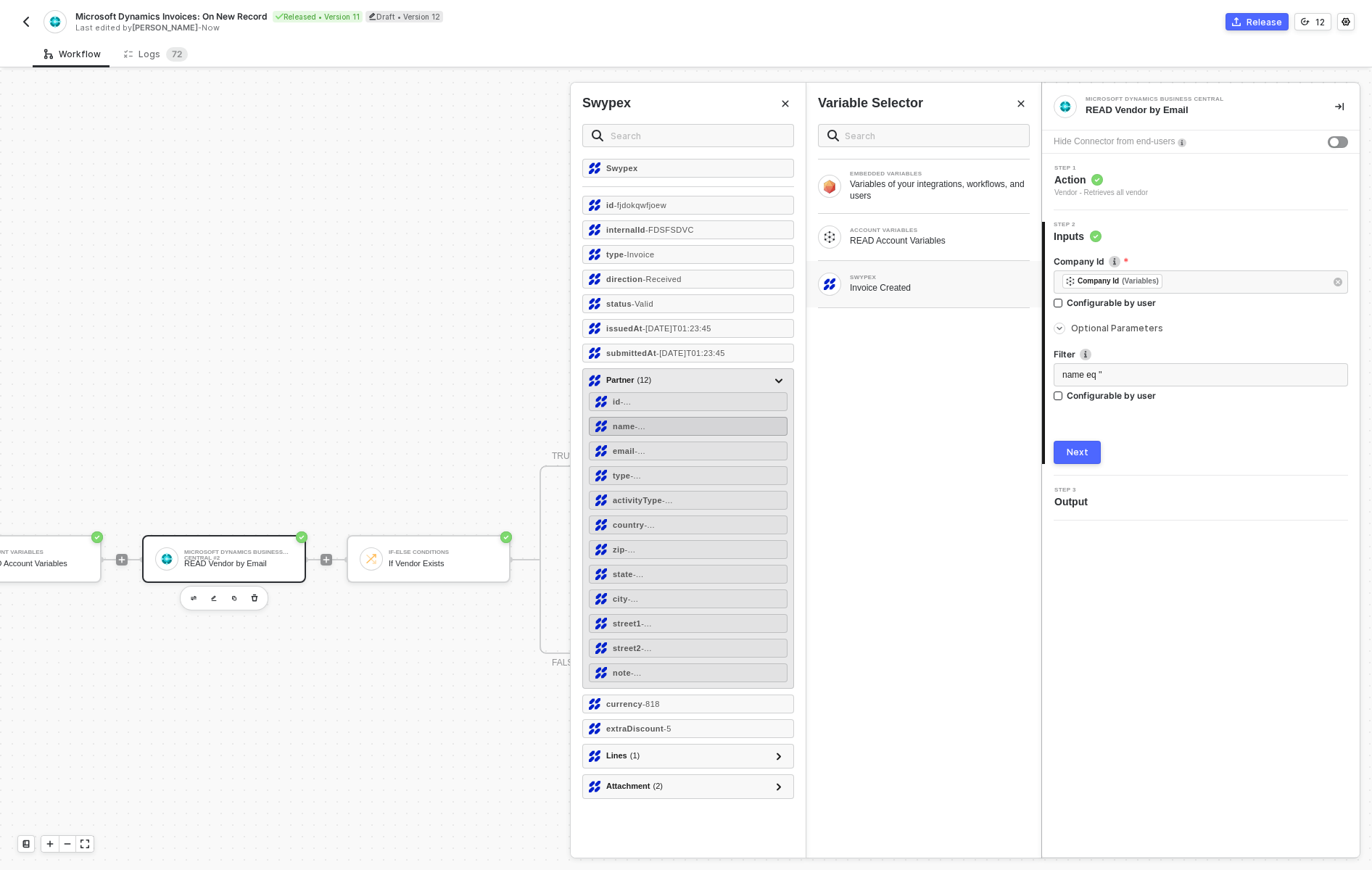
click at [679, 429] on div "name - ..." at bounding box center [689, 426] width 199 height 19
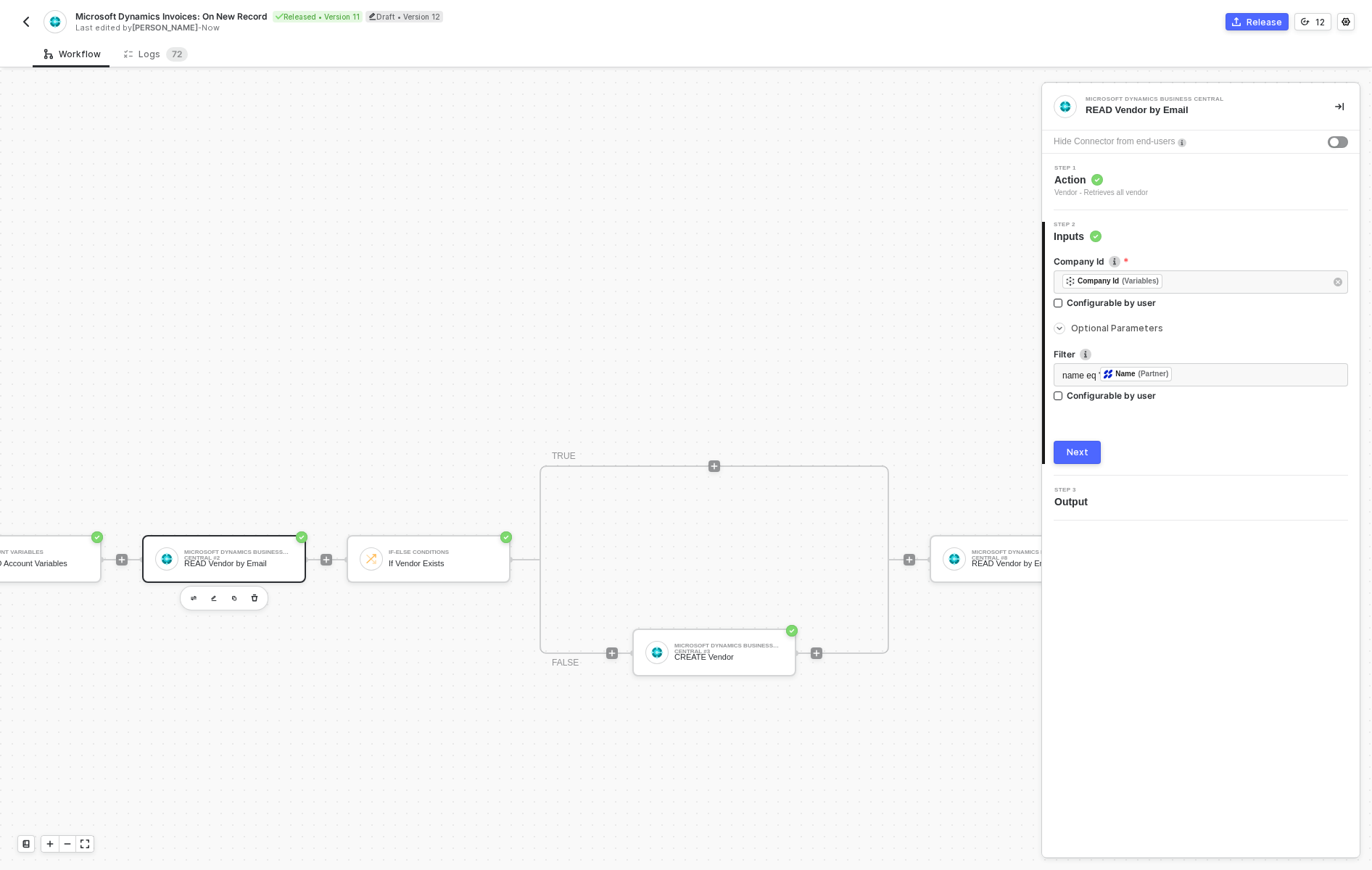
click at [1100, 606] on div "Microsoft Dynamics Business Central READ Vendor by Email Hide Connector from en…" at bounding box center [1201, 470] width 317 height 774
click at [1075, 450] on div "Next" at bounding box center [1078, 452] width 21 height 12
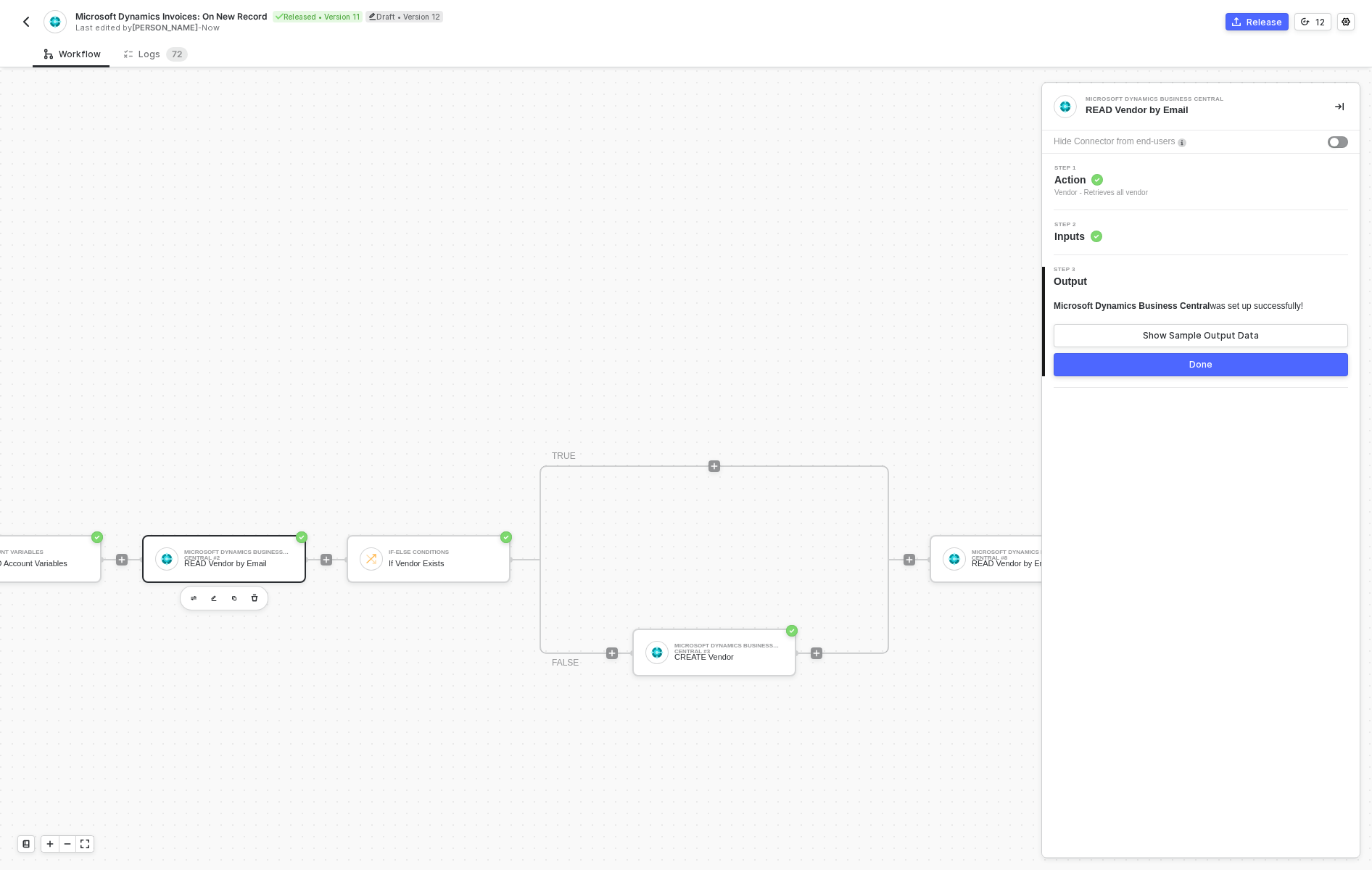
click at [1209, 361] on div "Done" at bounding box center [1201, 364] width 23 height 12
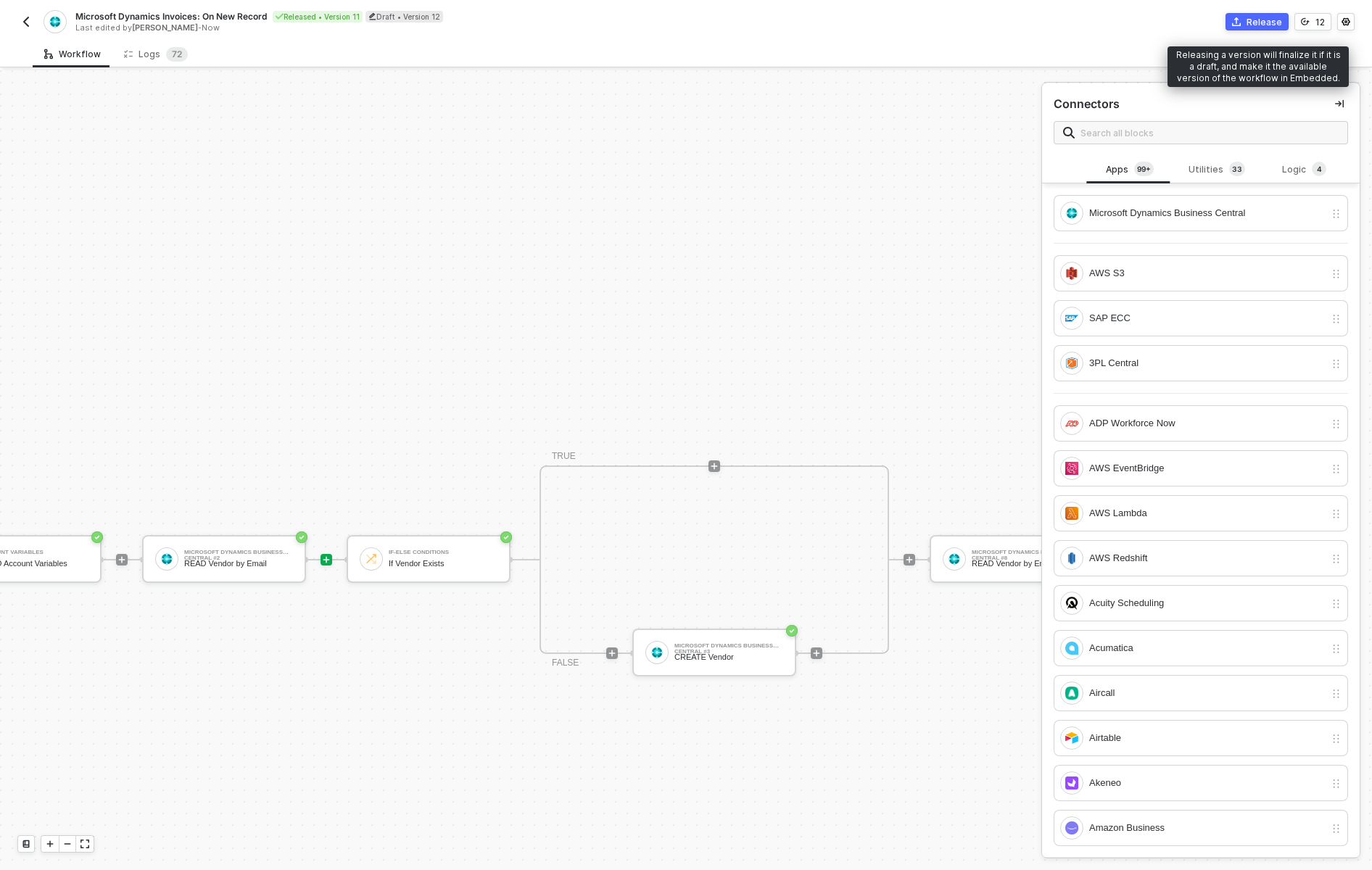
click at [1266, 28] on div "Release" at bounding box center [1265, 22] width 36 height 13
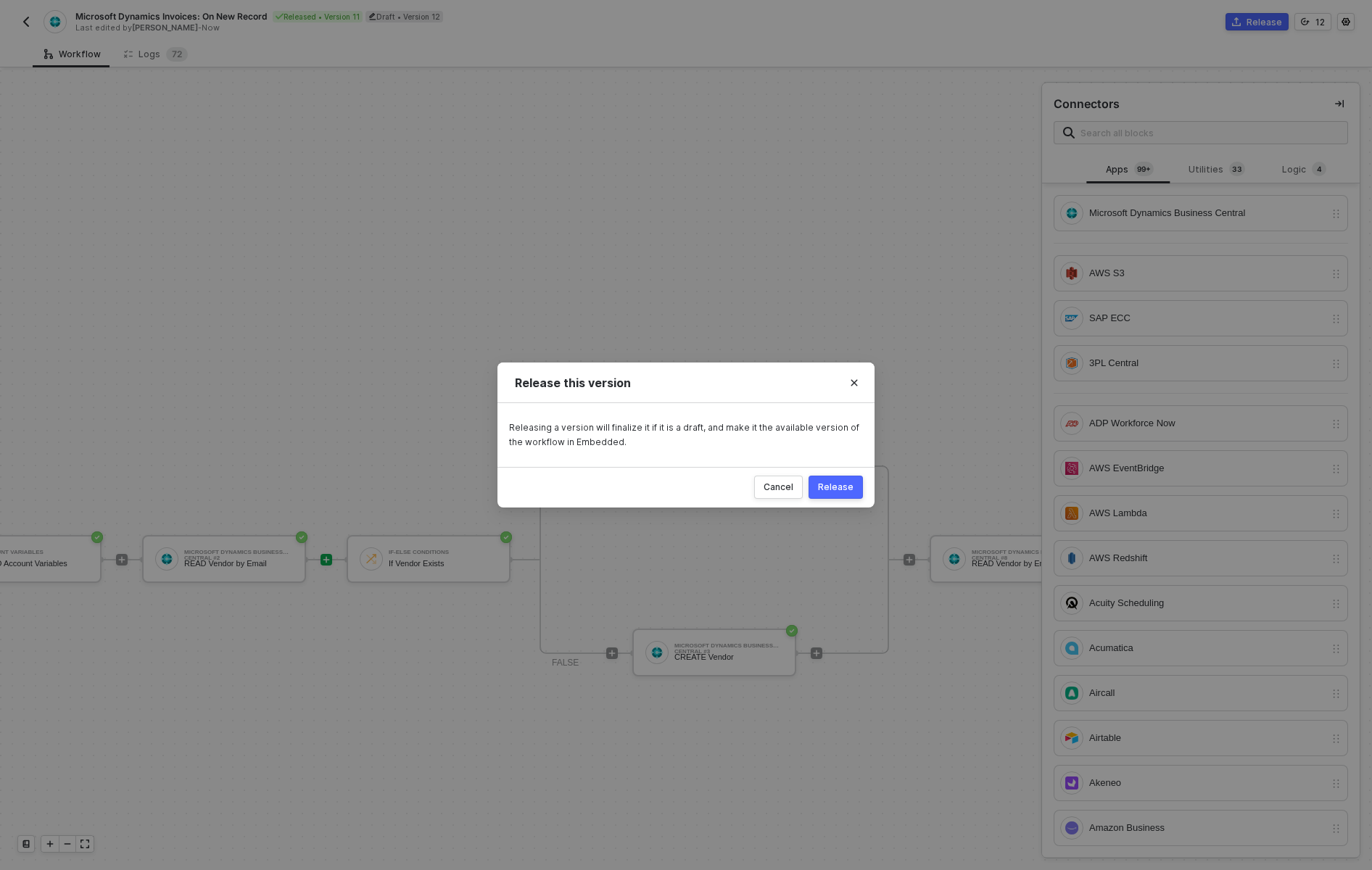
click at [848, 491] on div "Release" at bounding box center [836, 487] width 36 height 12
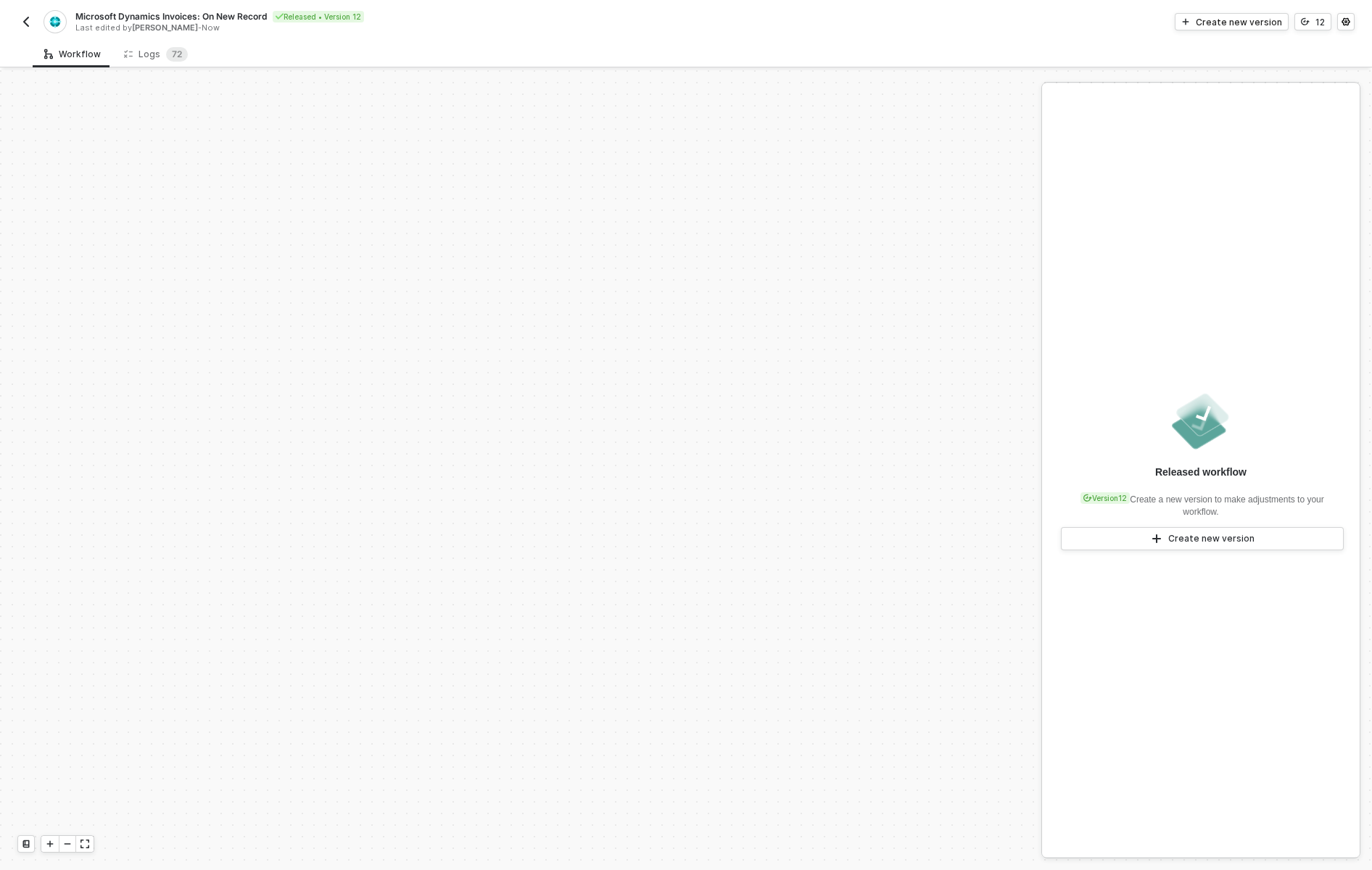
scroll to position [490, 0]
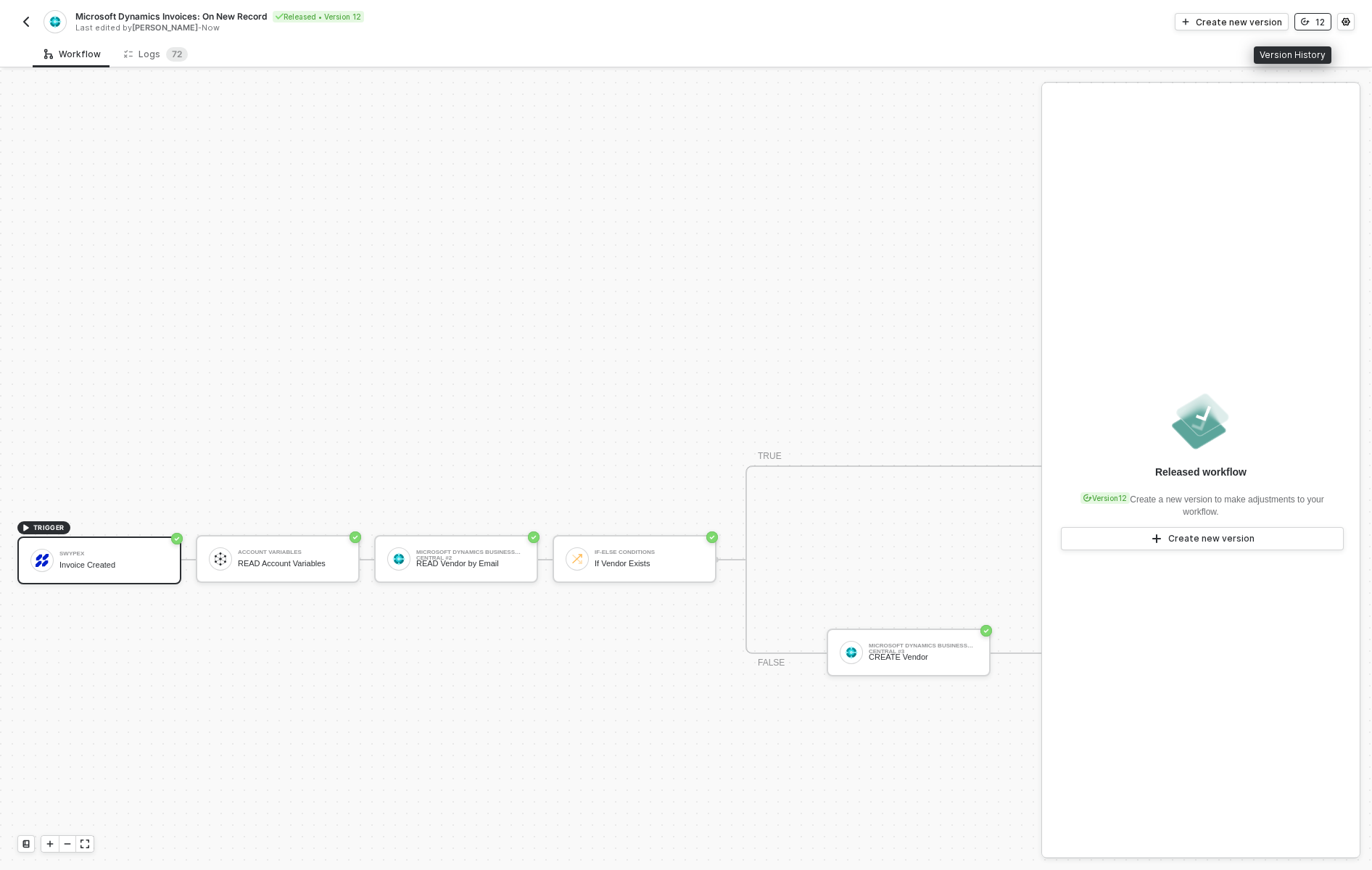
click at [1315, 21] on button "12" at bounding box center [1313, 21] width 37 height 17
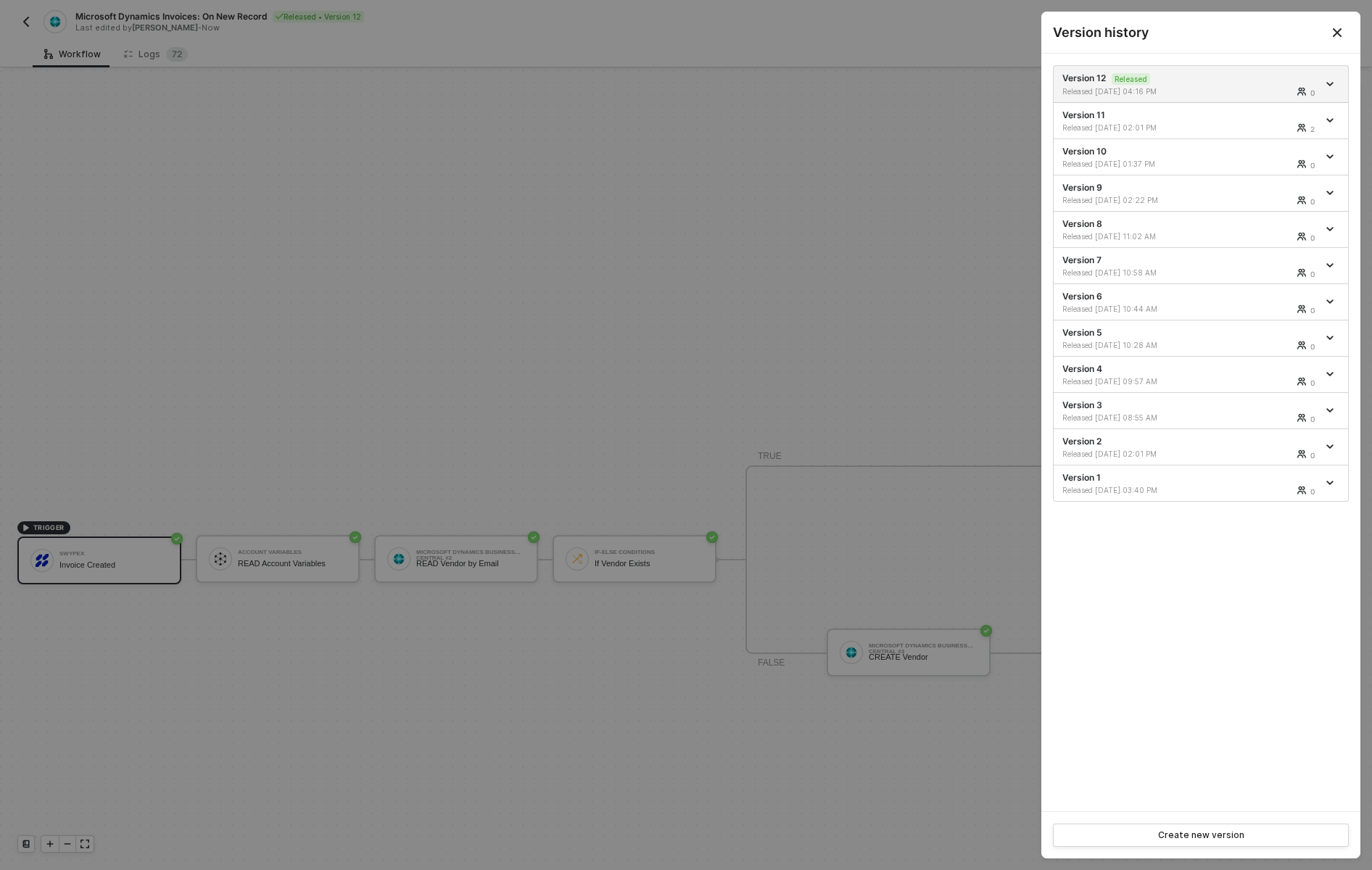
click at [896, 43] on div at bounding box center [686, 435] width 1372 height 870
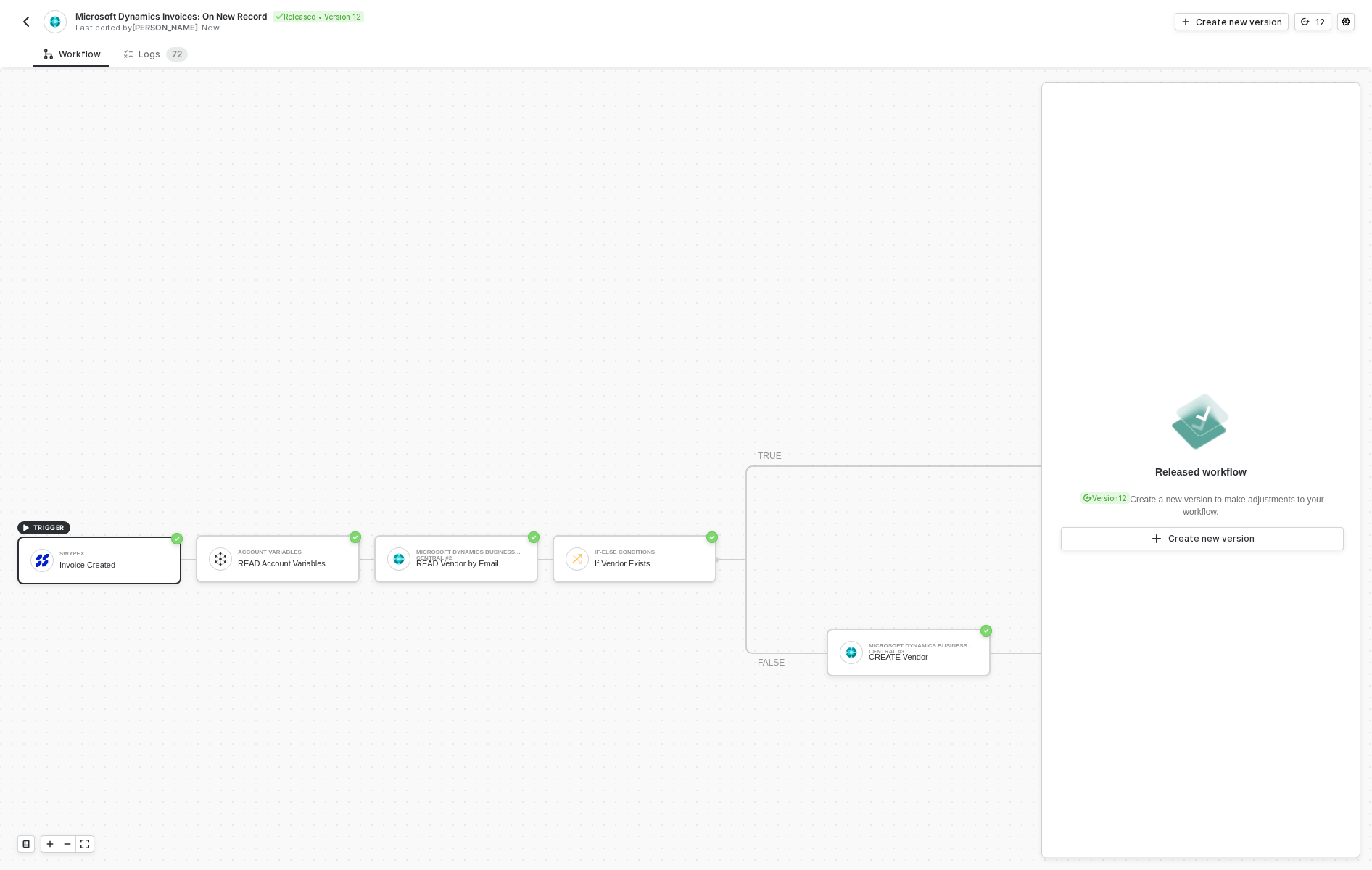
click at [25, 18] on img "button" at bounding box center [26, 21] width 12 height 12
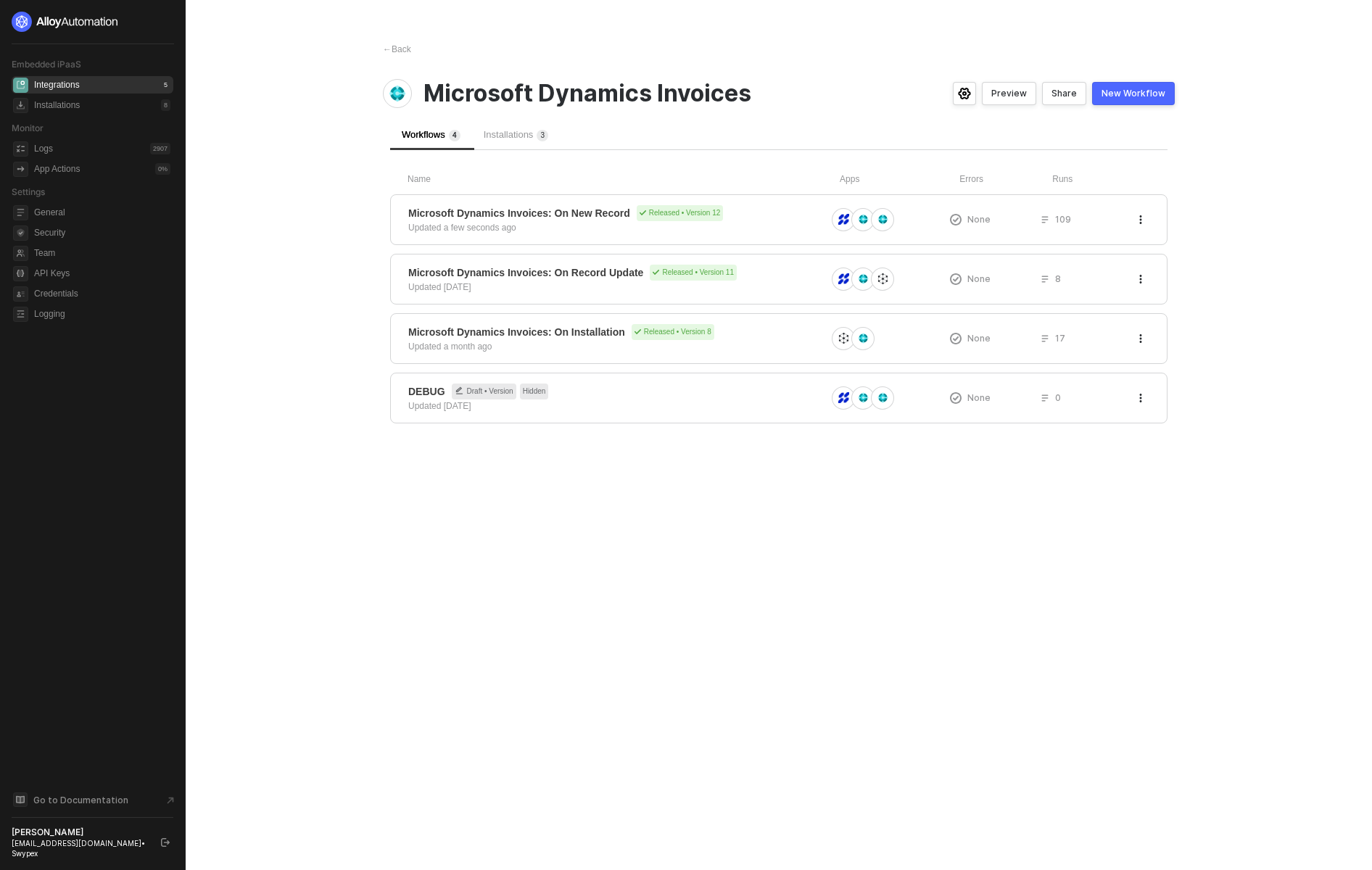
click at [512, 135] on span "Installations 3" at bounding box center [516, 134] width 65 height 11
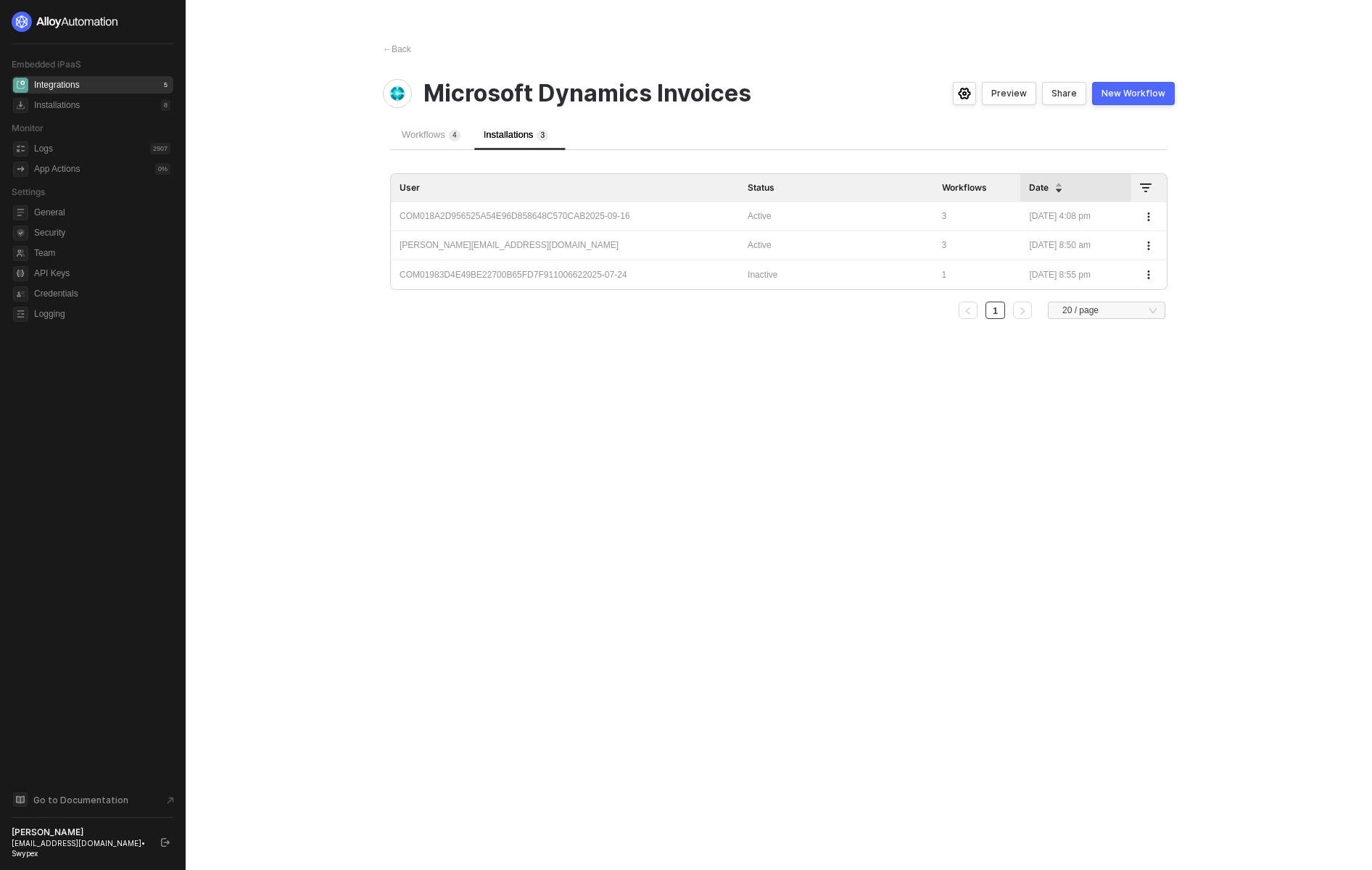
click at [1153, 216] on button "button" at bounding box center [1149, 217] width 17 height 17
click at [772, 193] on th "Status" at bounding box center [836, 188] width 194 height 29
click at [748, 216] on span "Active" at bounding box center [760, 216] width 24 height 10
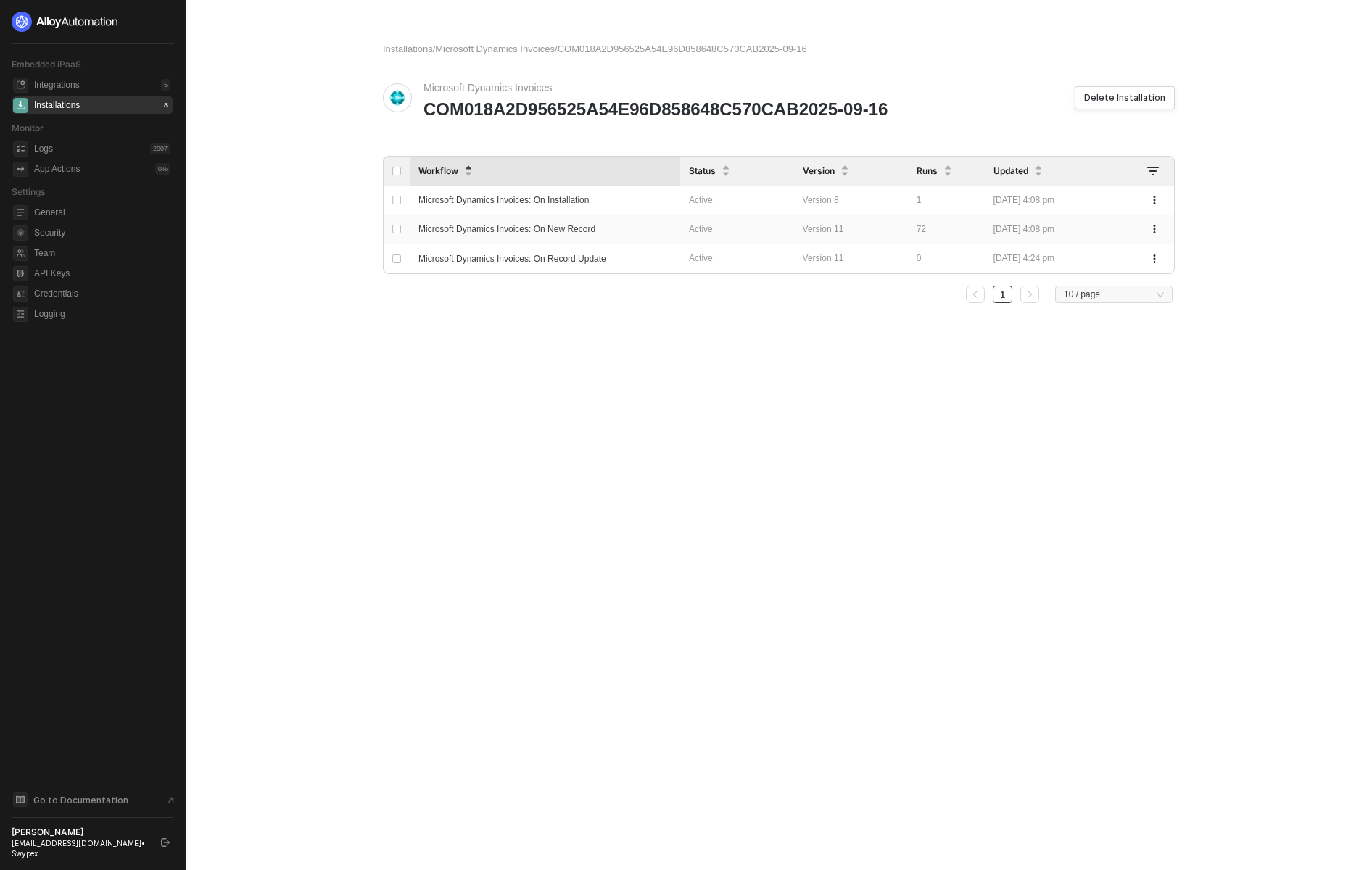
click at [543, 230] on span "Microsoft Dynamics Invoices: On New Record" at bounding box center [507, 229] width 177 height 10
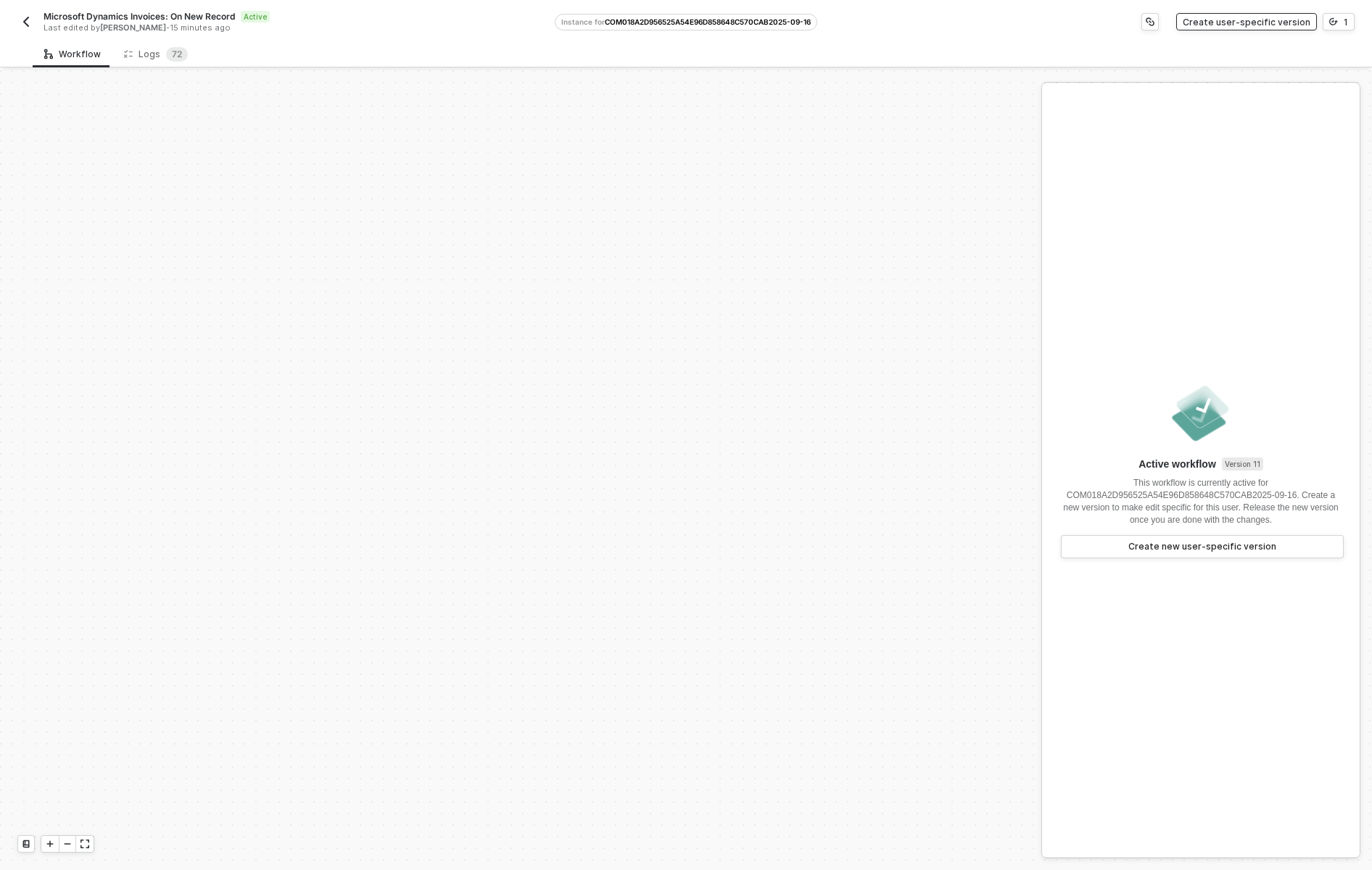
scroll to position [490, 0]
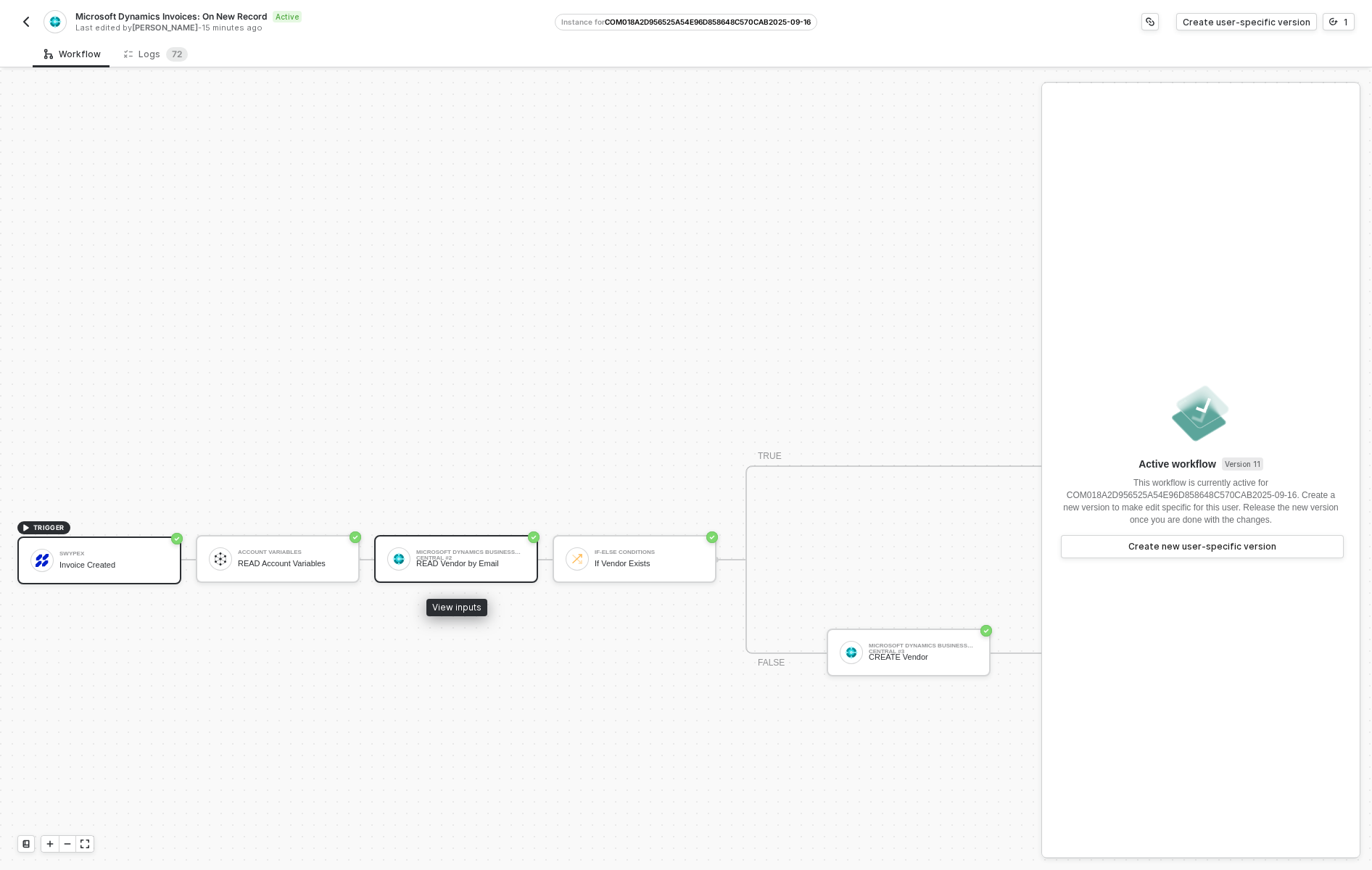
click at [481, 561] on div "READ Vendor by Email" at bounding box center [470, 564] width 109 height 10
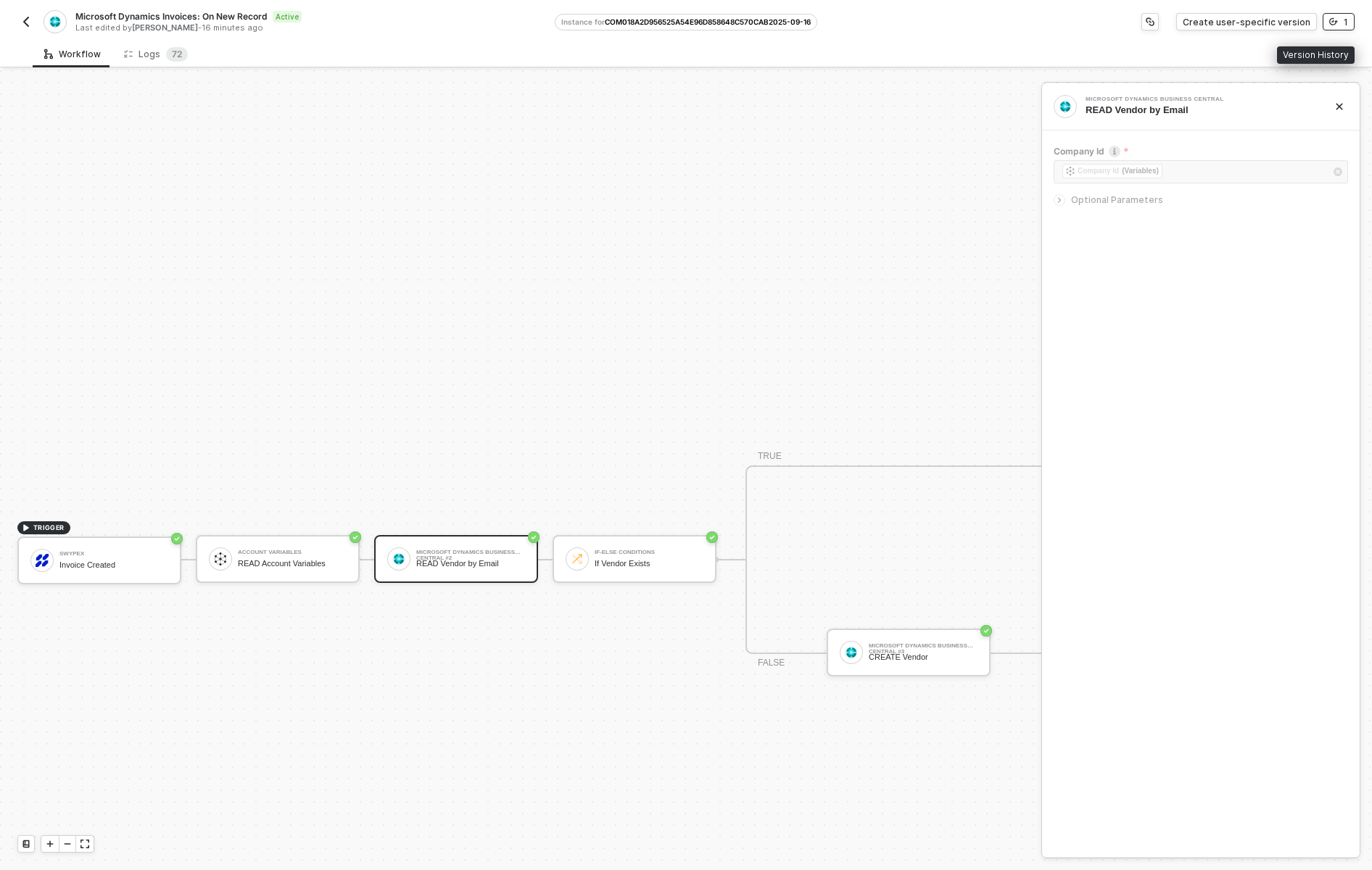
click at [1337, 20] on icon "icon-versioning" at bounding box center [1334, 21] width 9 height 9
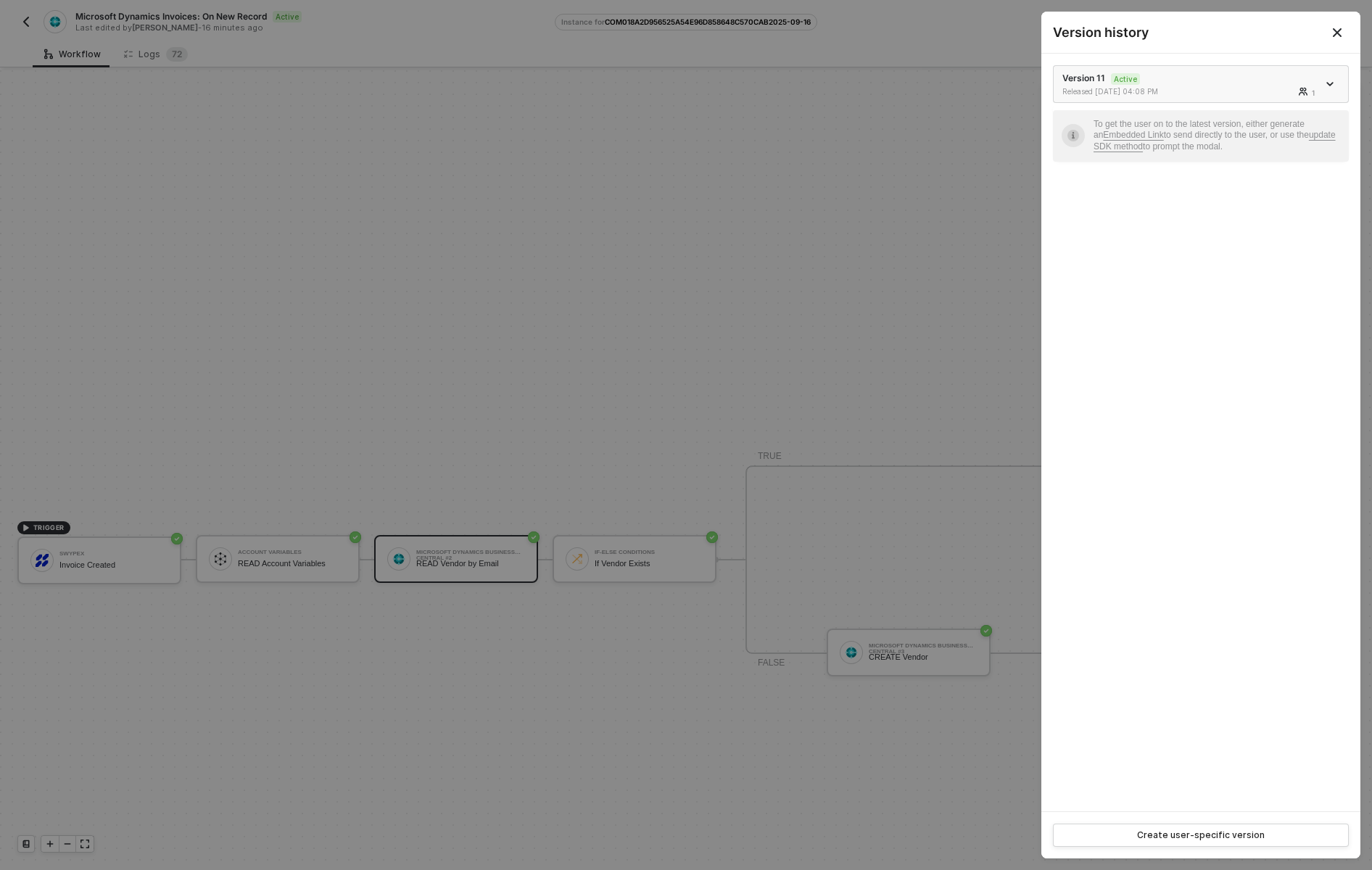
click at [1330, 80] on div at bounding box center [1331, 84] width 16 height 17
click at [1139, 133] on link "Embedded Link" at bounding box center [1133, 134] width 60 height 10
click at [1138, 150] on link "update SDK method" at bounding box center [1215, 140] width 243 height 21
click at [1000, 176] on div at bounding box center [686, 435] width 1372 height 870
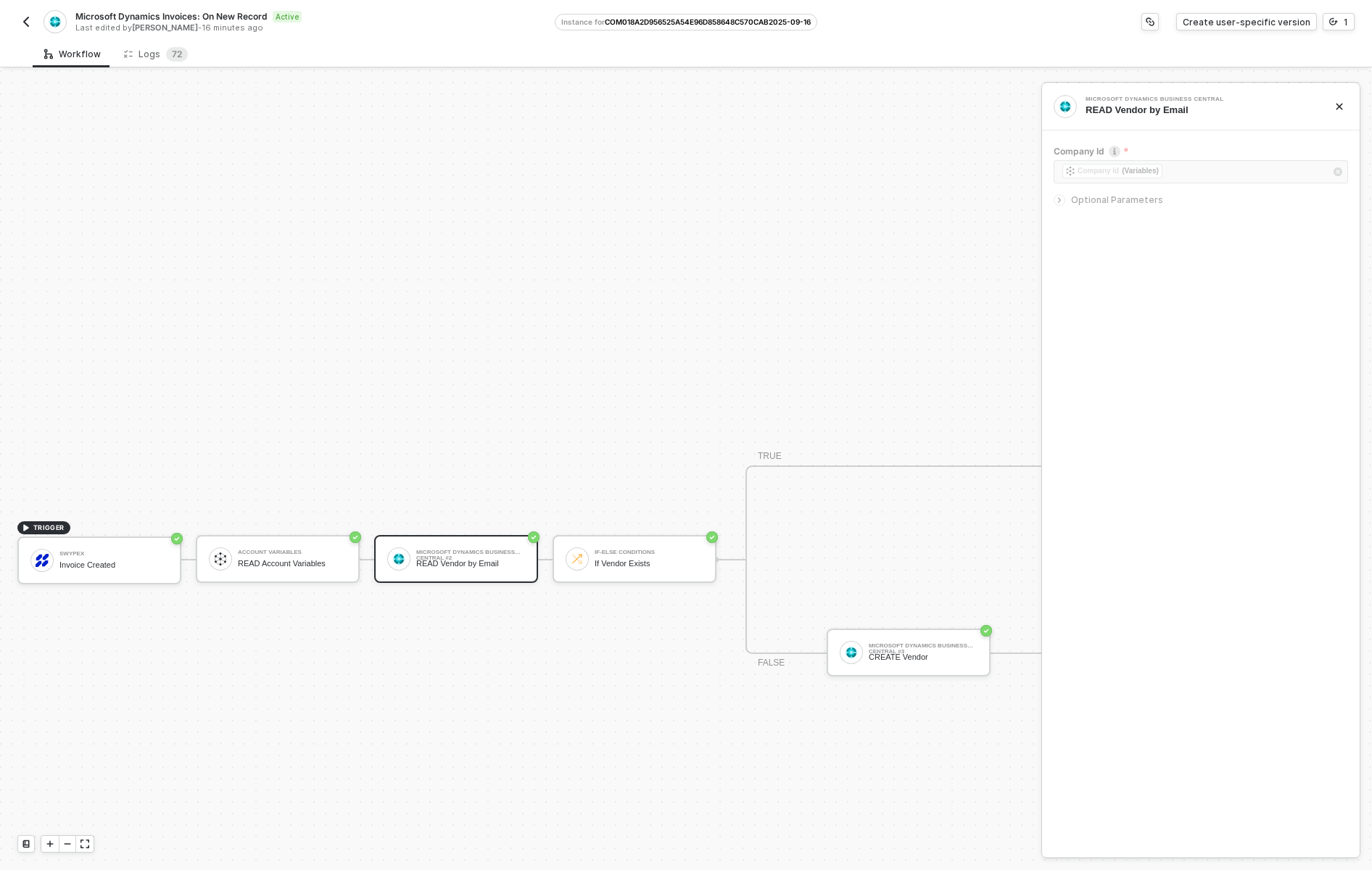
click at [26, 21] on img "button" at bounding box center [26, 21] width 12 height 12
